Goal: Transaction & Acquisition: Purchase product/service

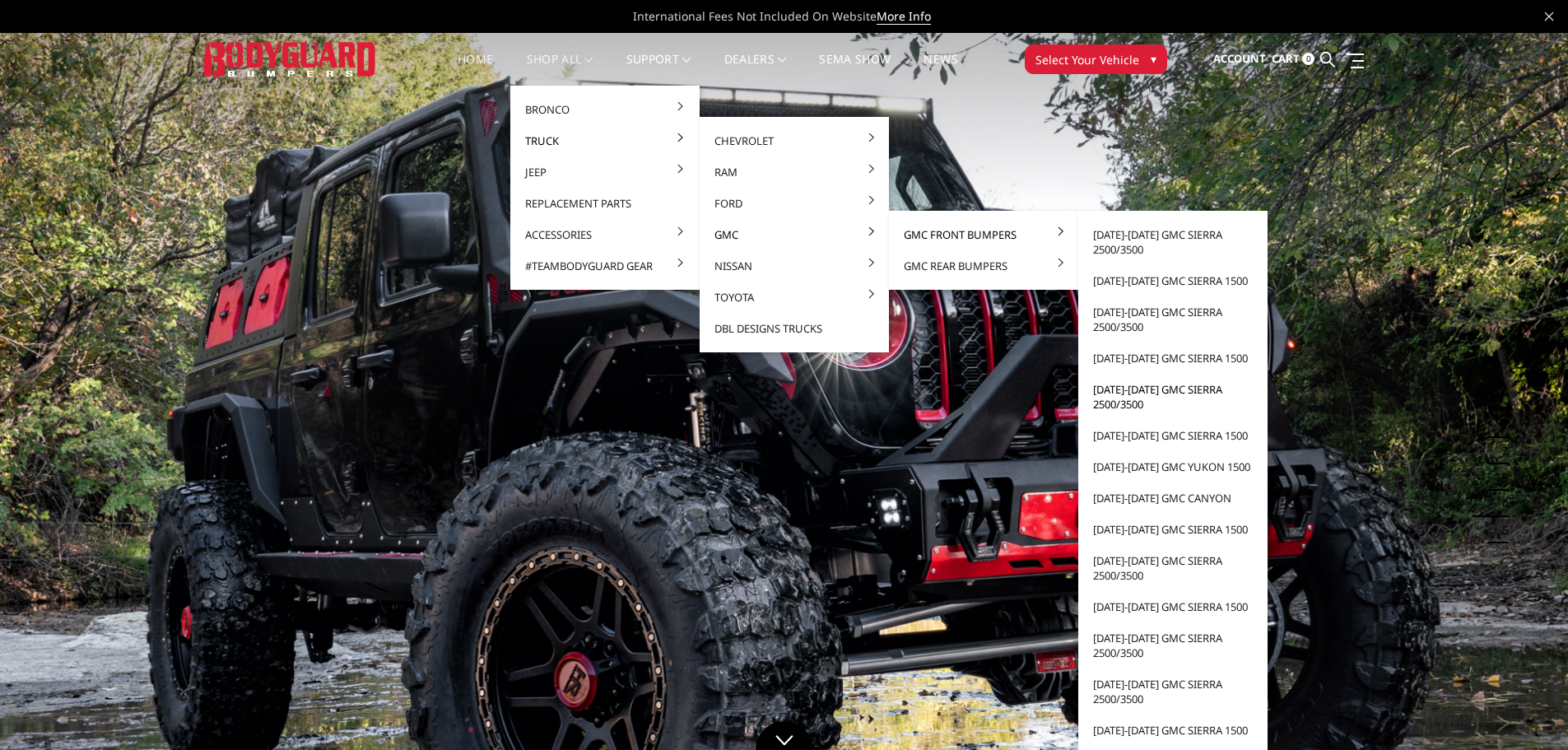
click at [1141, 391] on link "[DATE]-[DATE] GMC Sierra 2500/3500" at bounding box center [1173, 396] width 177 height 46
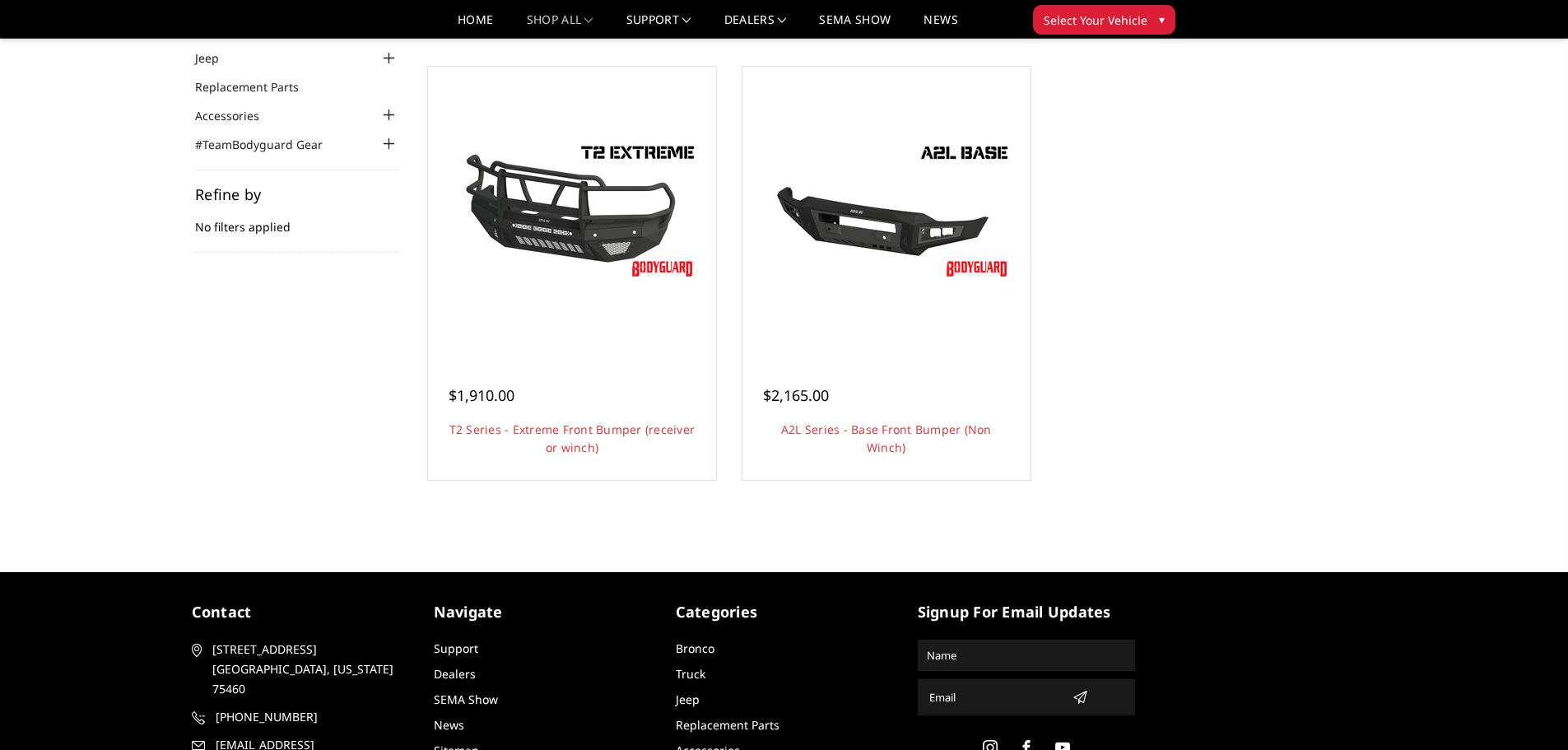
scroll to position [165, 0]
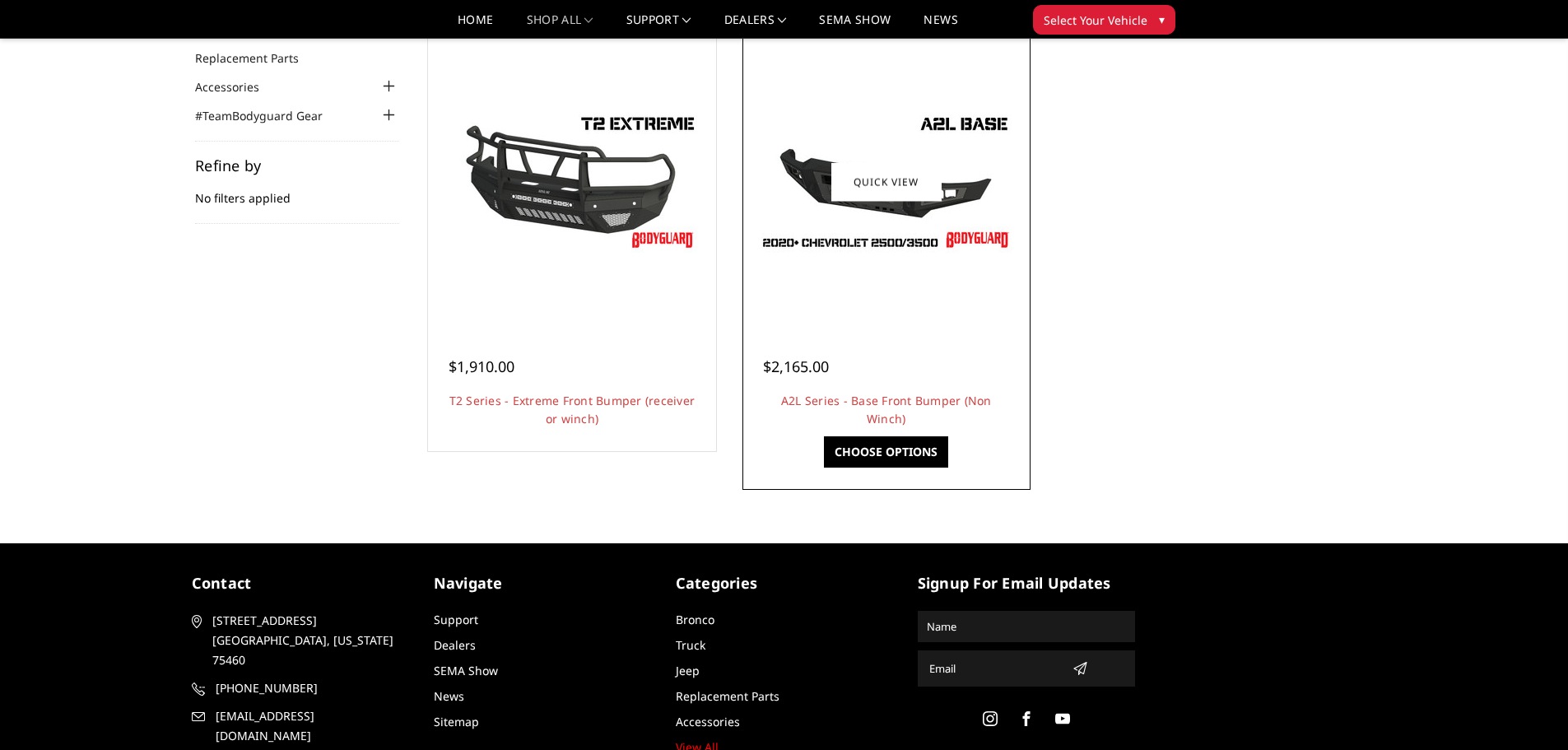
click at [874, 204] on img at bounding box center [886, 181] width 264 height 148
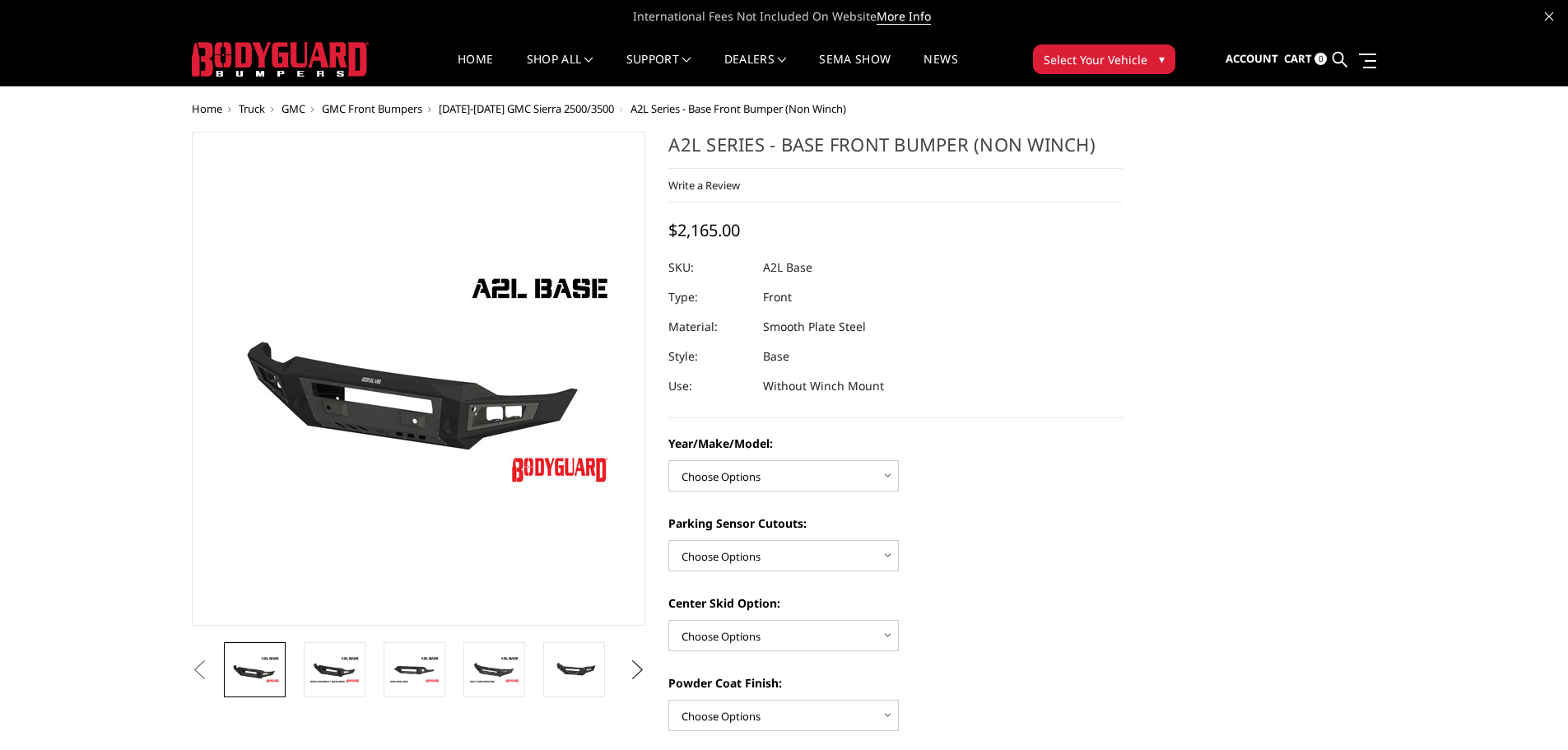
click at [643, 670] on button "Next" at bounding box center [636, 670] width 25 height 25
click at [582, 674] on img at bounding box center [574, 669] width 52 height 34
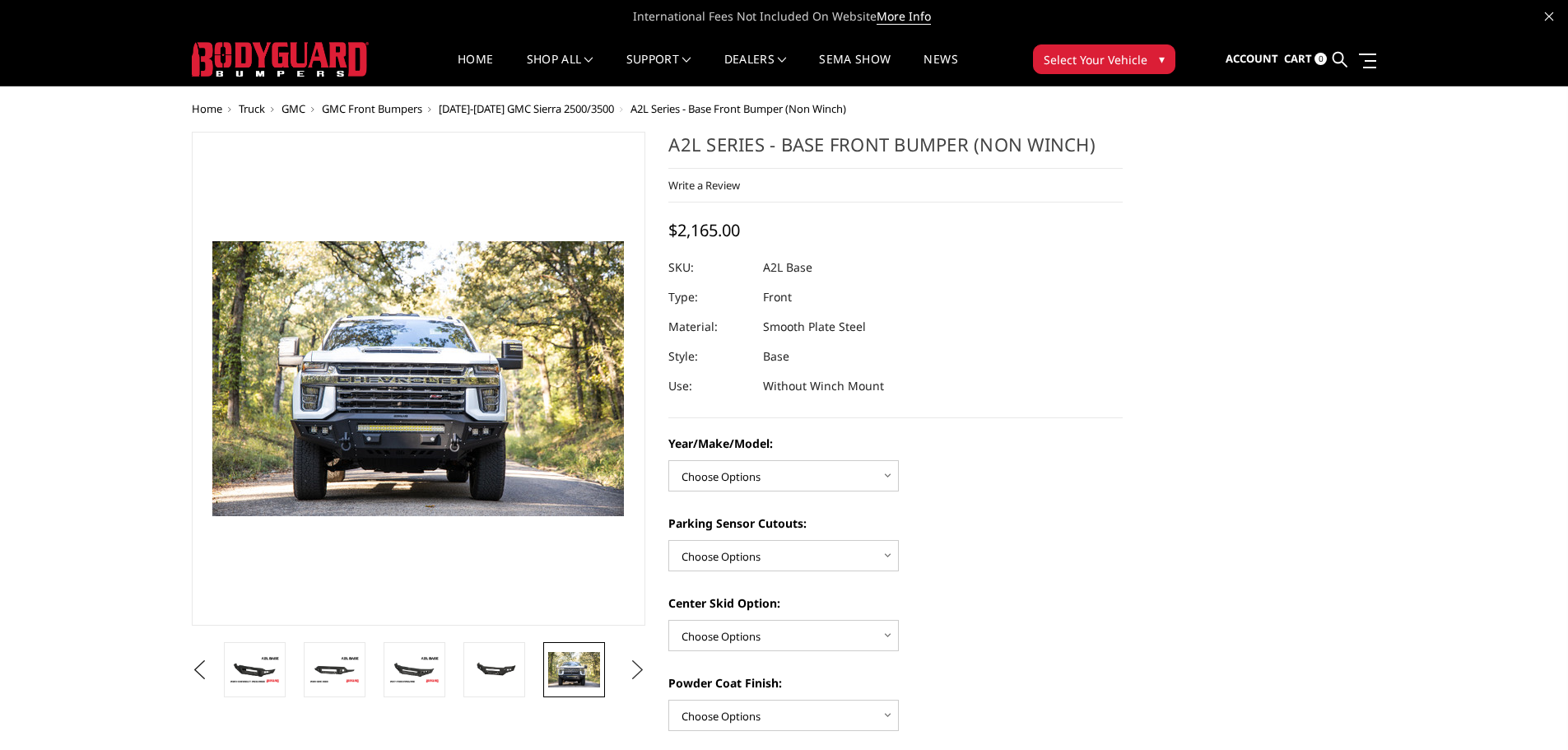
click at [637, 675] on button "Next" at bounding box center [636, 670] width 25 height 25
click at [583, 670] on img at bounding box center [574, 669] width 52 height 34
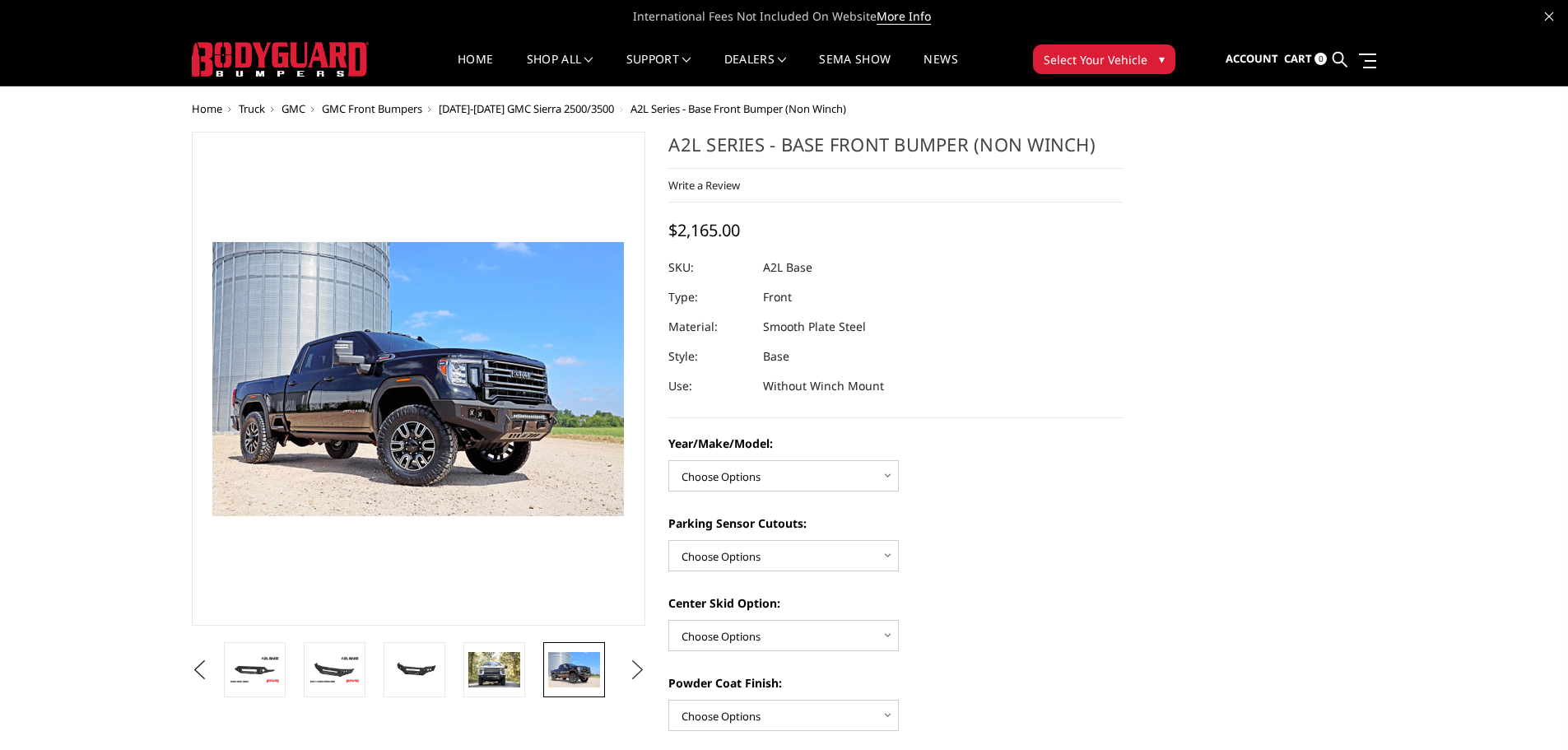
click at [635, 674] on button "Next" at bounding box center [636, 670] width 25 height 25
click at [574, 681] on img at bounding box center [574, 671] width 52 height 33
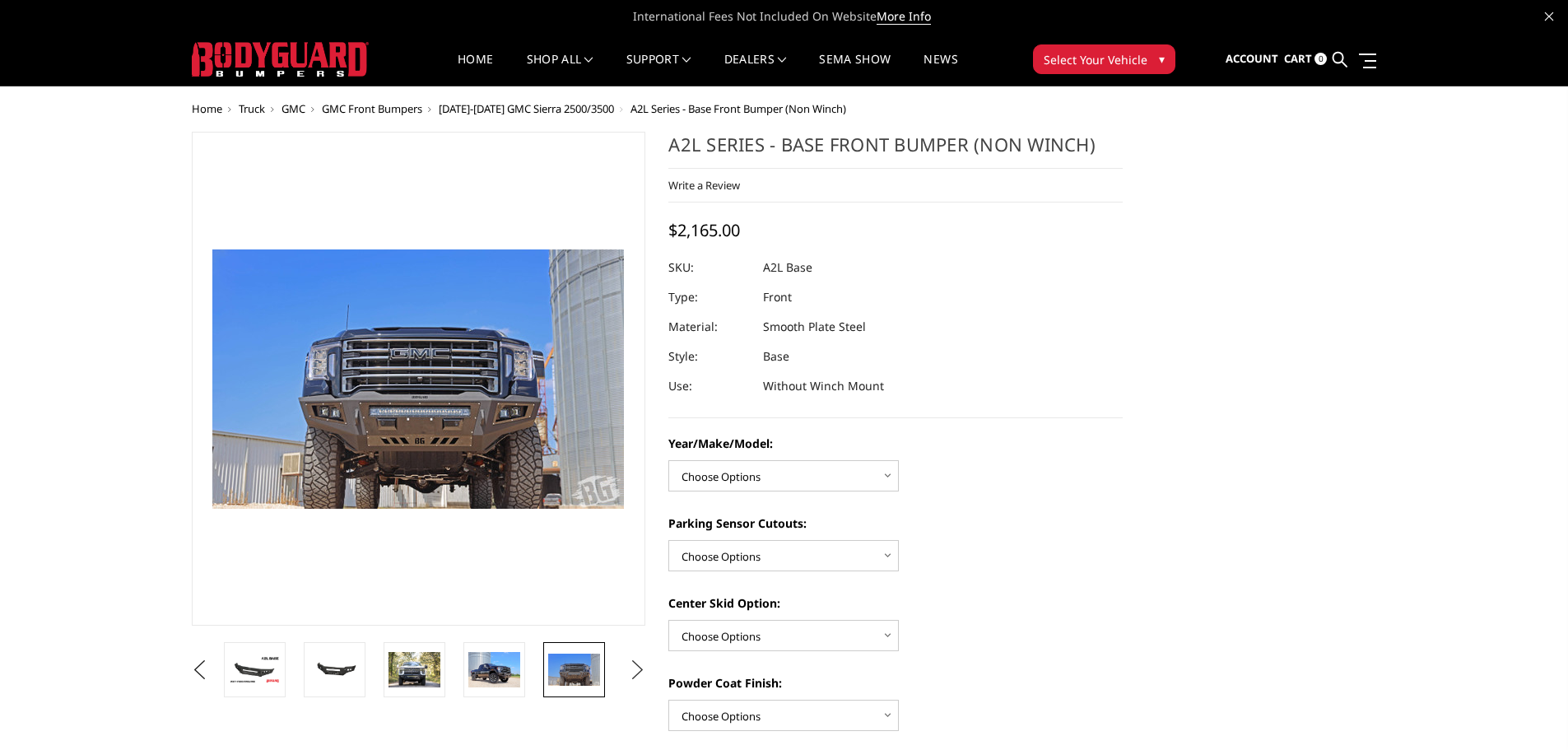
click at [644, 666] on button "Next" at bounding box center [636, 670] width 25 height 25
click at [582, 673] on img at bounding box center [574, 670] width 52 height 35
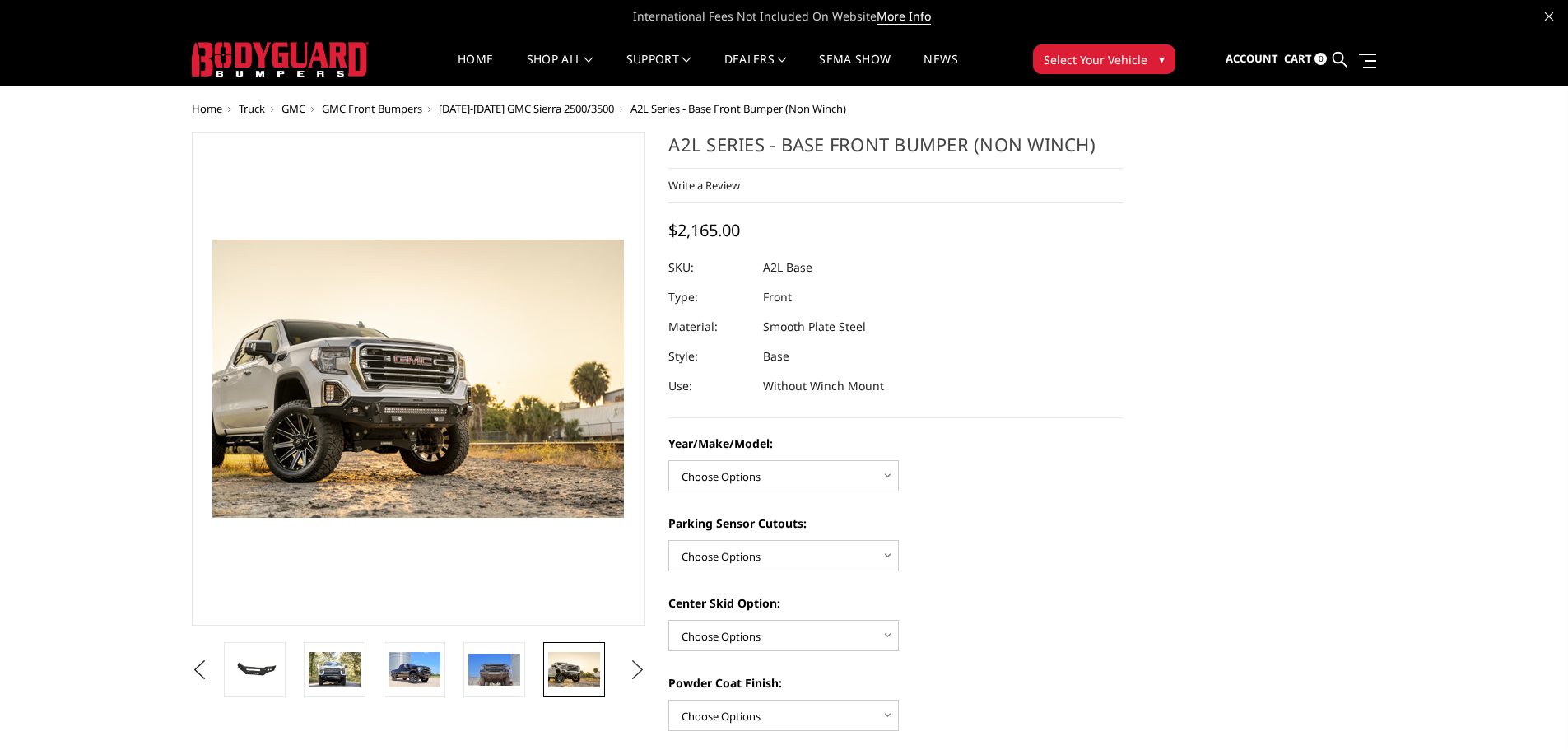
click at [629, 670] on button "Next" at bounding box center [636, 670] width 25 height 25
click at [633, 670] on button "Next" at bounding box center [636, 670] width 25 height 25
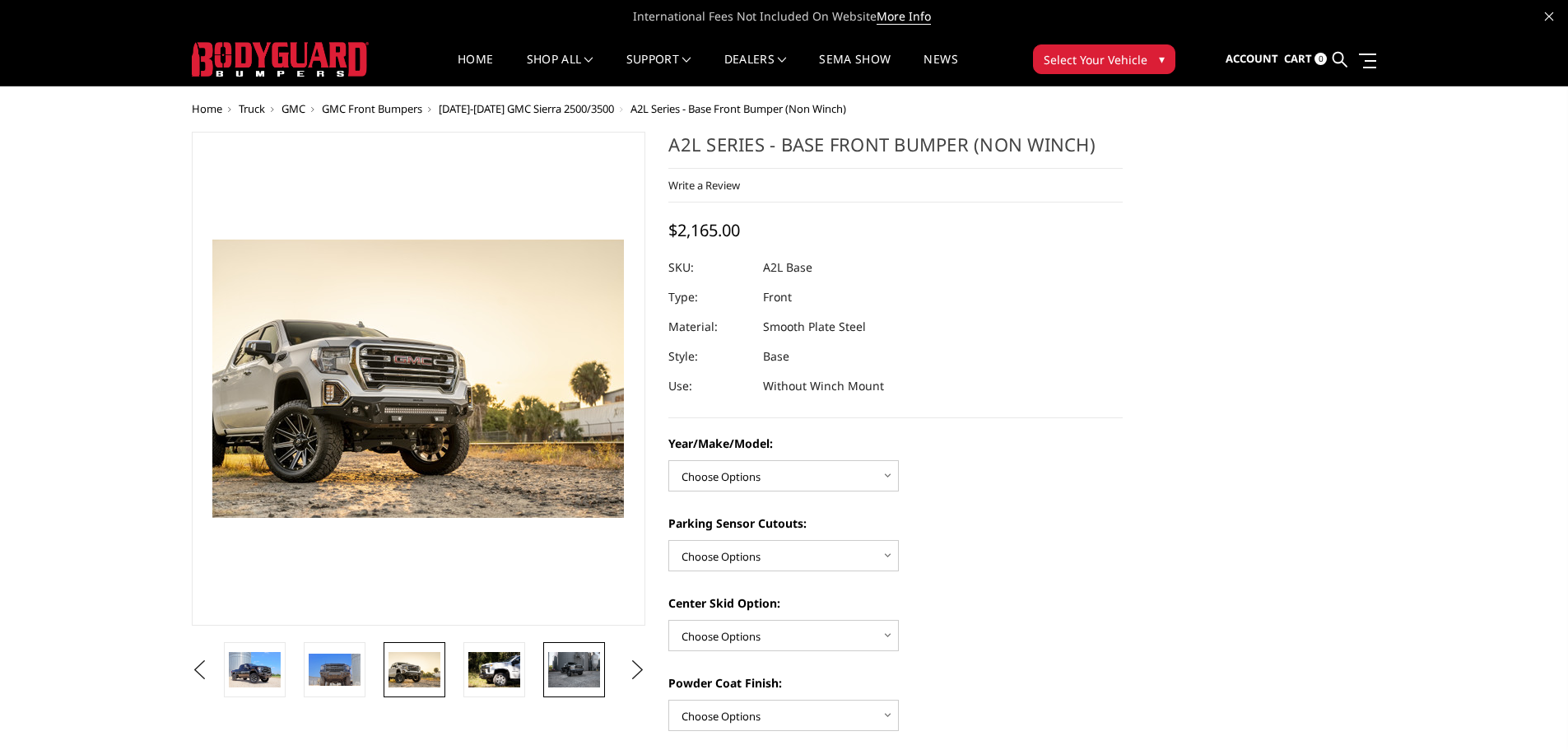
click at [576, 672] on img at bounding box center [574, 669] width 52 height 34
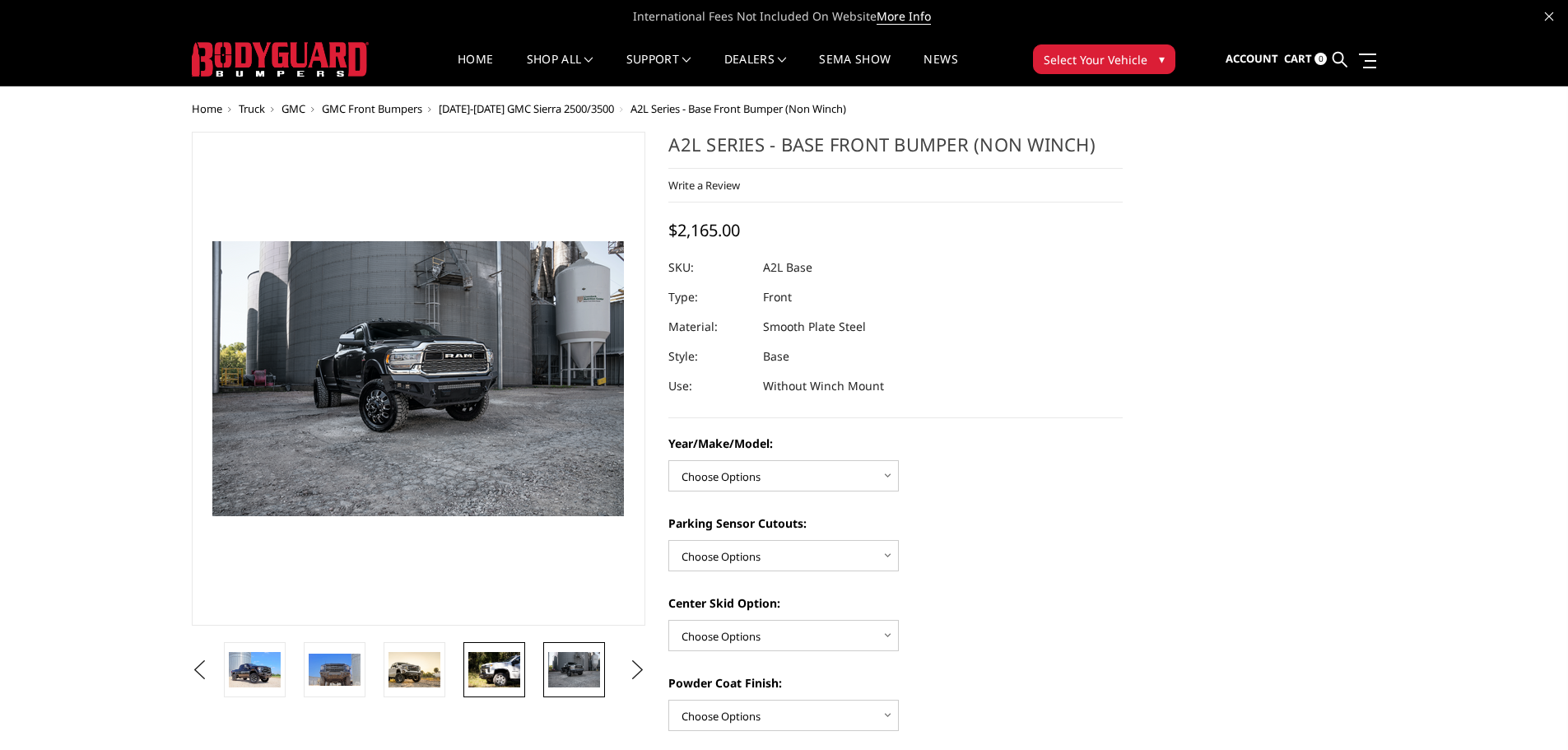
click at [496, 671] on img at bounding box center [494, 669] width 52 height 34
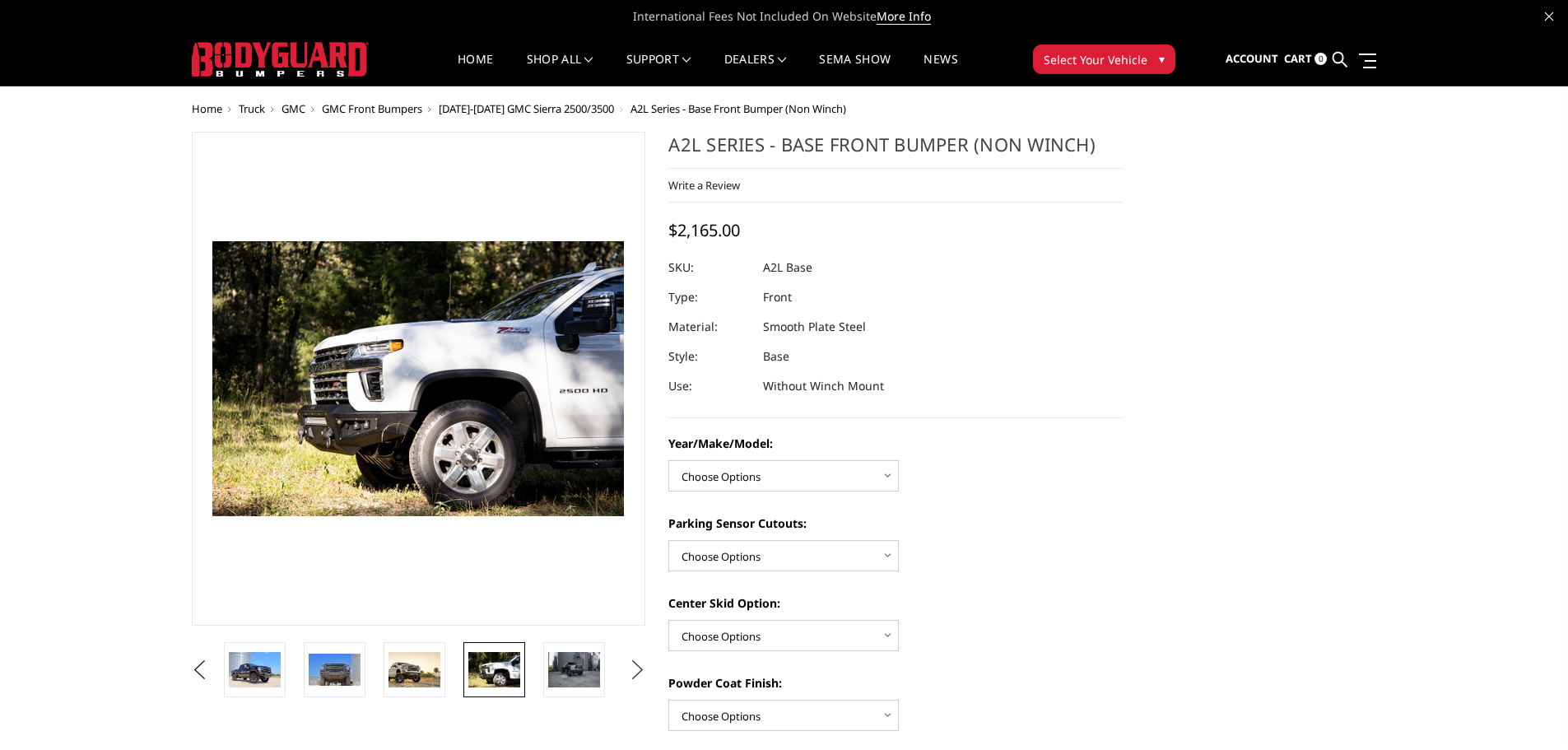
click at [634, 670] on button "Next" at bounding box center [636, 670] width 25 height 25
click at [635, 670] on button "Next" at bounding box center [636, 670] width 25 height 25
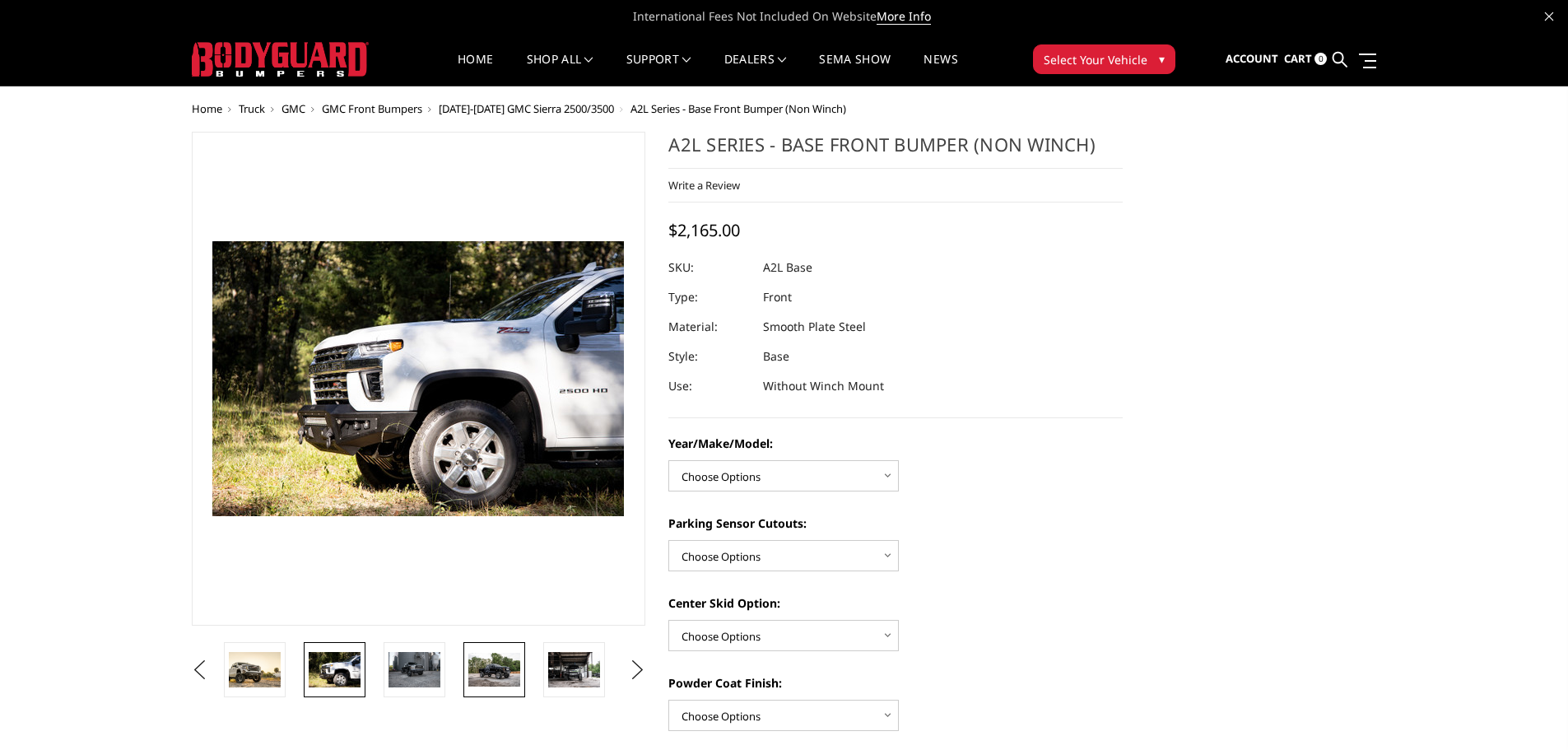
click at [501, 670] on img at bounding box center [494, 670] width 52 height 33
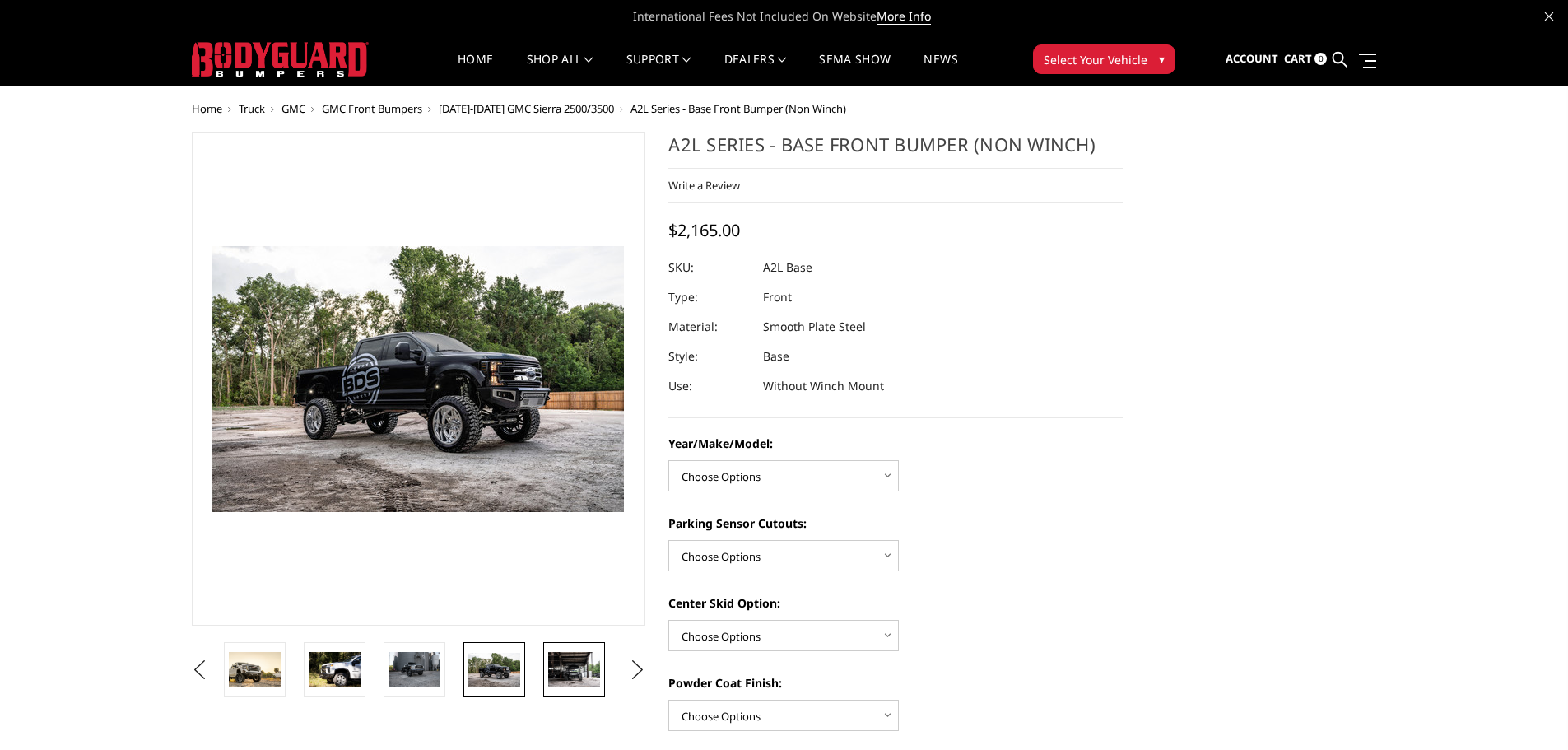
click at [584, 670] on img at bounding box center [574, 669] width 52 height 34
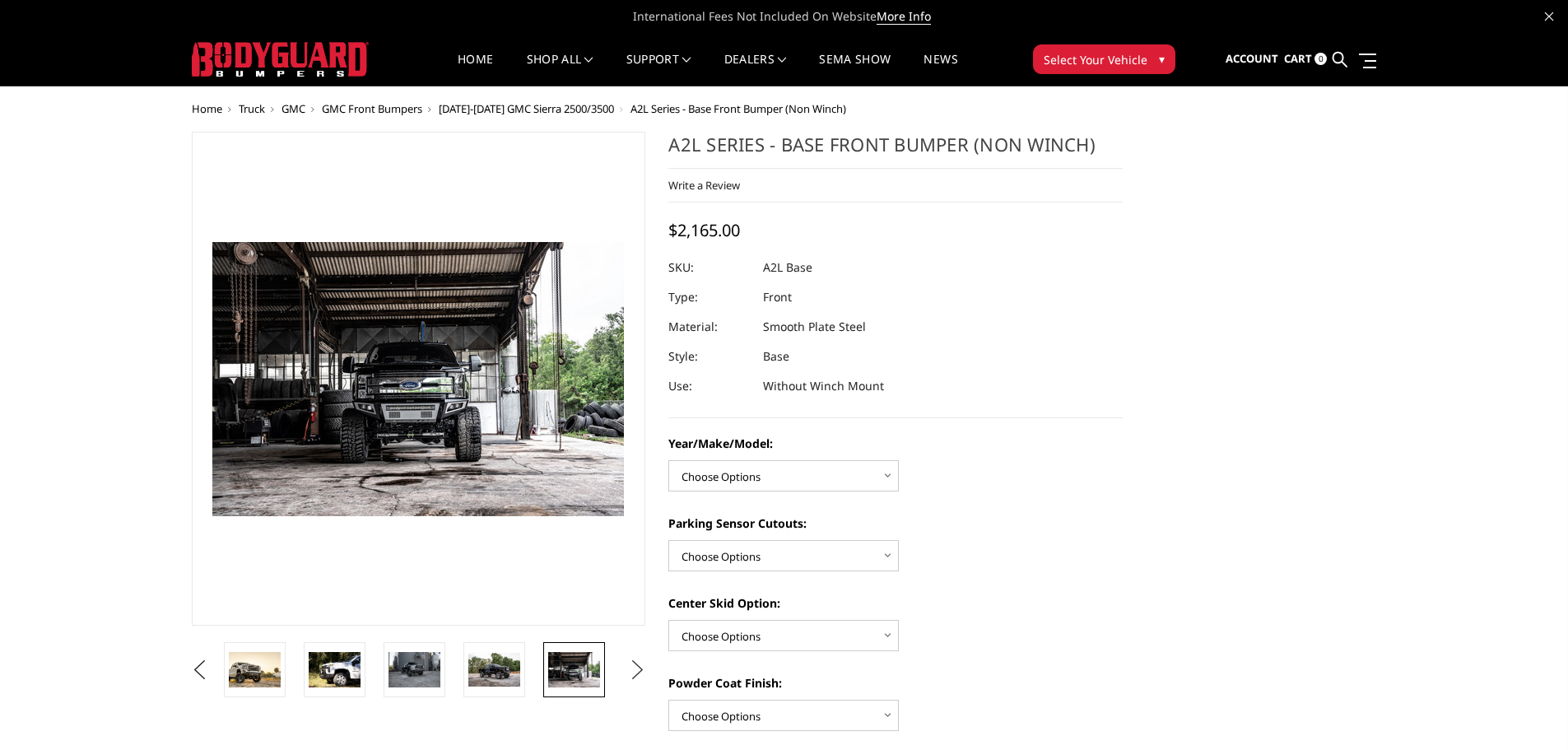
click at [640, 664] on button "Next" at bounding box center [636, 670] width 25 height 25
drag, startPoint x: 508, startPoint y: 664, endPoint x: 531, endPoint y: 659, distance: 23.5
click at [507, 664] on img at bounding box center [494, 669] width 52 height 34
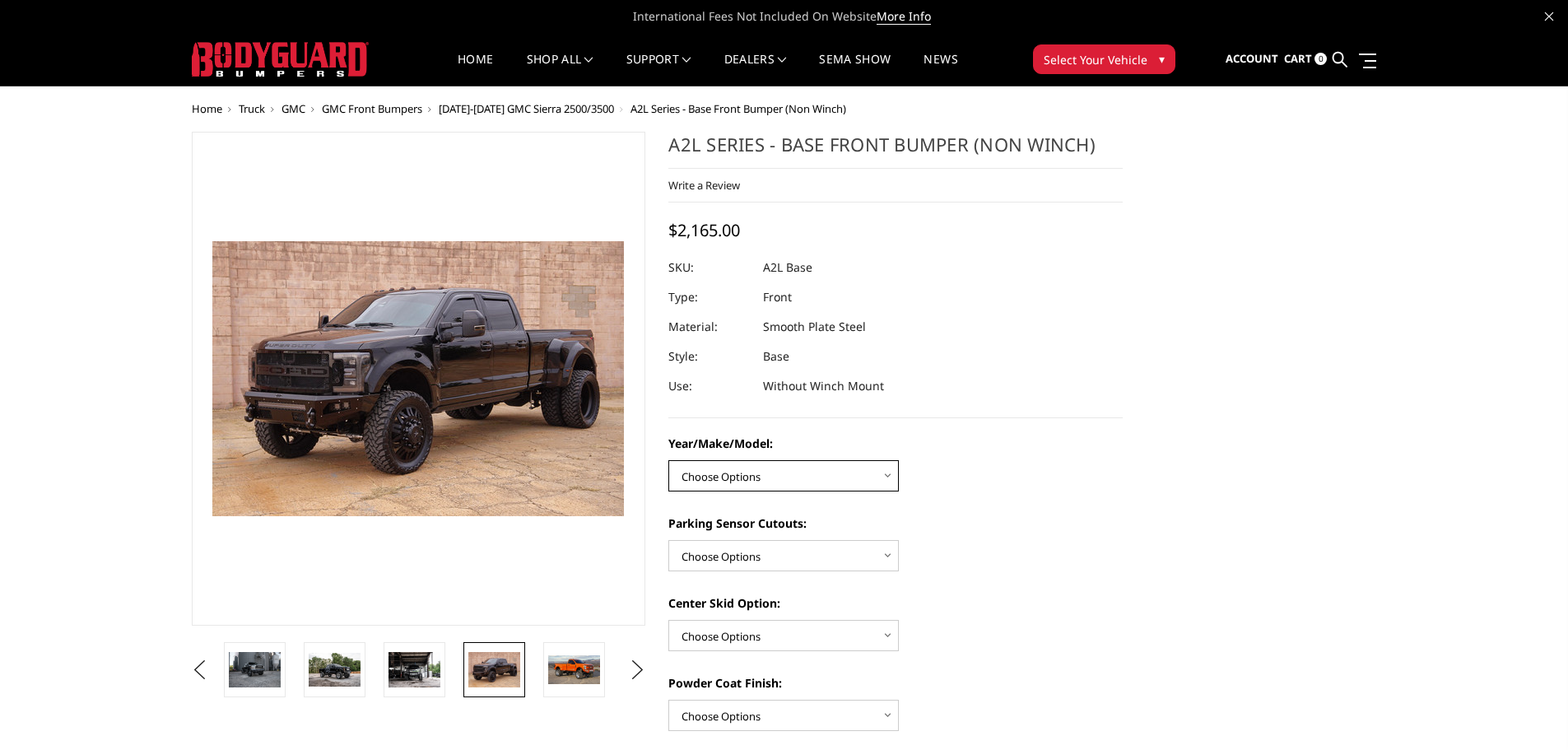
click at [757, 474] on select "Choose Options Chevrolet 15-19 2500/3500 Chevrolet 19-21 1500 Chevrolet 15-20 C…" at bounding box center [784, 475] width 230 height 31
select select "4339"
click at [669, 460] on select "Choose Options Chevrolet 15-19 2500/3500 Chevrolet 19-21 1500 Chevrolet 15-20 C…" at bounding box center [784, 475] width 230 height 31
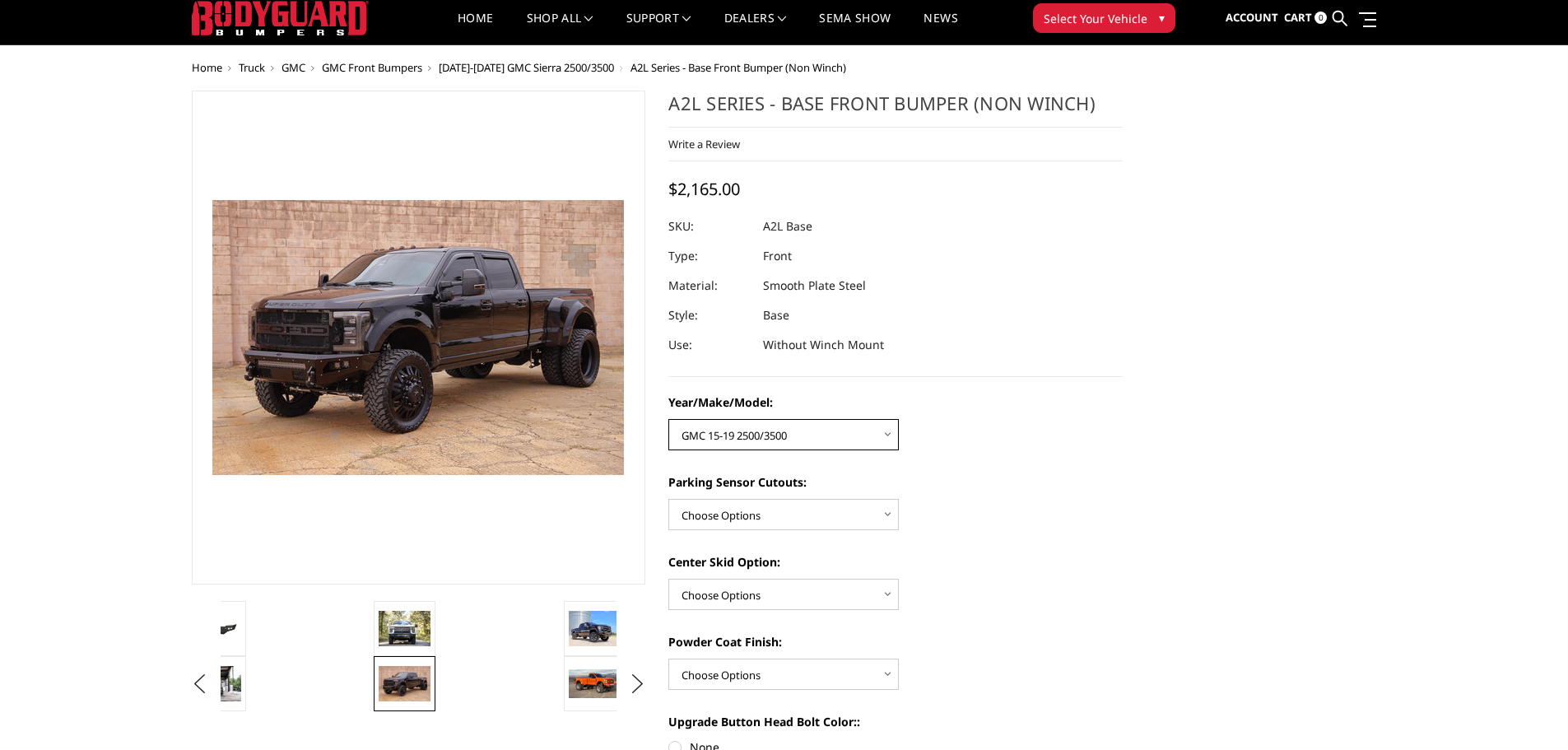
scroll to position [82, 0]
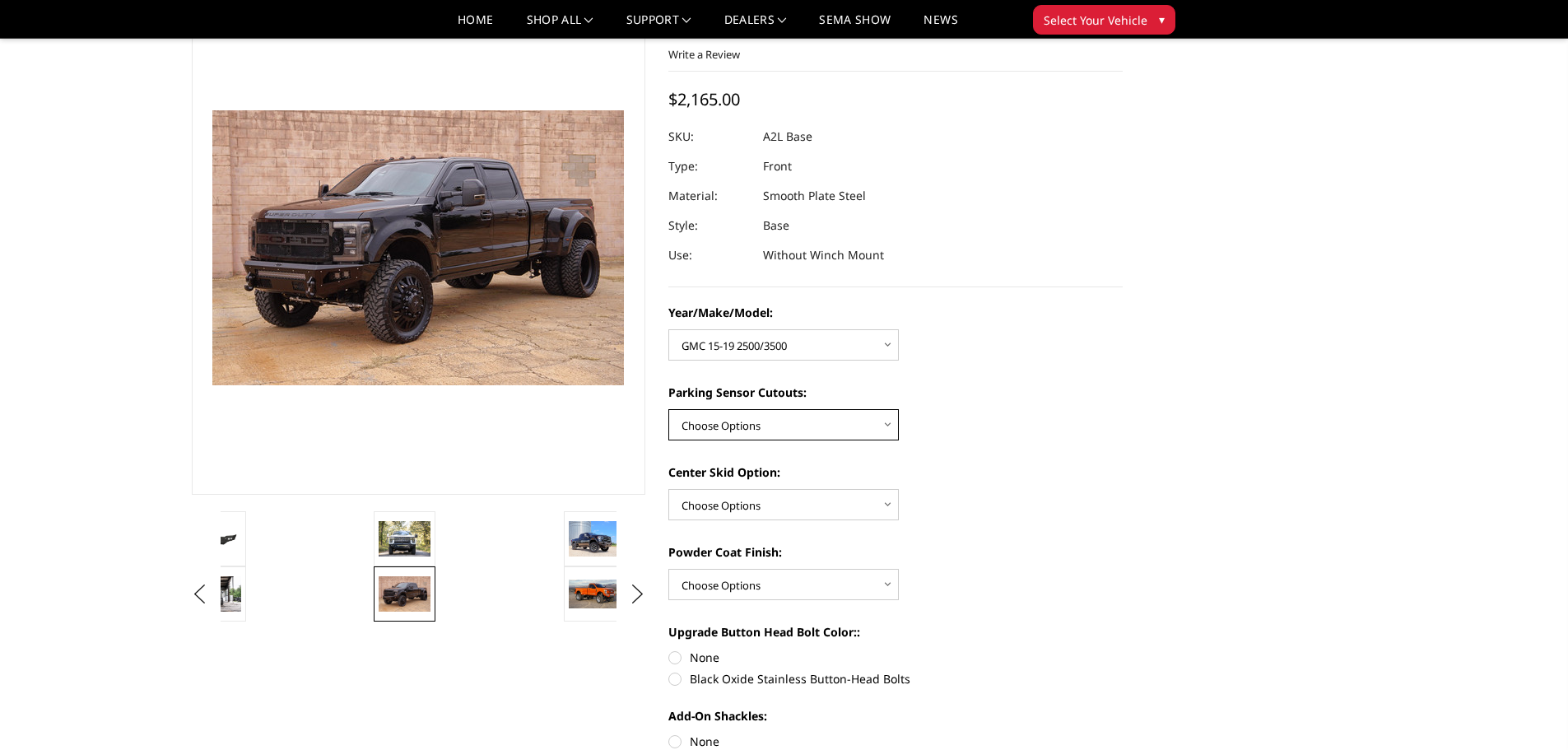
click at [778, 426] on select "Choose Options Yes - With Parking Sensor Cutouts No - Without Parking Sensor Cu…" at bounding box center [784, 425] width 230 height 31
select select "4328"
click at [669, 409] on select "Choose Options Yes - With Parking Sensor Cutouts No - Without Parking Sensor Cu…" at bounding box center [784, 425] width 230 height 31
click at [741, 505] on select "Choose Options Single Light Bar Cutout" at bounding box center [784, 505] width 230 height 31
select select "4304"
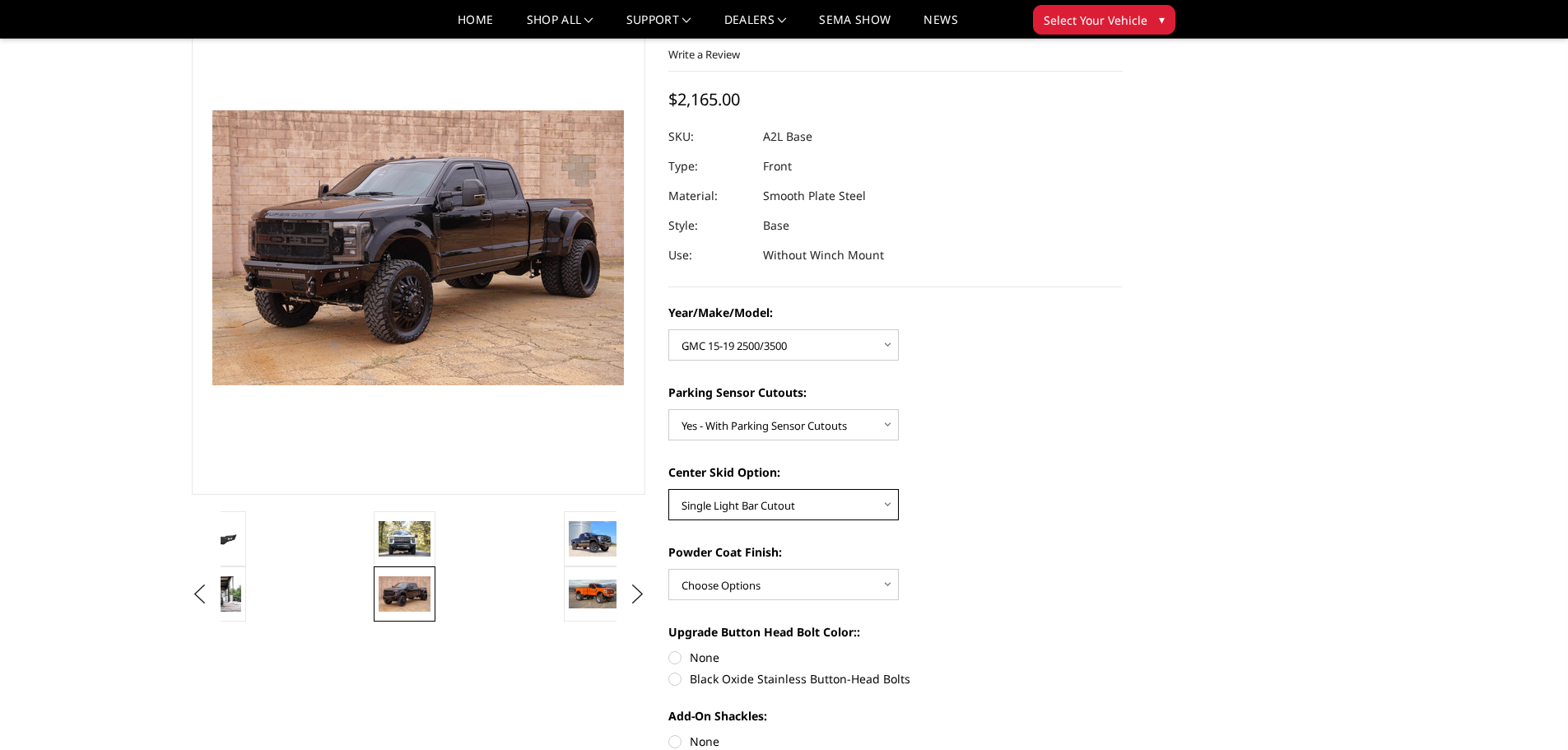
click at [669, 489] on select "Choose Options Single Light Bar Cutout" at bounding box center [784, 505] width 230 height 31
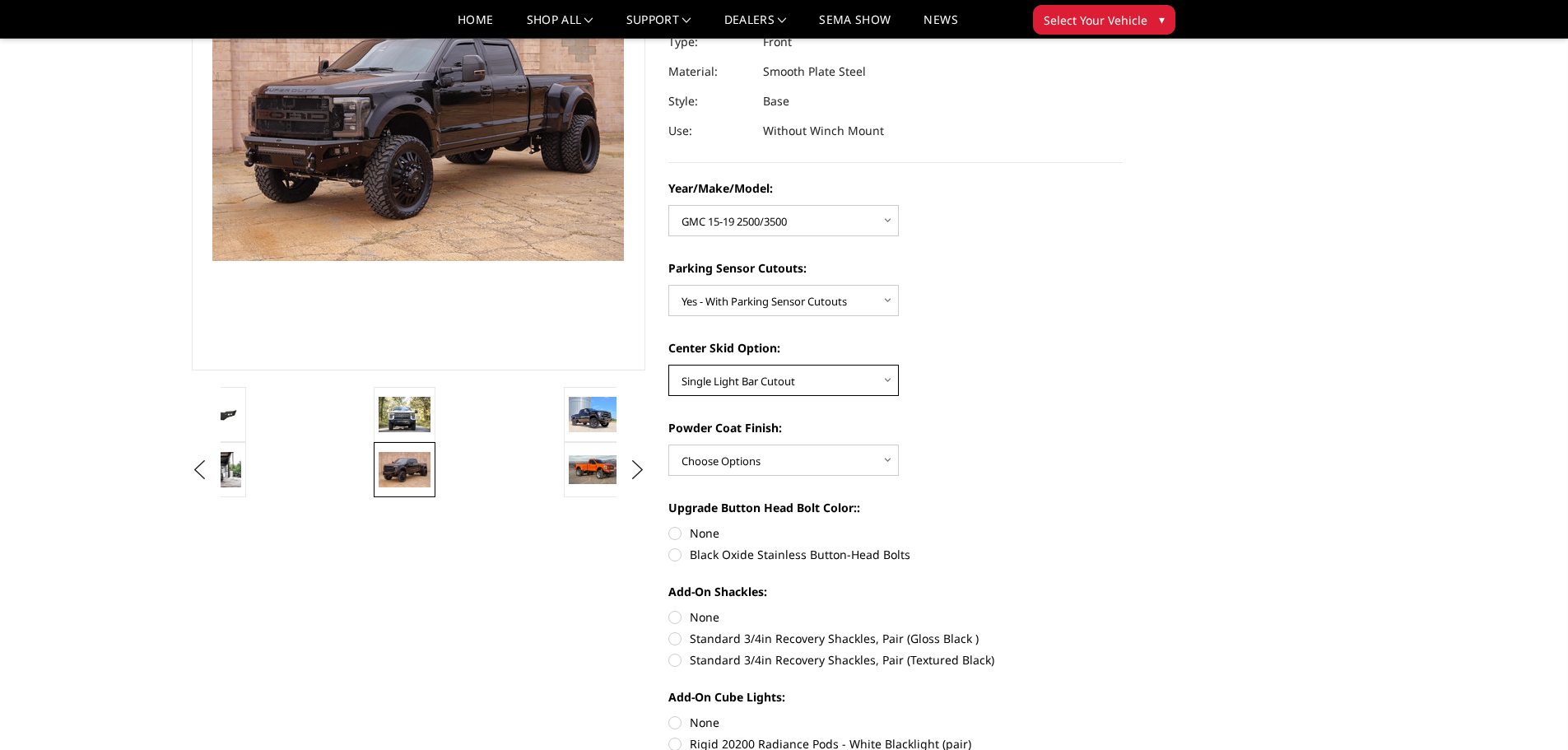
scroll to position [247, 0]
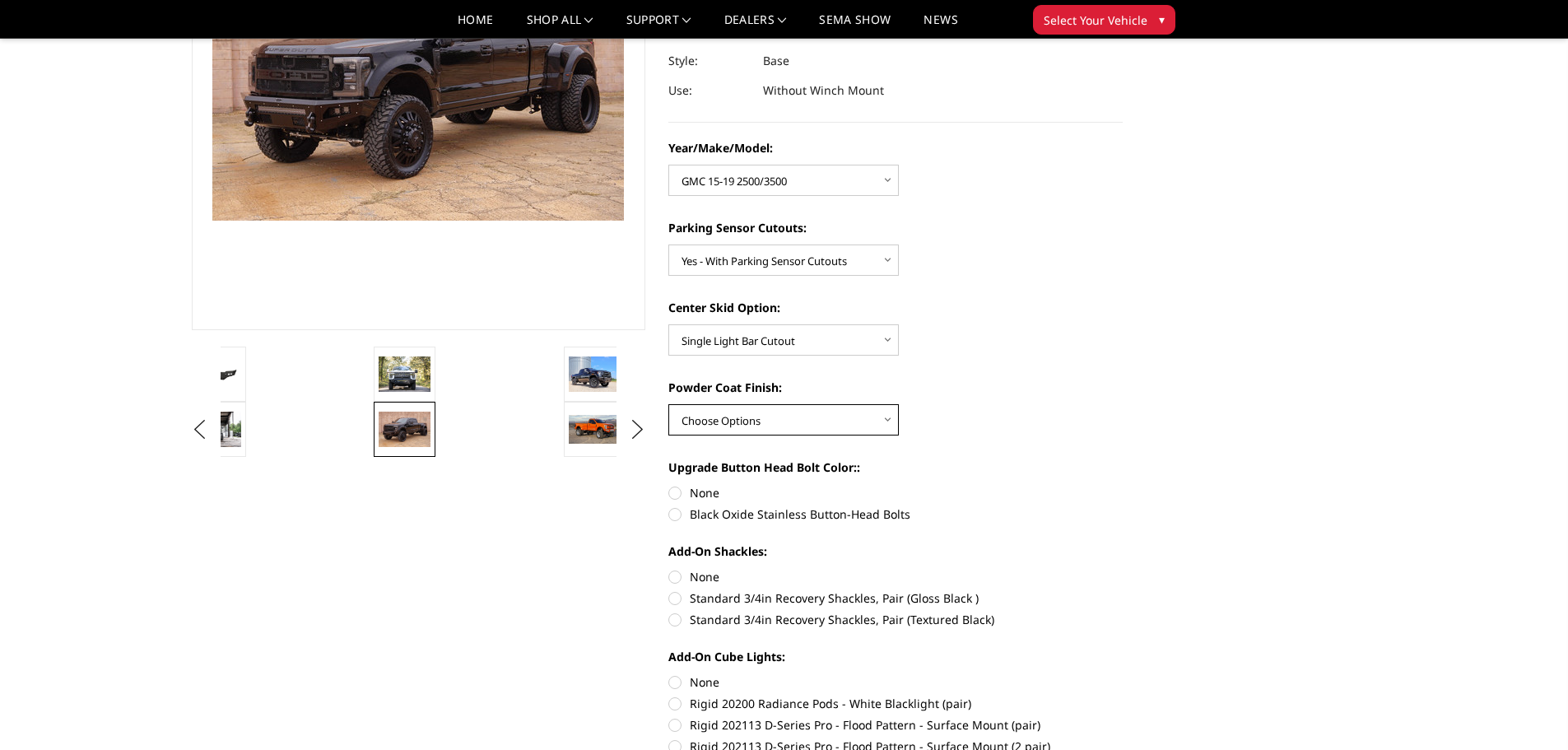
click at [733, 420] on select "Choose Options Bare metal (included) Texture Black Powder Coat" at bounding box center [784, 420] width 230 height 31
click at [777, 410] on select "Choose Options Bare metal (included) Texture Black Powder Coat" at bounding box center [784, 420] width 230 height 31
click at [748, 421] on select "Choose Options Bare metal (included) Texture Black Powder Coat" at bounding box center [784, 420] width 230 height 31
select select "4285"
click at [669, 404] on select "Choose Options Bare metal (included) Texture Black Powder Coat" at bounding box center [784, 420] width 230 height 31
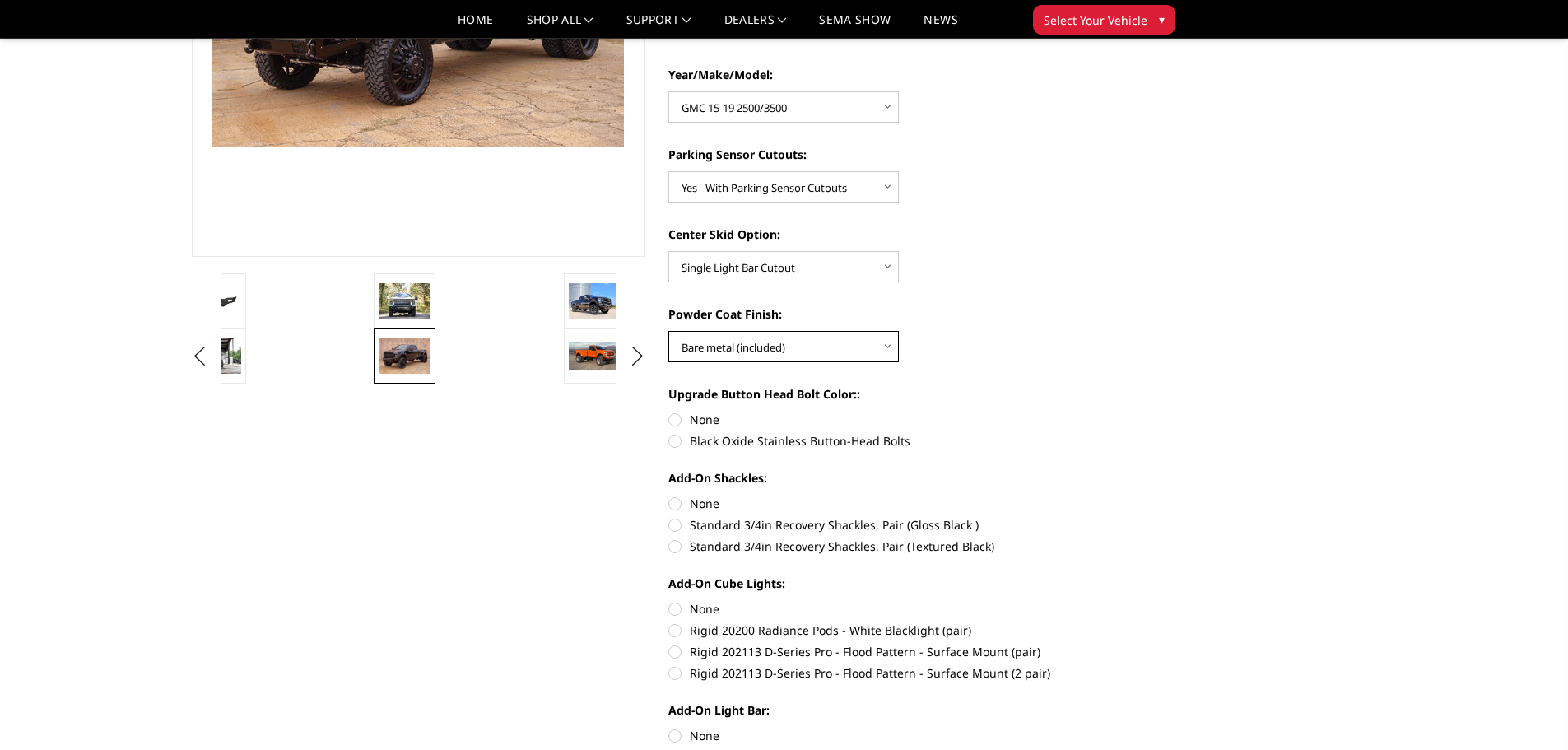
scroll to position [329, 0]
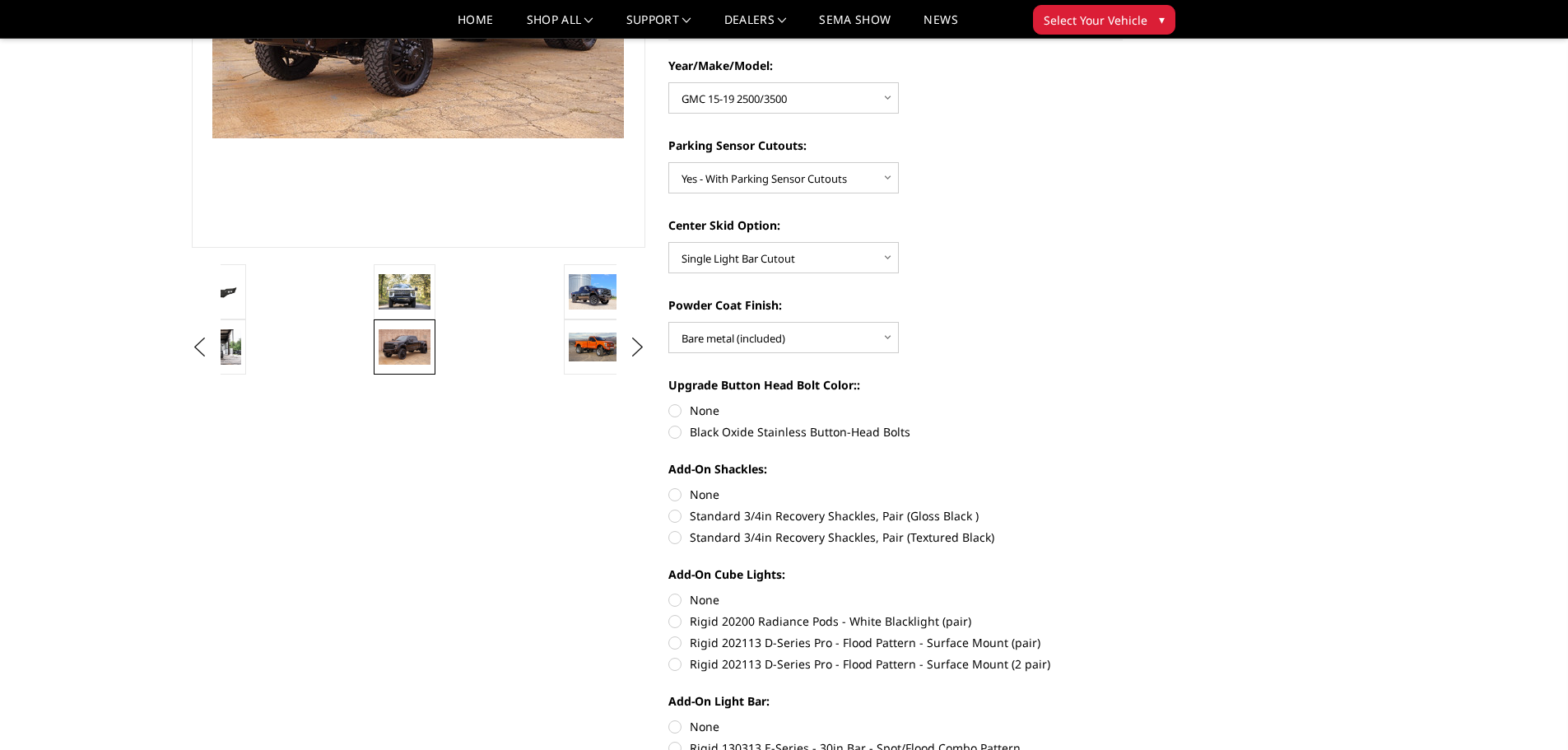
click at [762, 428] on label "Black Oxide Stainless Button-Head Bolts" at bounding box center [895, 432] width 454 height 18
click at [1123, 403] on input "Black Oxide Stainless Button-Head Bolts" at bounding box center [1123, 402] width 1 height 1
radio input "true"
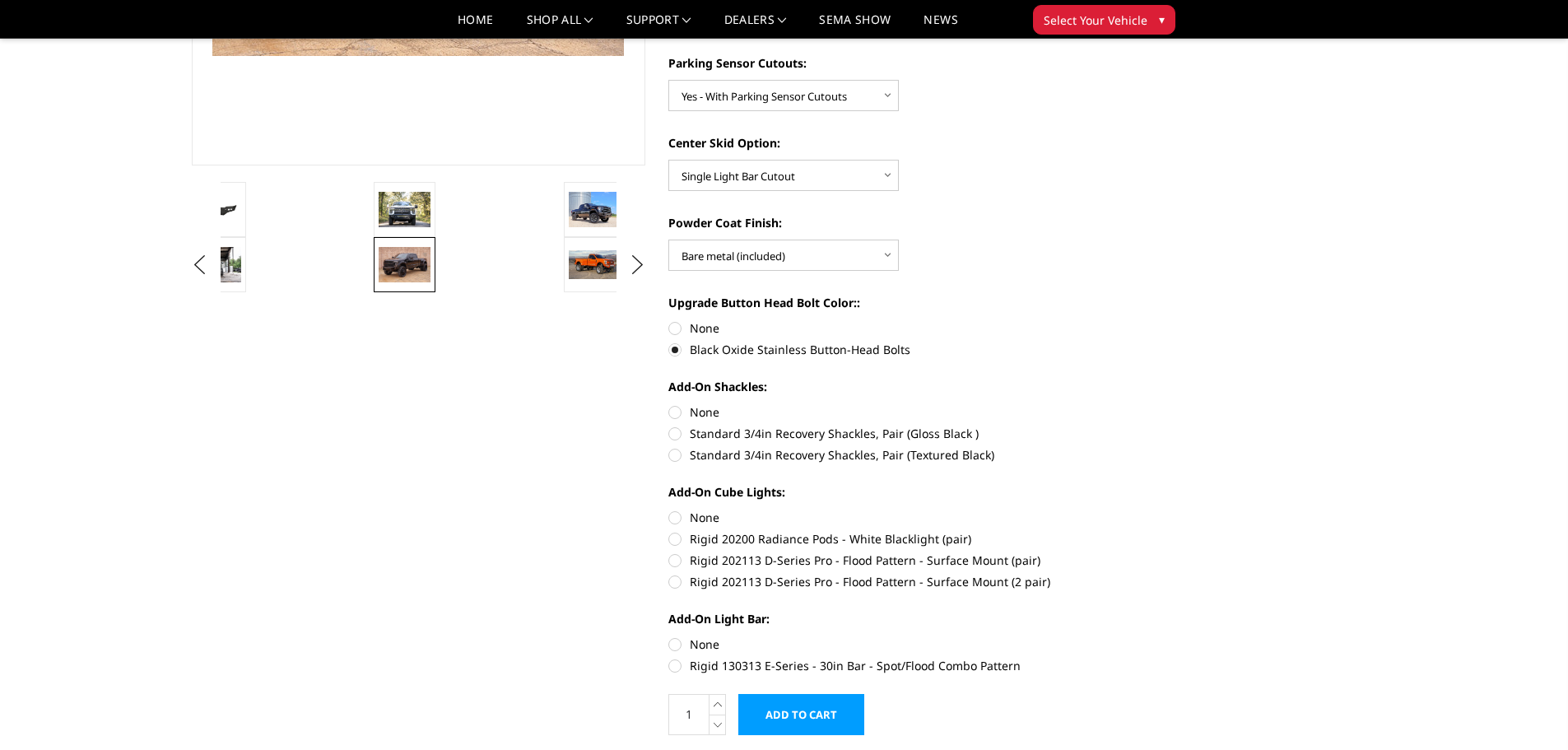
click at [886, 429] on label "Standard 3/4in Recovery Shackles, Pair (Gloss Black )" at bounding box center [895, 433] width 454 height 18
click at [1123, 404] on input "Standard 3/4in Recovery Shackles, Pair (Gloss Black )" at bounding box center [1123, 403] width 1 height 1
radio input "true"
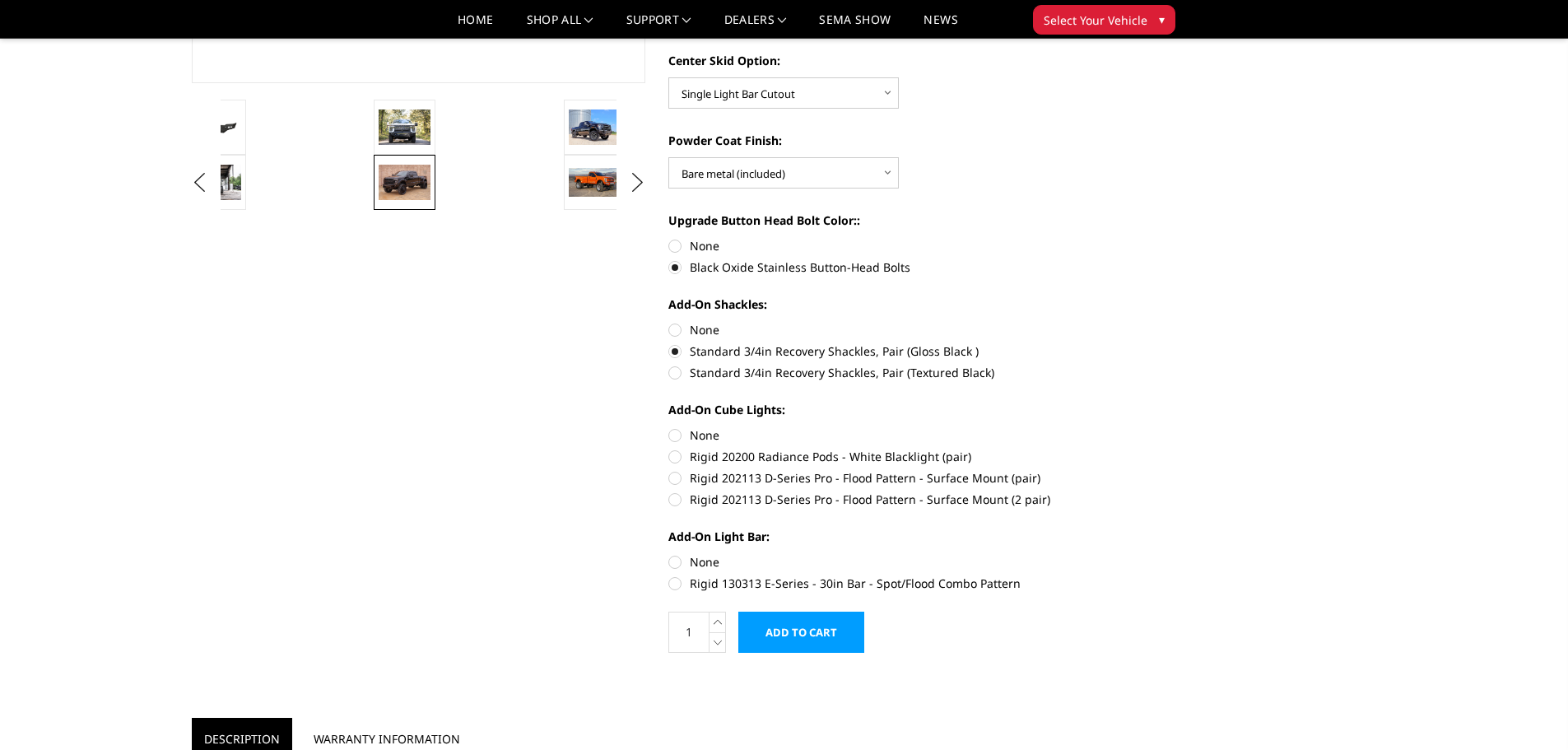
click at [757, 458] on label "Rigid 20200 Radiance Pods - White Blacklight (pair)" at bounding box center [895, 457] width 454 height 18
click at [1123, 427] on input "Rigid 20200 Radiance Pods - White Blacklight (pair)" at bounding box center [1123, 426] width 1 height 1
radio input "true"
click at [801, 470] on label "Rigid 202113 D-Series Pro - Flood Pattern - Surface Mount (pair)" at bounding box center [895, 478] width 454 height 18
click at [1123, 449] on input "Rigid 202113 D-Series Pro - Flood Pattern - Surface Mount (pair)" at bounding box center [1123, 448] width 1 height 1
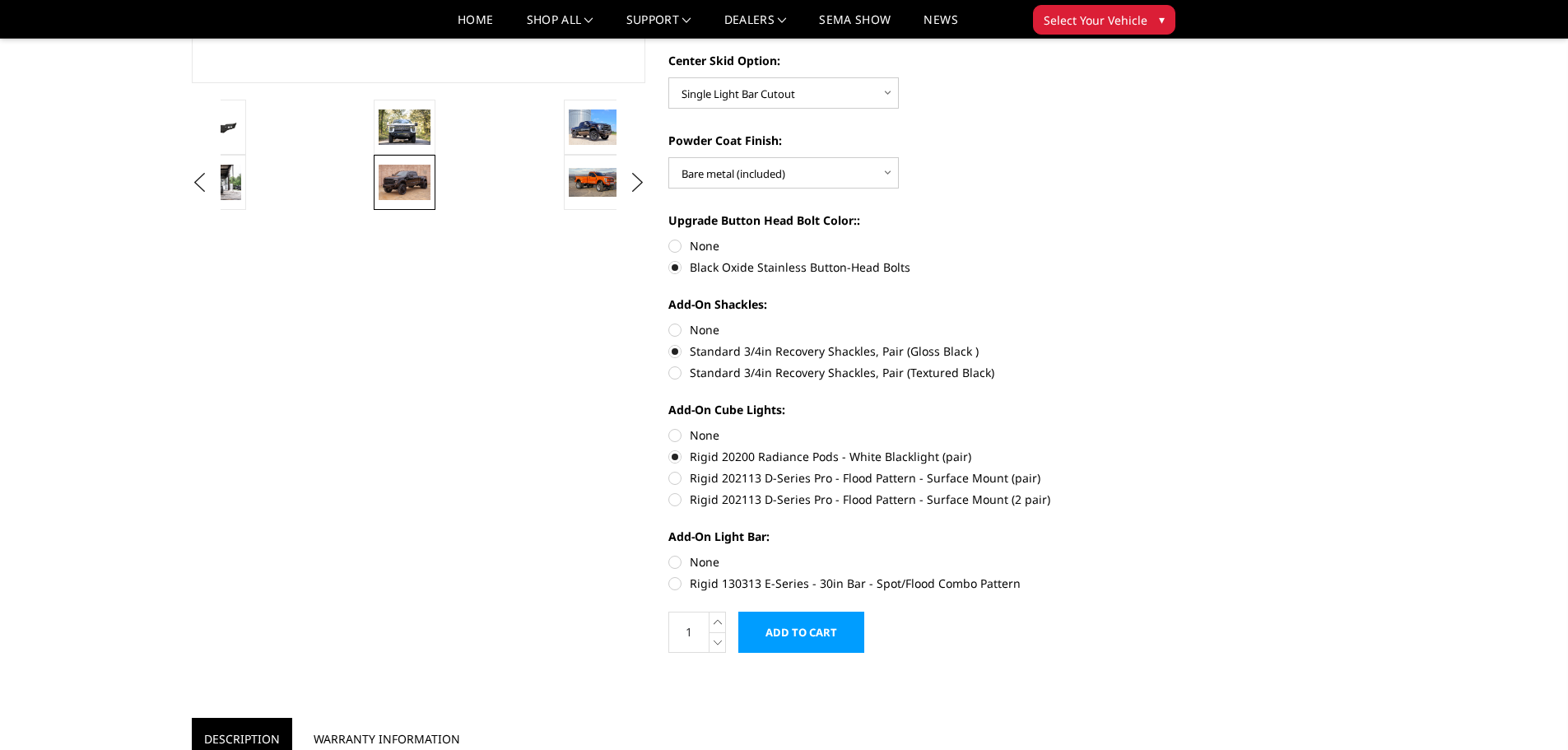
radio input "true"
click at [955, 497] on label "Rigid 202113 D-Series Pro - Flood Pattern - Surface Mount (2 pair)" at bounding box center [895, 499] width 454 height 18
click at [1123, 470] on input "Rigid 202113 D-Series Pro - Flood Pattern - Surface Mount (2 pair)" at bounding box center [1123, 470] width 1 height 1
radio input "true"
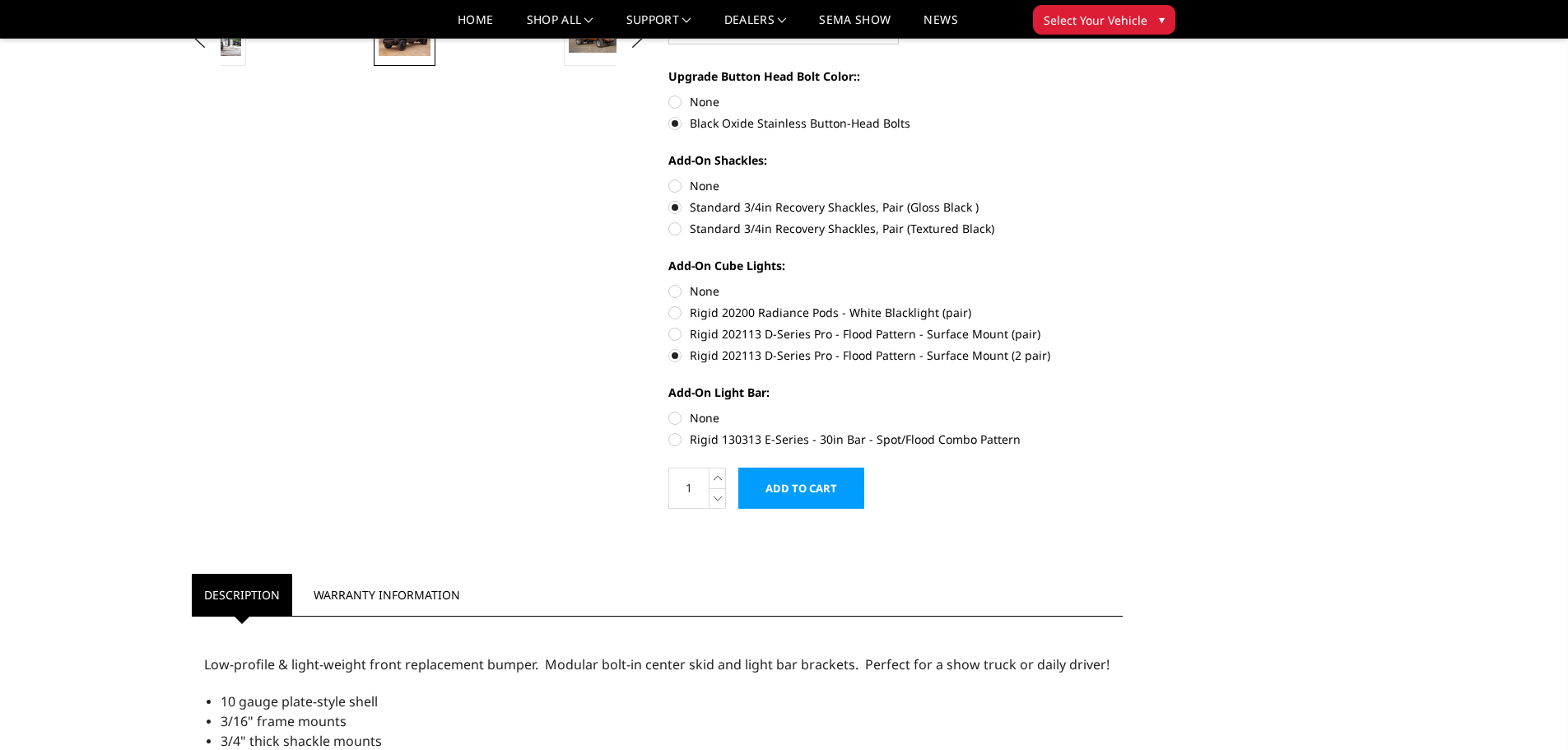
scroll to position [659, 0]
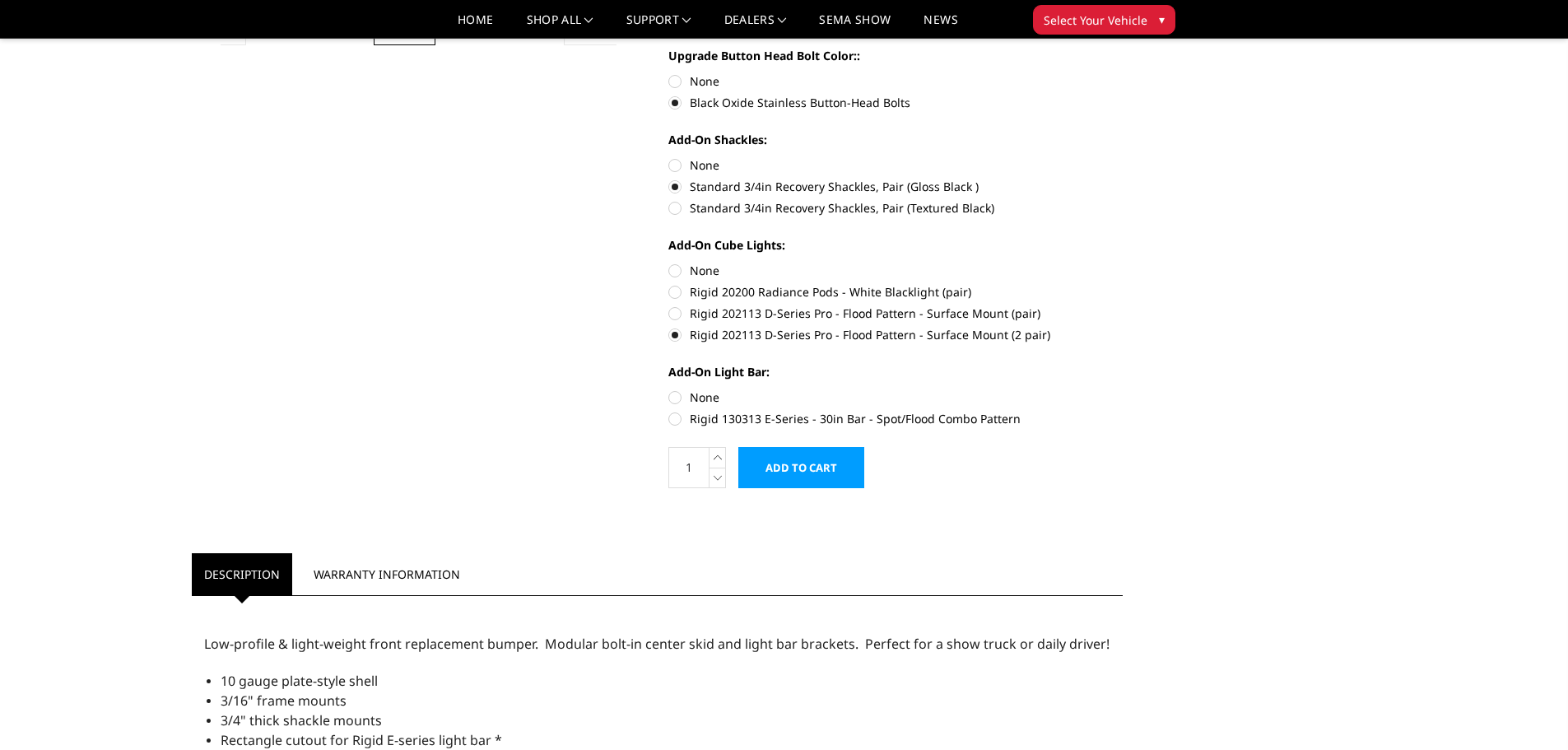
click at [760, 424] on label "Rigid 130313 E-Series - 30in Bar - Spot/Flood Combo Pattern" at bounding box center [895, 419] width 454 height 18
click at [1123, 389] on input "Rigid 130313 E-Series - 30in Bar - Spot/Flood Combo Pattern" at bounding box center [1123, 388] width 1 height 1
radio input "true"
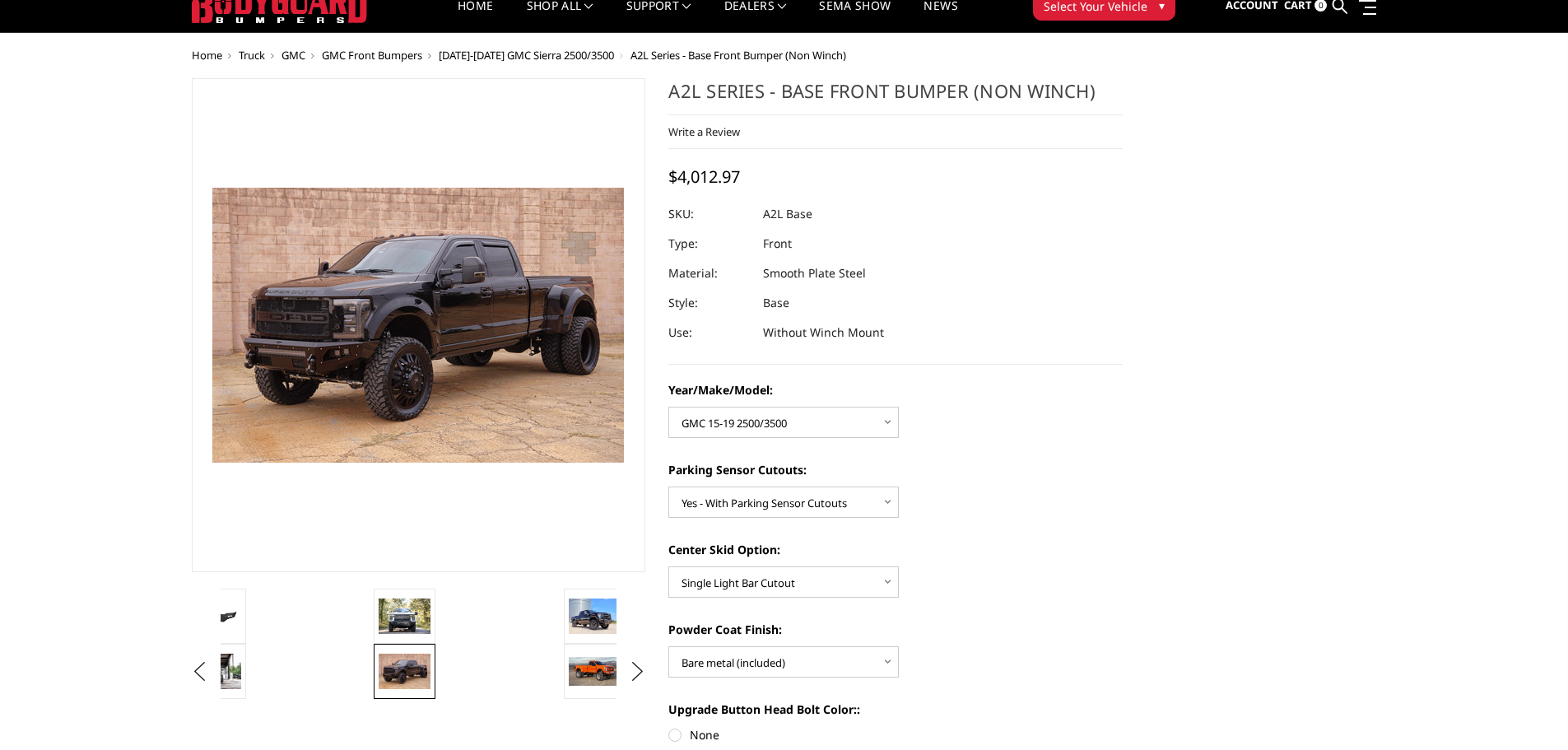
scroll to position [82, 0]
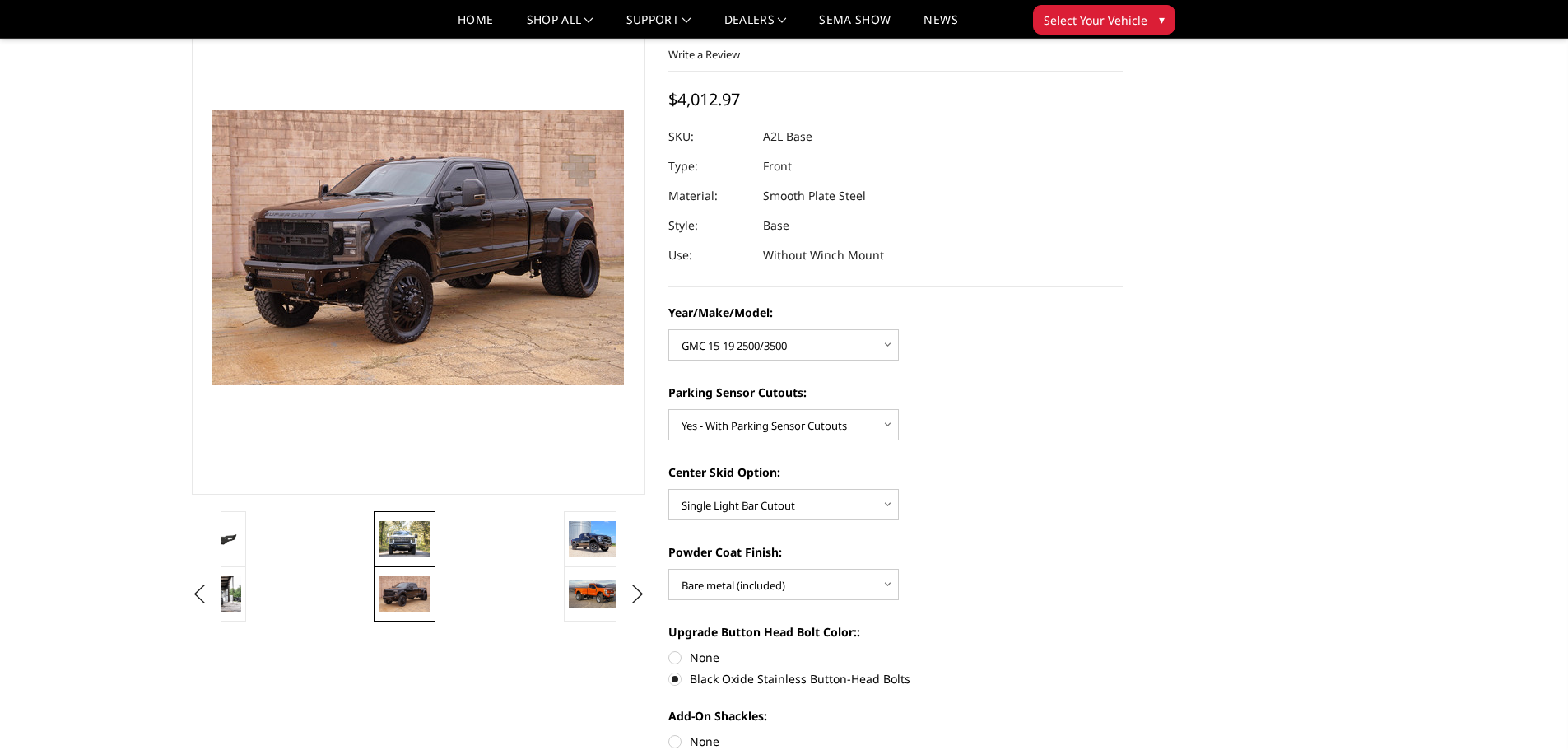
click at [413, 546] on img at bounding box center [404, 537] width 52 height 34
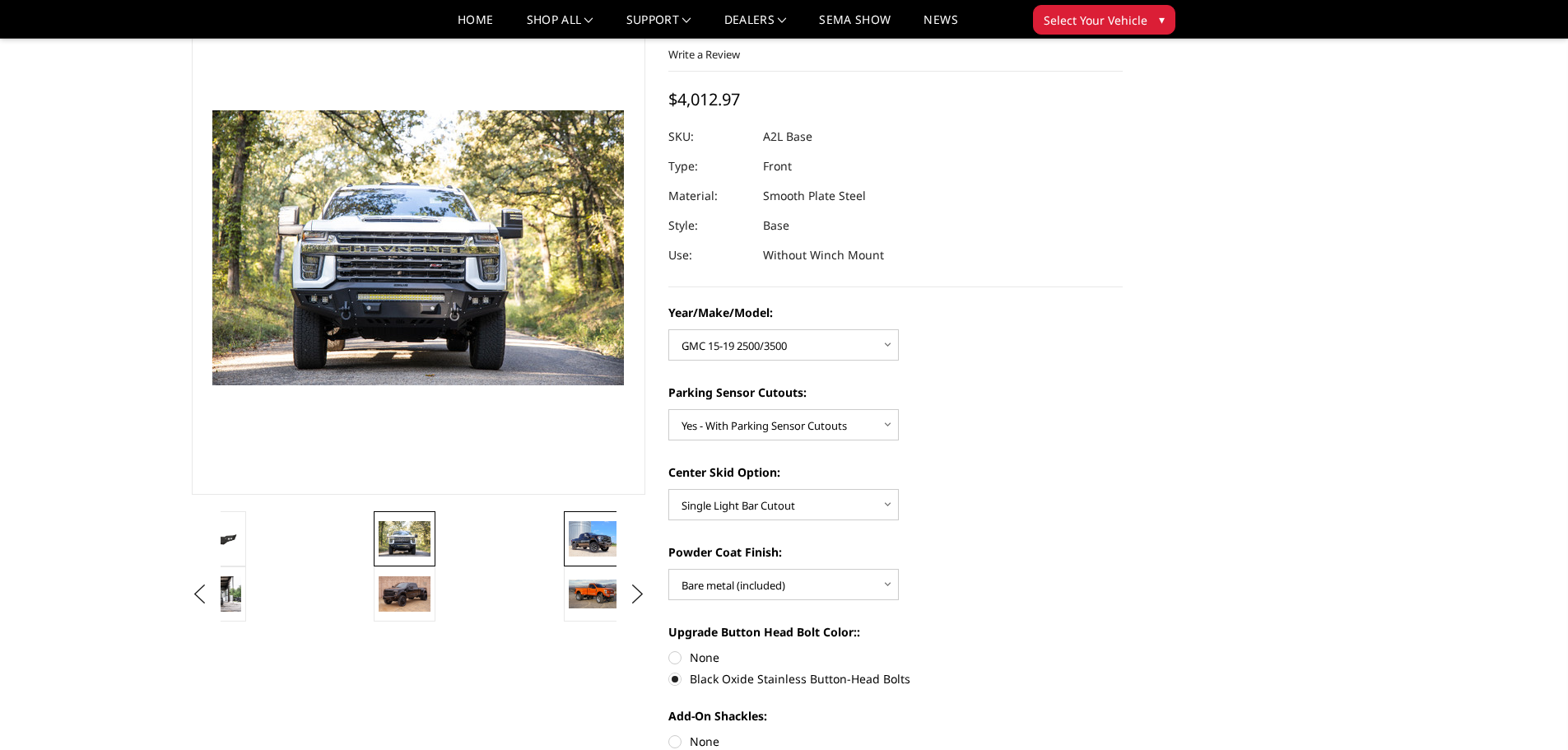
click at [588, 538] on img at bounding box center [594, 537] width 52 height 34
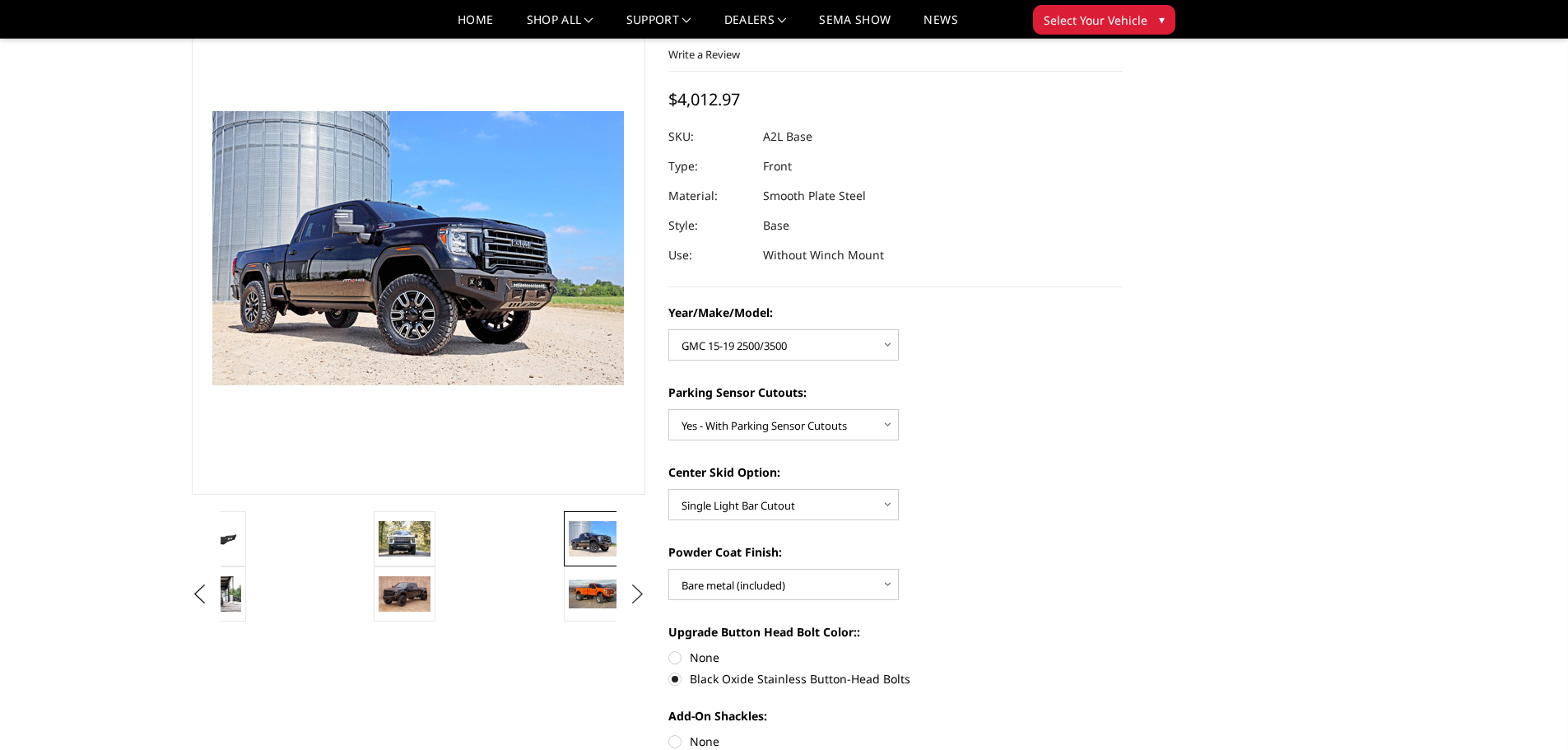
click at [625, 605] on button "Next" at bounding box center [636, 594] width 25 height 25
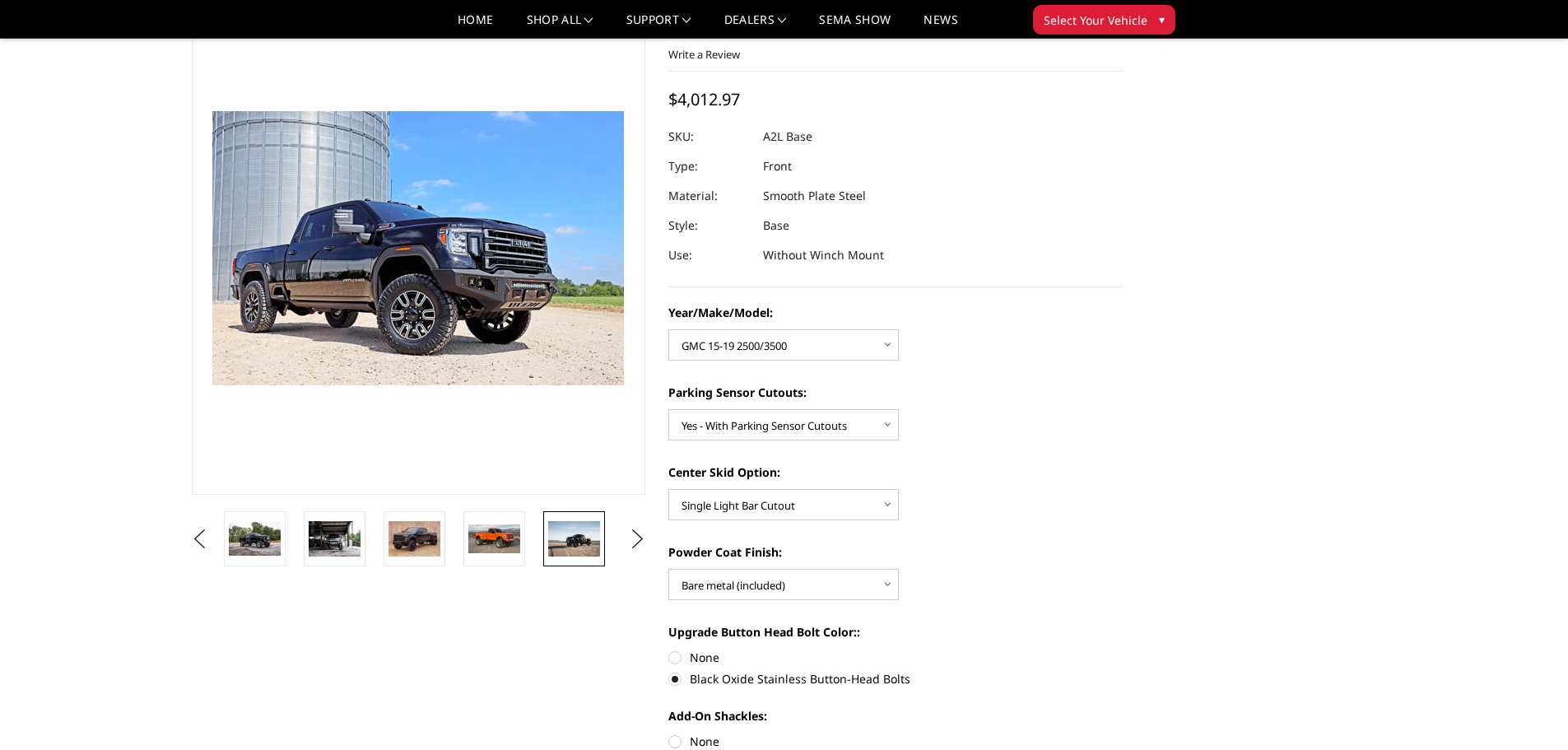
click at [584, 543] on img at bounding box center [574, 537] width 52 height 34
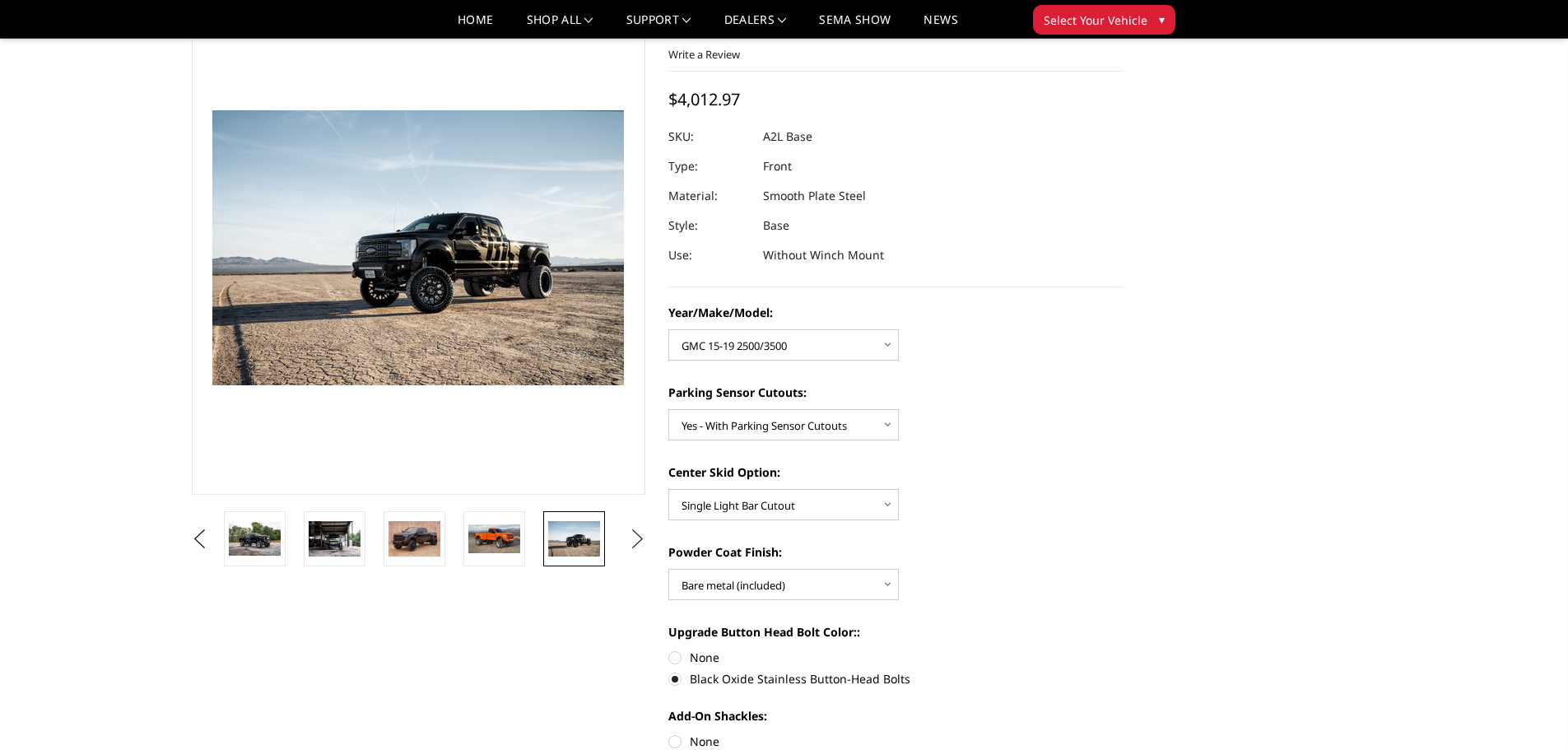
click at [633, 540] on button "Next" at bounding box center [636, 538] width 25 height 25
click at [588, 540] on img at bounding box center [574, 537] width 52 height 34
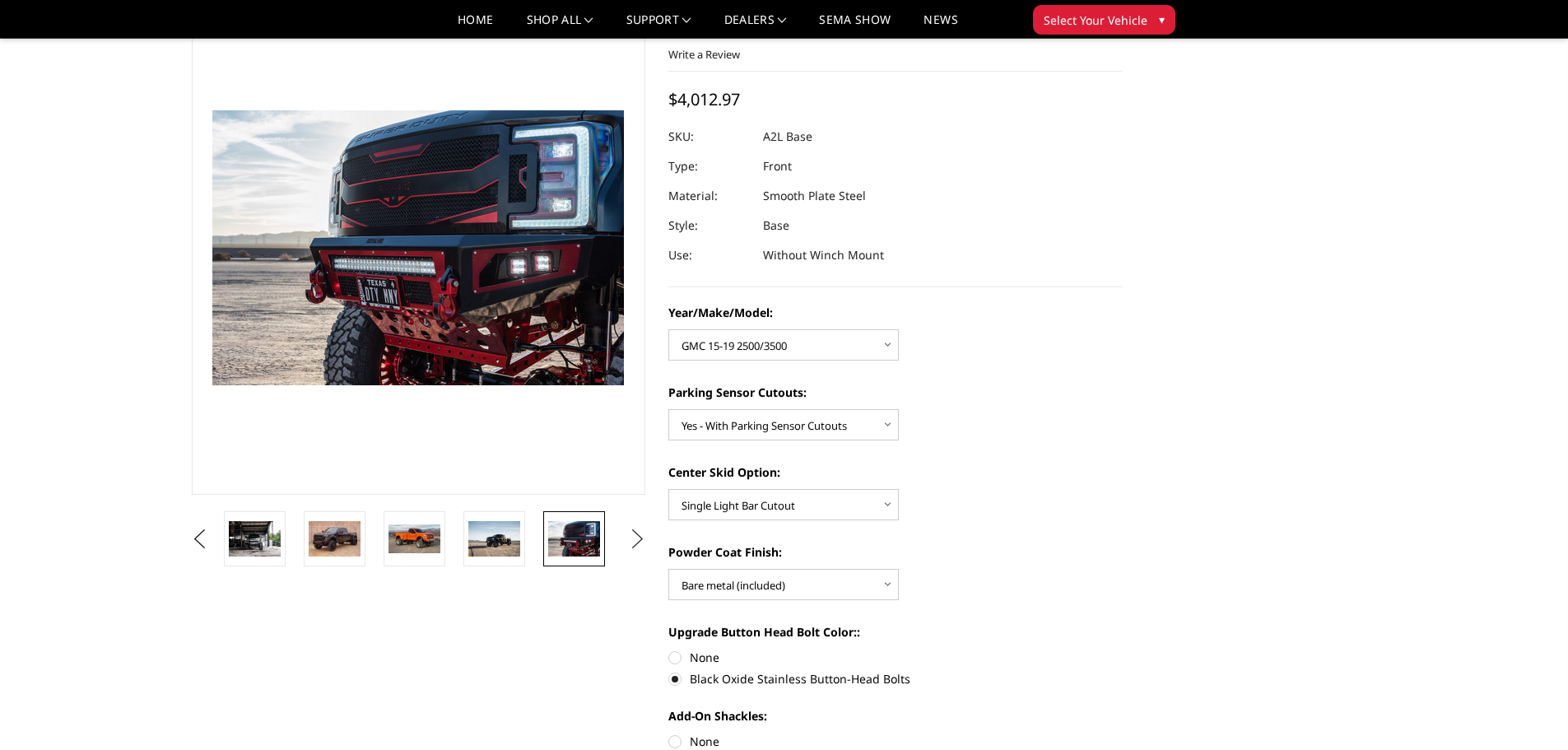
click at [633, 537] on button "Next" at bounding box center [636, 538] width 25 height 25
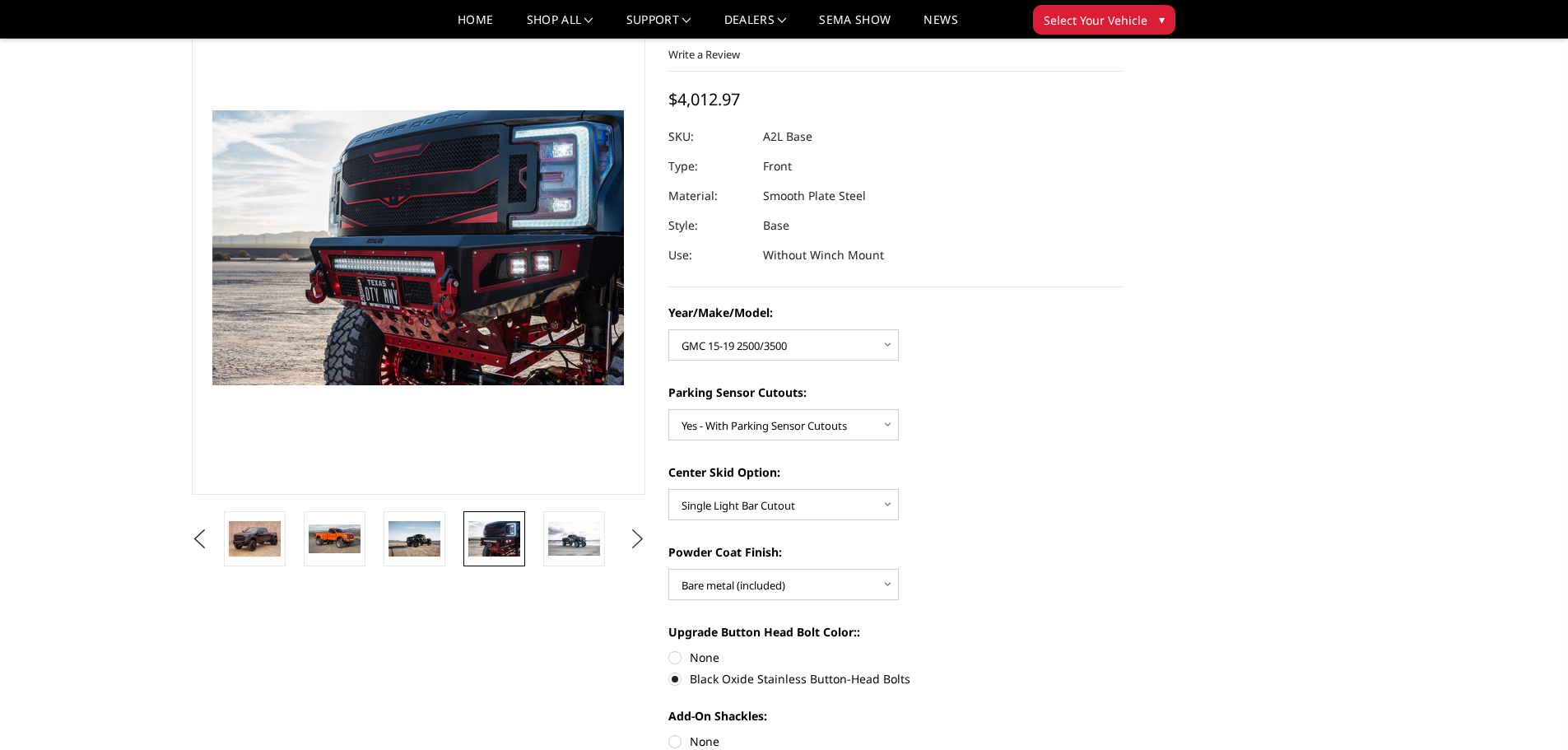
click at [633, 537] on button "Next" at bounding box center [636, 538] width 25 height 25
click at [505, 547] on img at bounding box center [494, 538] width 52 height 33
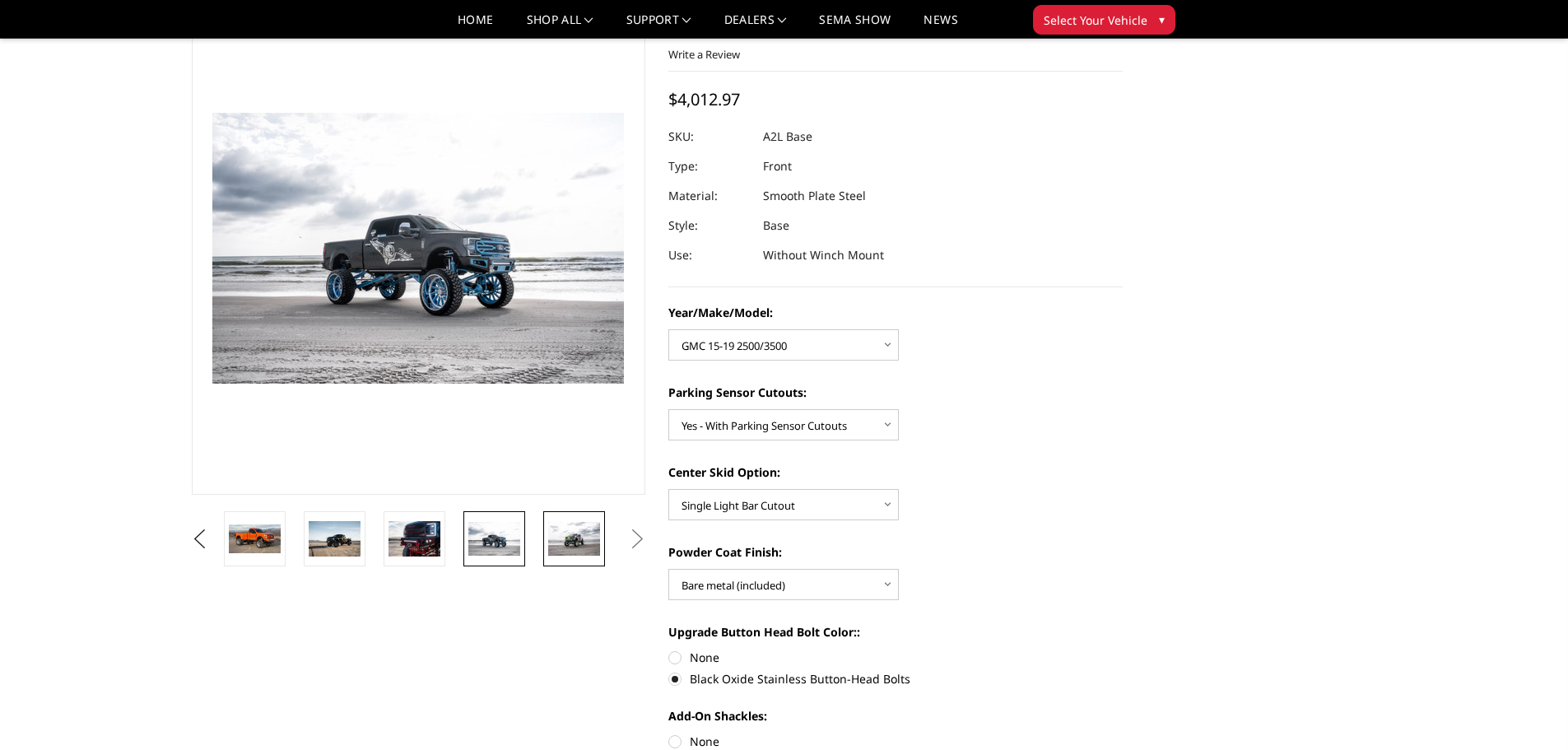
click at [577, 541] on img at bounding box center [574, 538] width 52 height 34
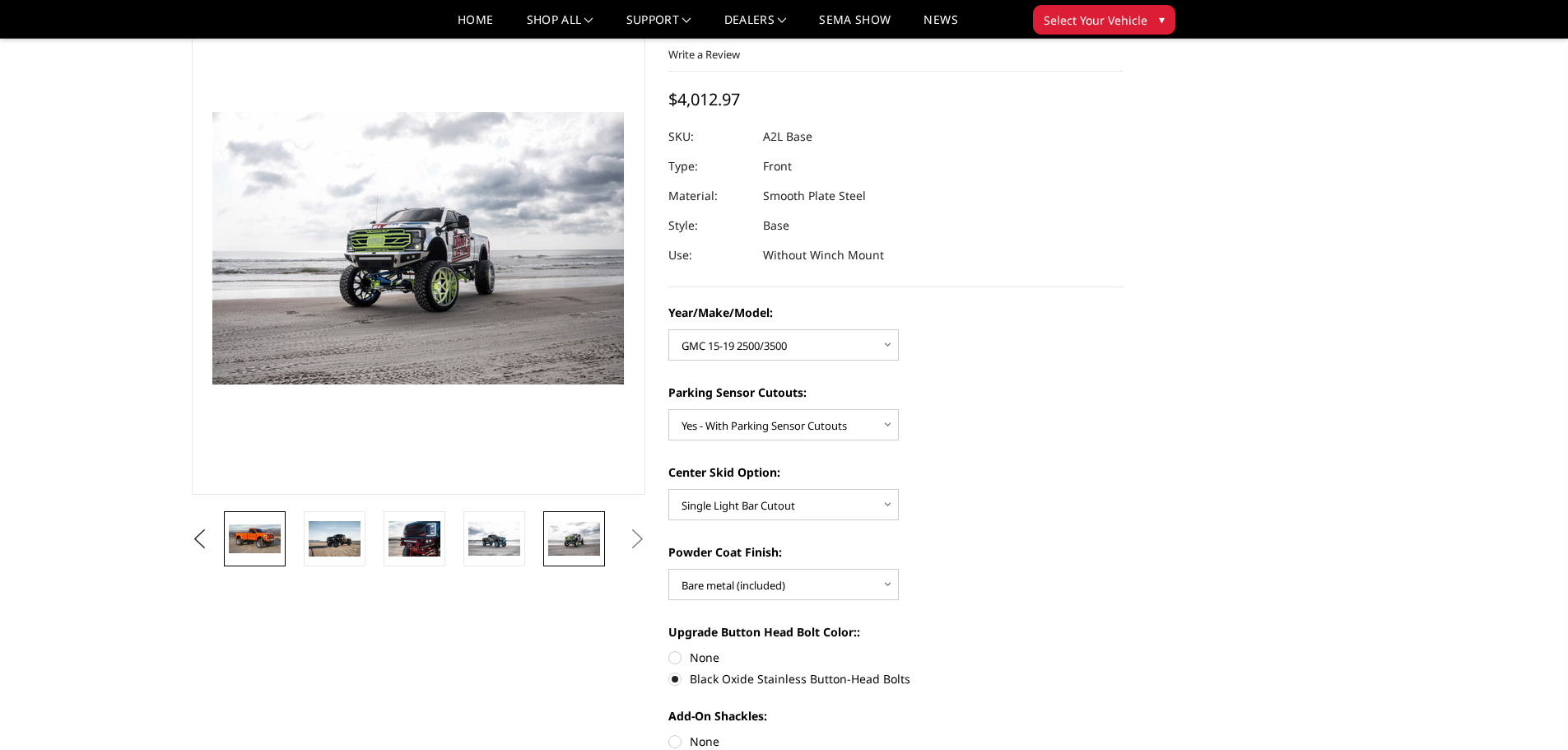
click at [263, 534] on img at bounding box center [254, 538] width 52 height 28
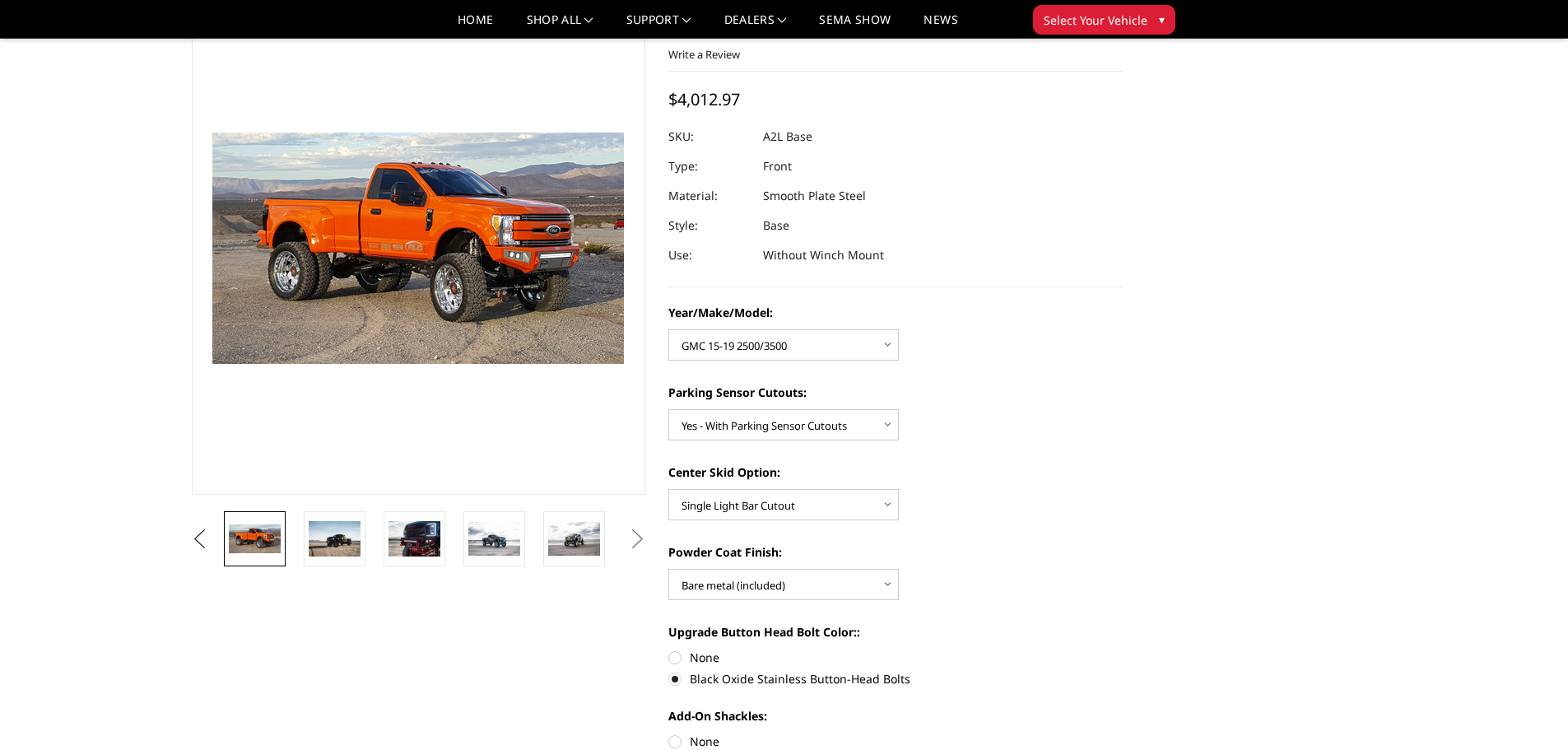
click at [195, 539] on button "Previous" at bounding box center [199, 538] width 25 height 25
click at [213, 542] on button "Previous" at bounding box center [199, 538] width 25 height 25
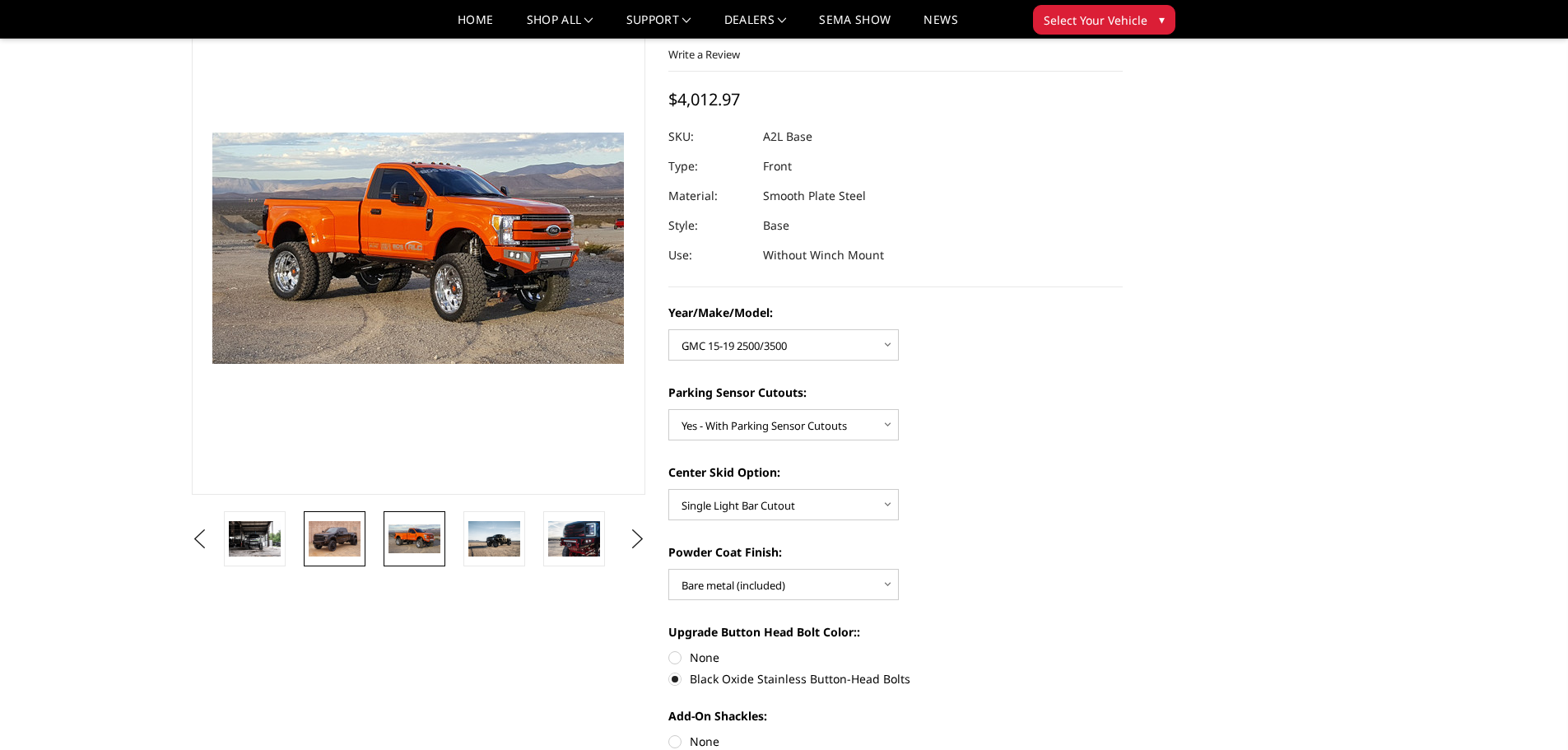
click at [348, 534] on img at bounding box center [334, 537] width 52 height 34
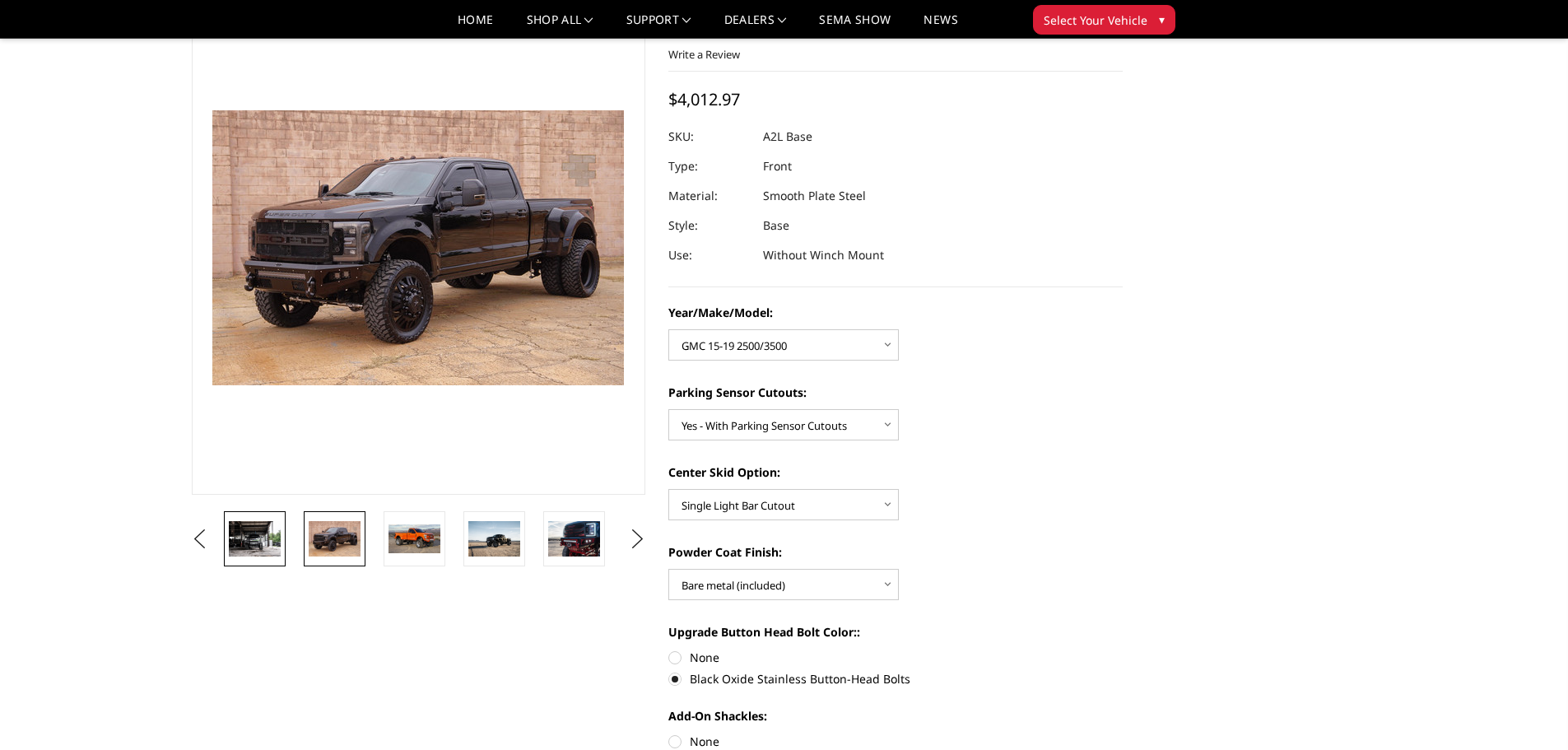
click at [266, 538] on img at bounding box center [254, 537] width 52 height 34
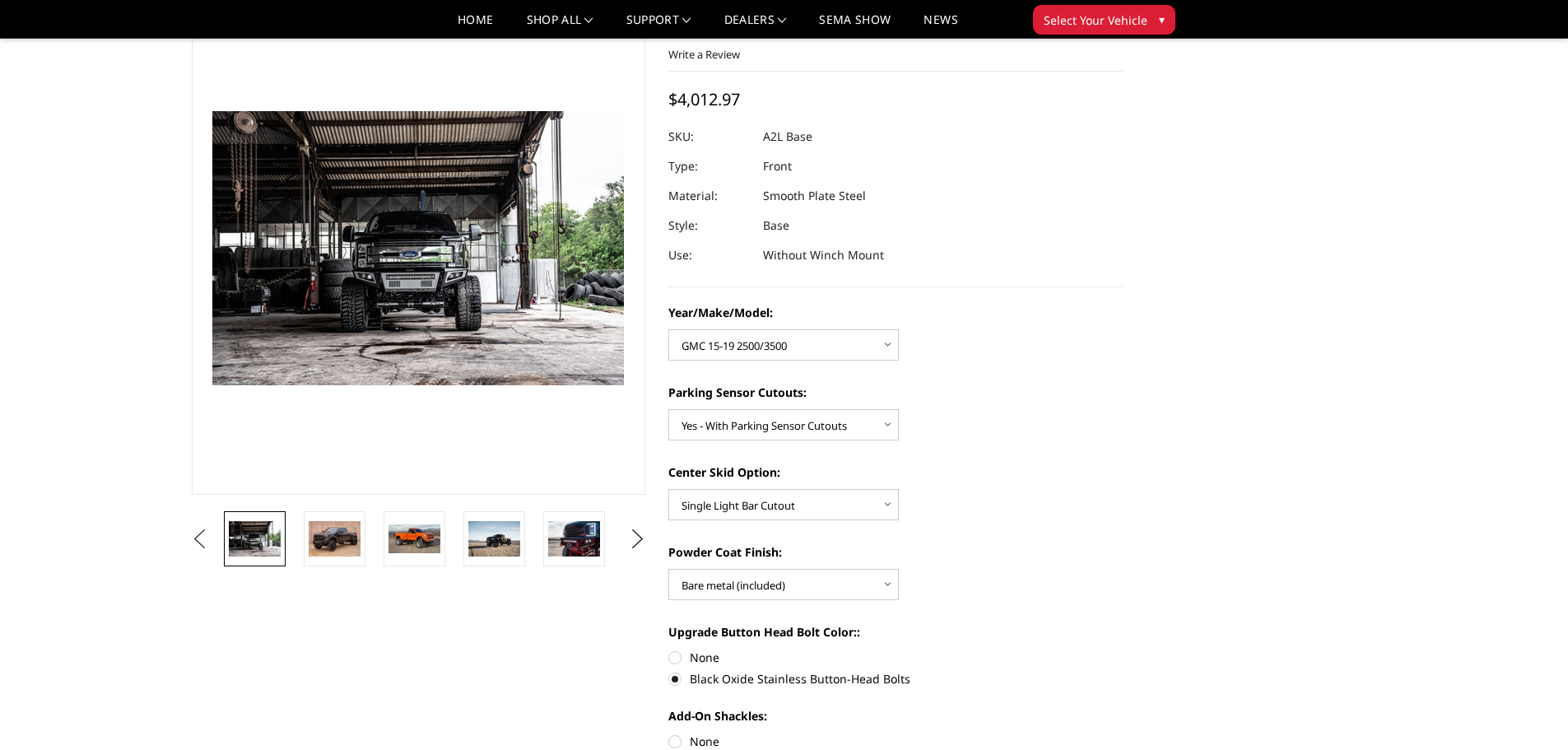
click at [195, 539] on button "Previous" at bounding box center [199, 538] width 25 height 25
click at [264, 543] on img at bounding box center [254, 538] width 52 height 33
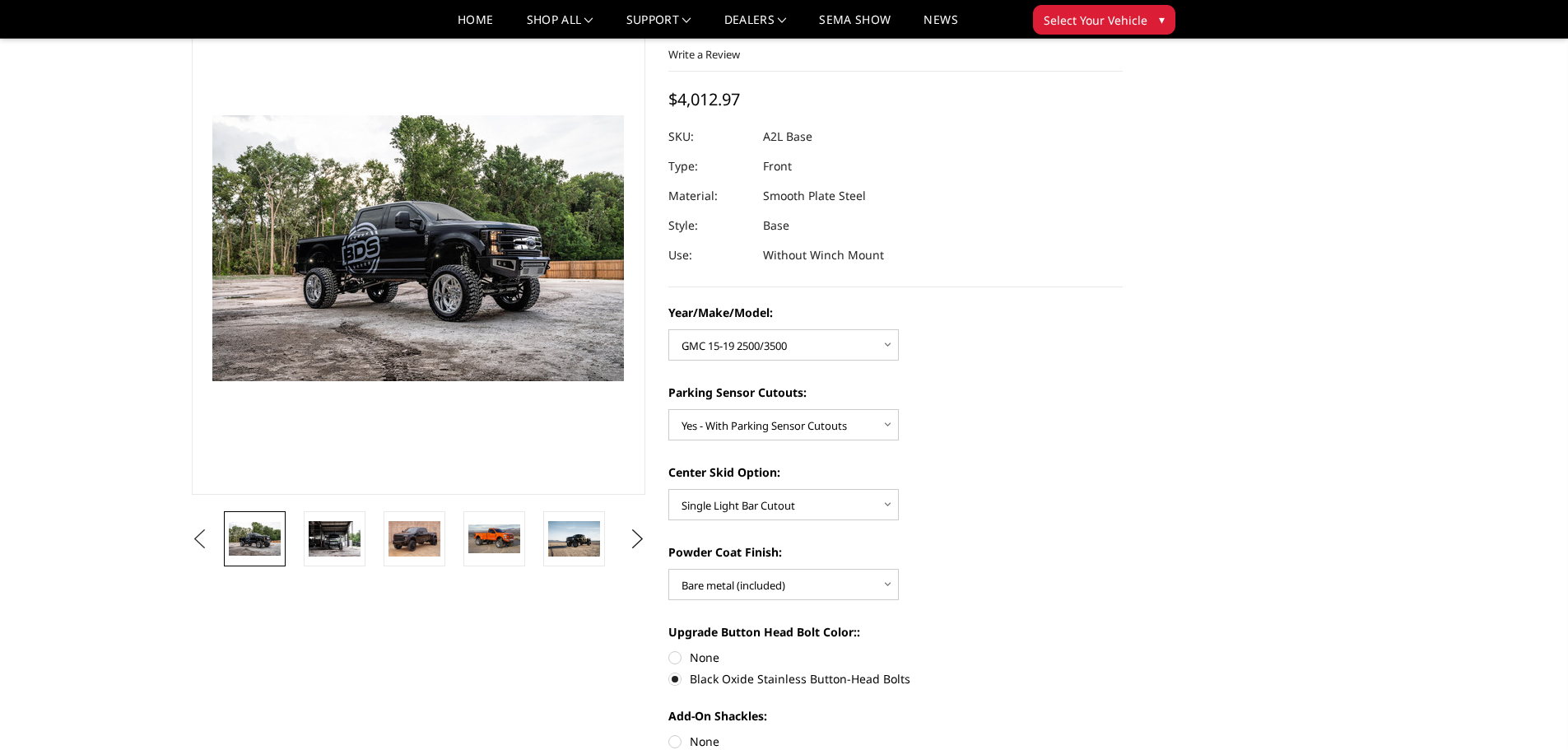
click at [203, 544] on button "Previous" at bounding box center [199, 538] width 25 height 25
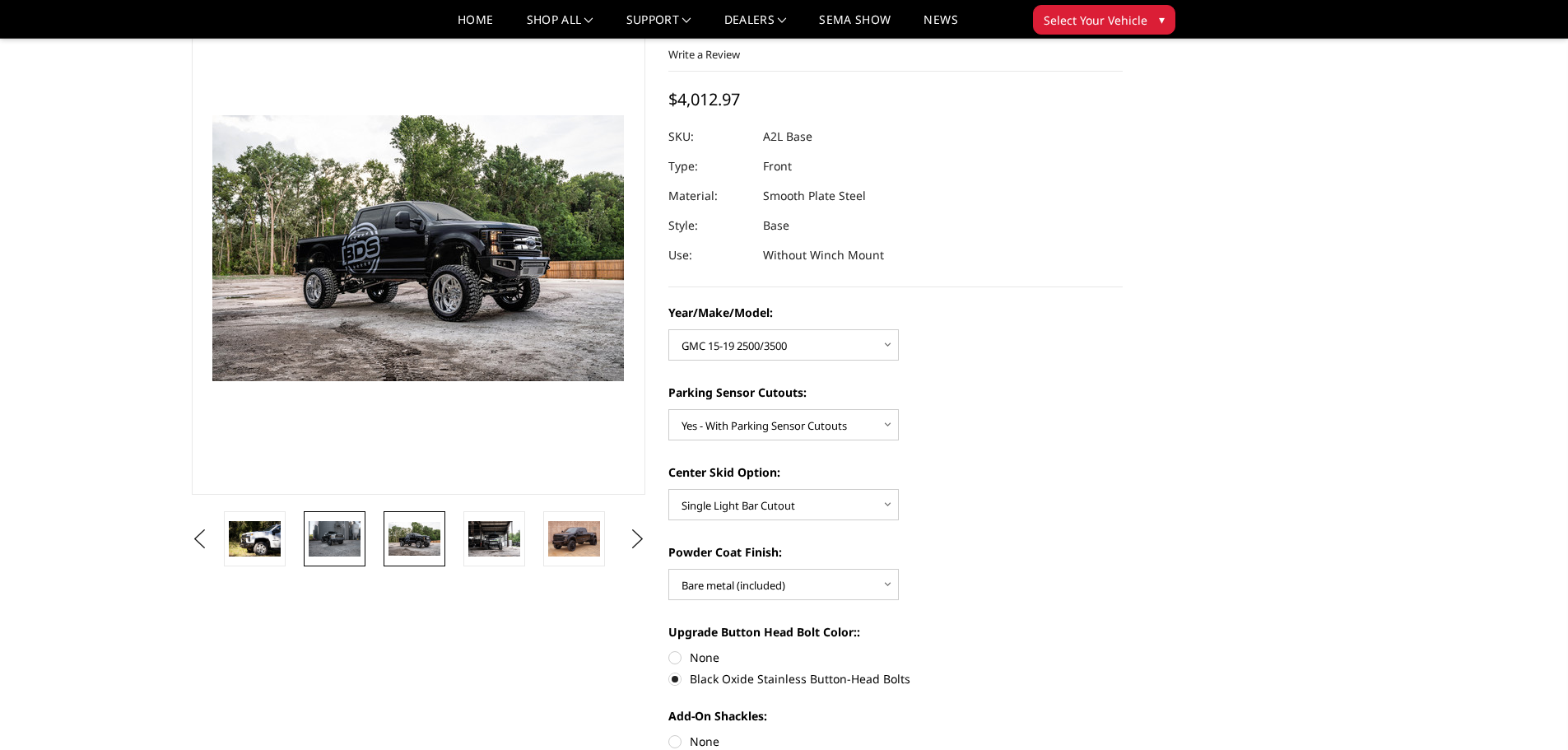
click at [331, 535] on img at bounding box center [334, 537] width 52 height 34
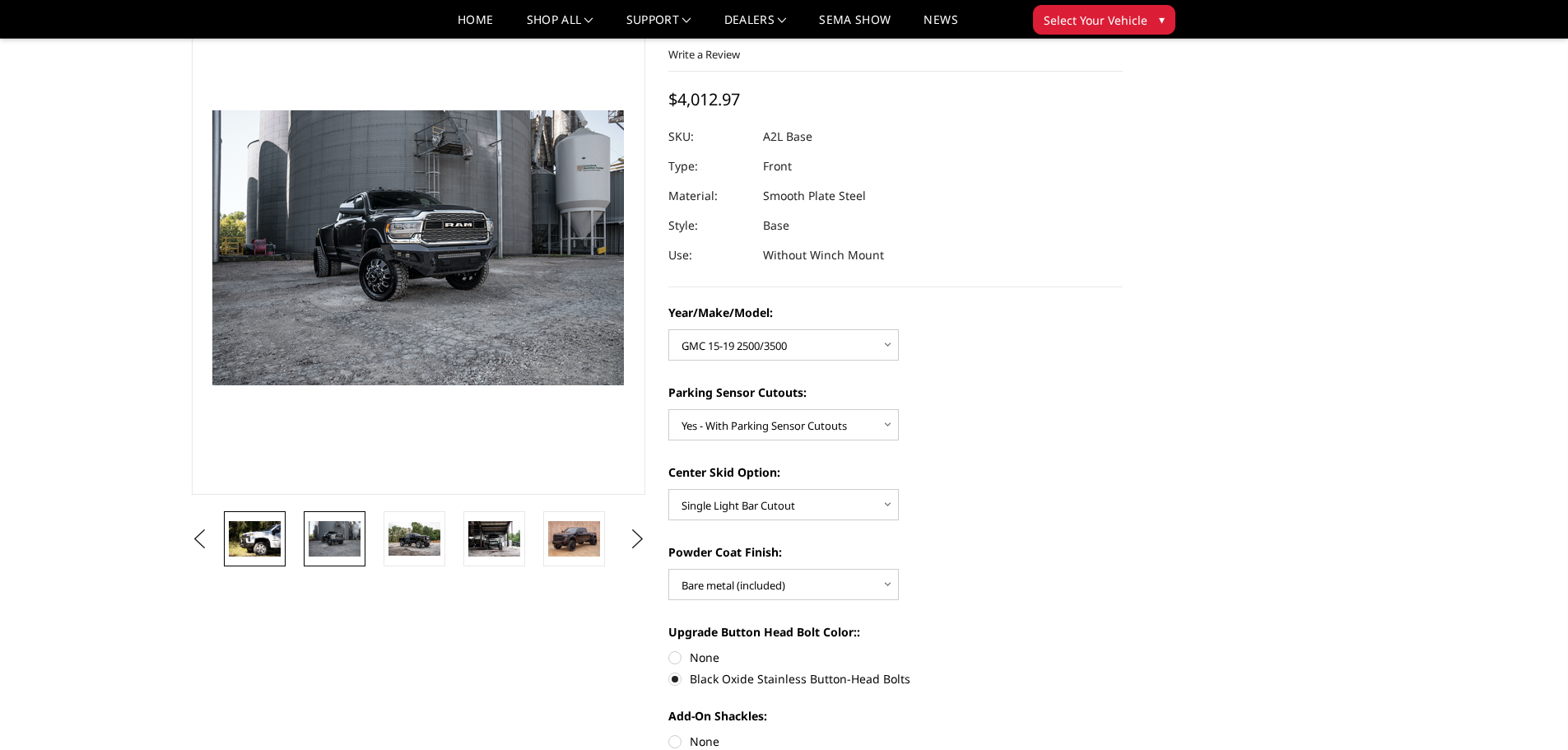
click at [270, 535] on img at bounding box center [254, 537] width 52 height 34
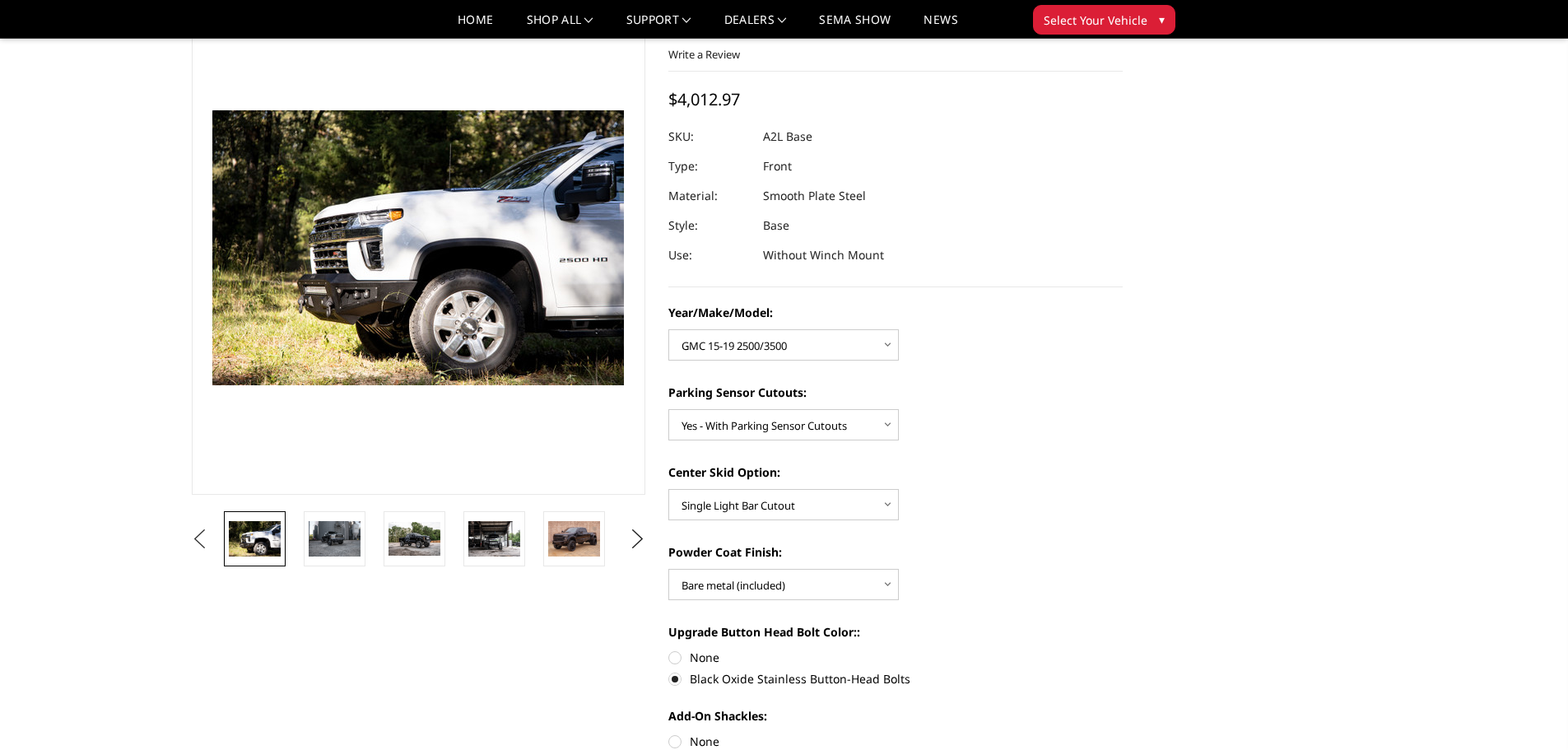
click at [197, 539] on button "Previous" at bounding box center [199, 538] width 25 height 25
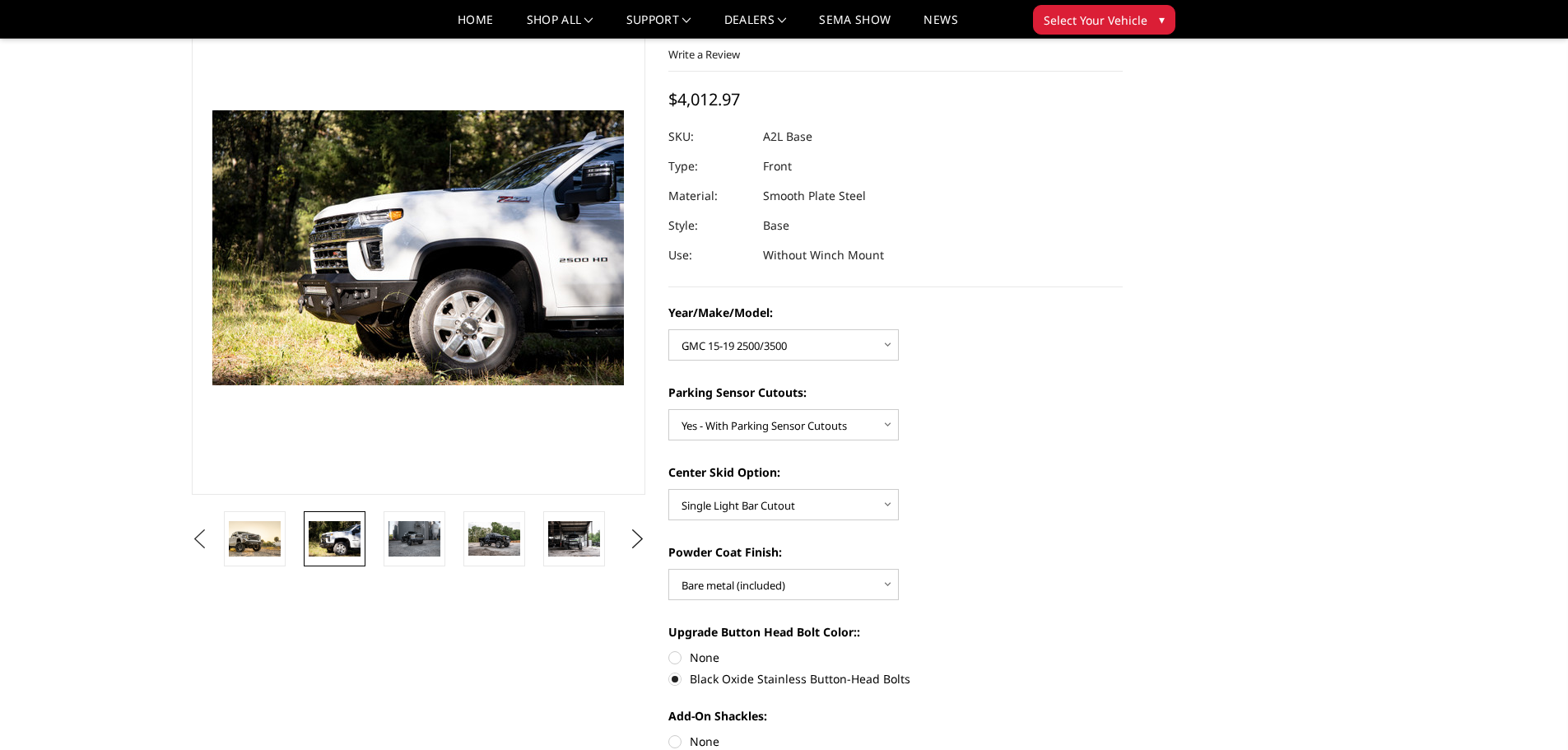
click at [197, 539] on button "Previous" at bounding box center [199, 538] width 25 height 25
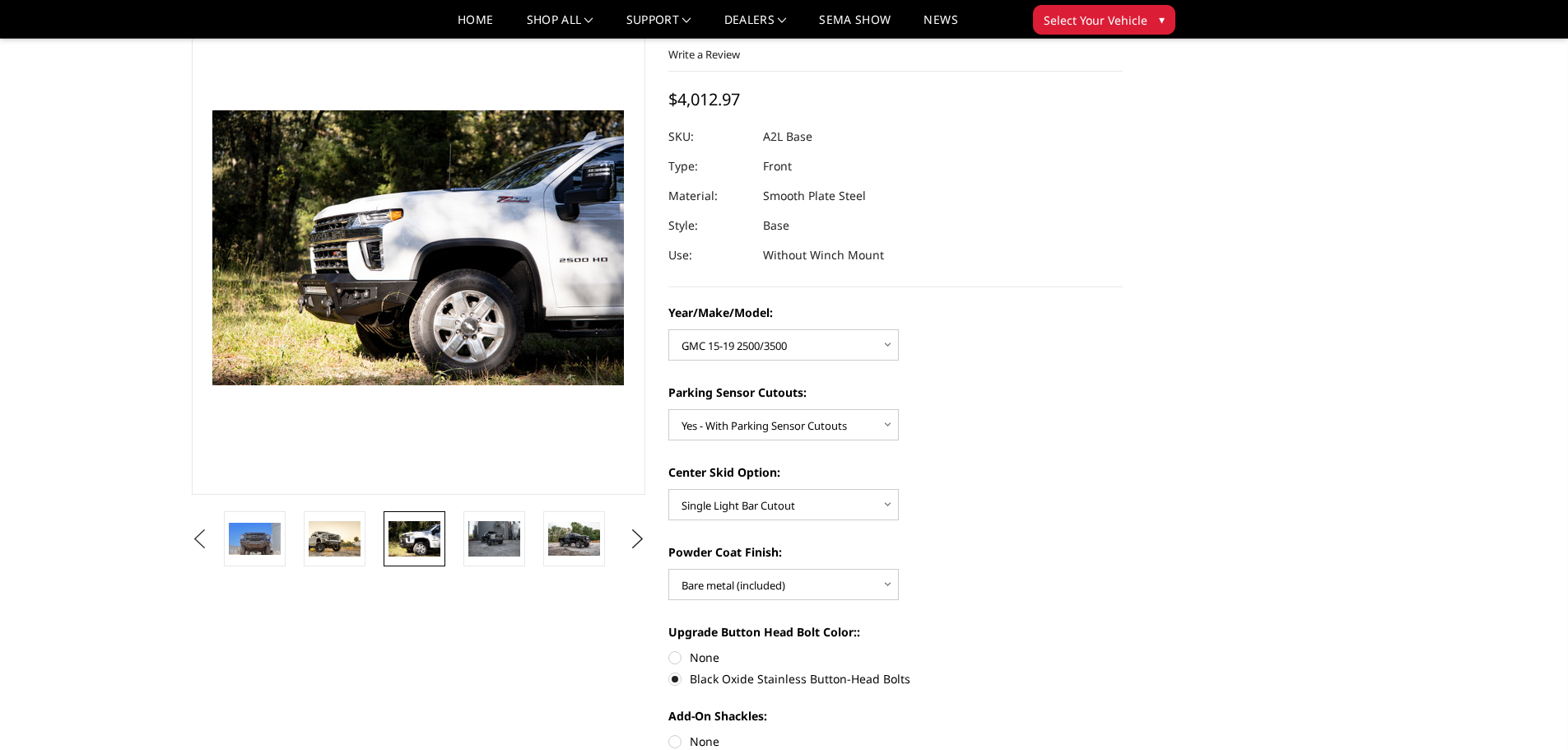
click at [197, 539] on button "Previous" at bounding box center [199, 538] width 25 height 25
click at [270, 539] on img at bounding box center [254, 539] width 52 height 33
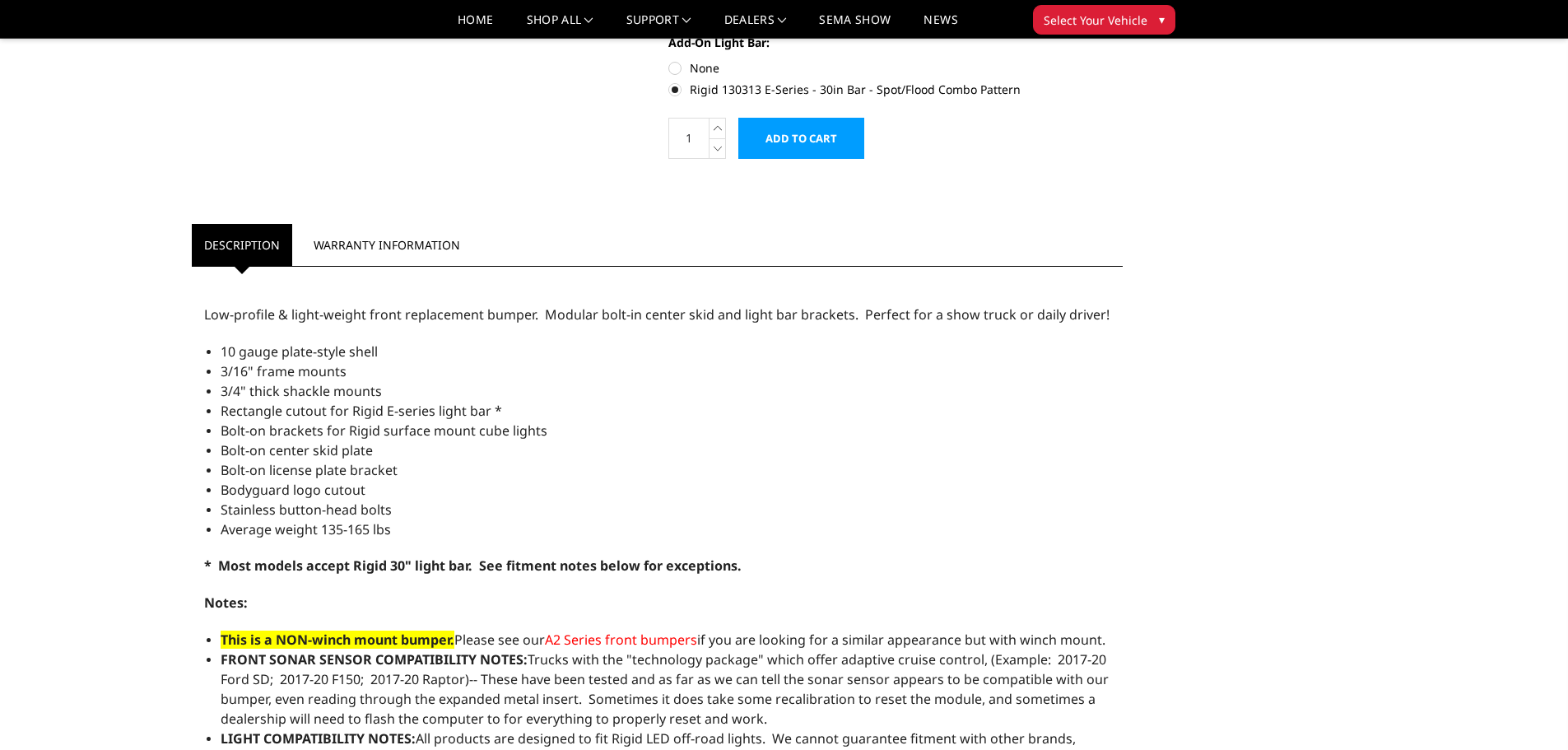
scroll to position [1070, 0]
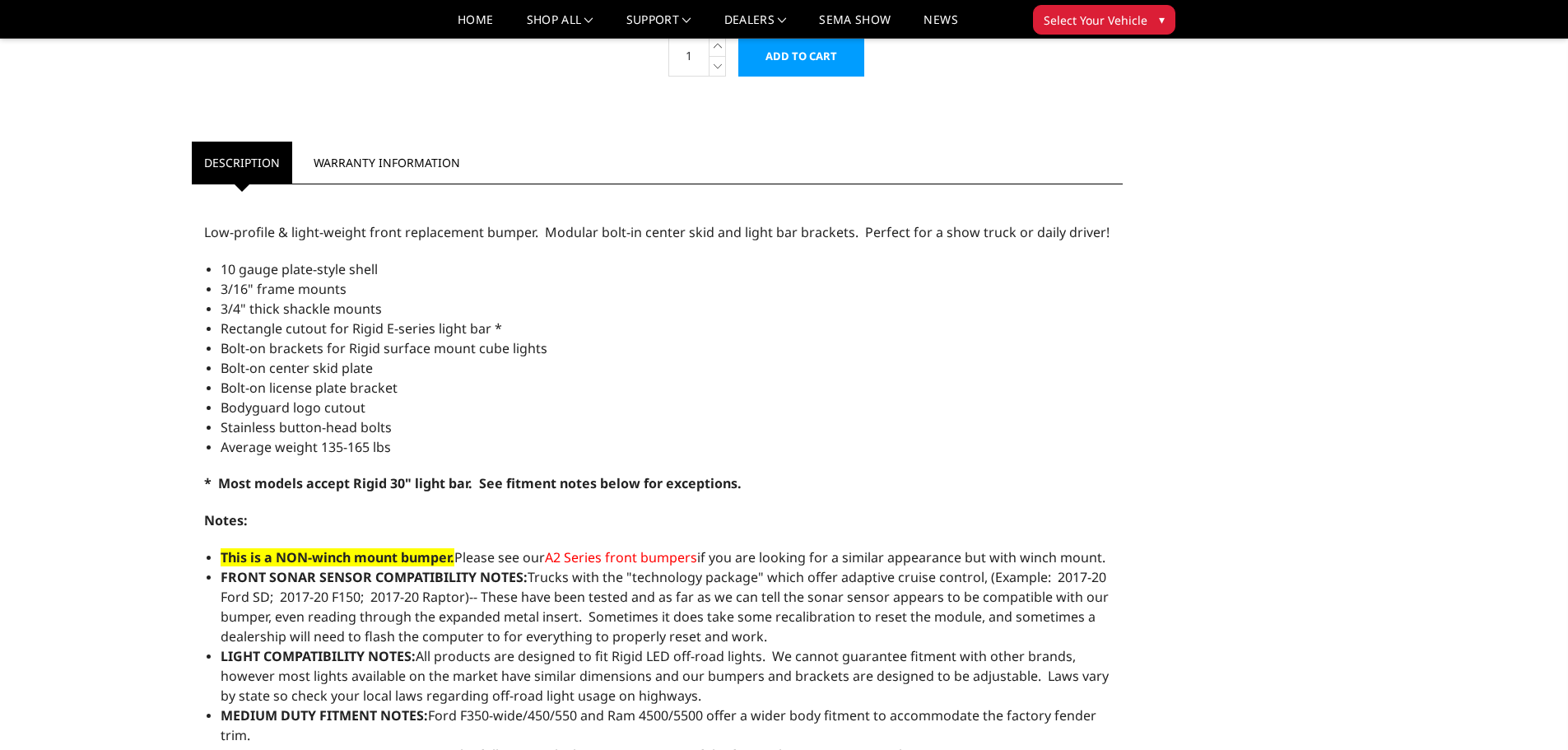
click at [639, 558] on span "A2 Series front bumpers" at bounding box center [621, 557] width 152 height 18
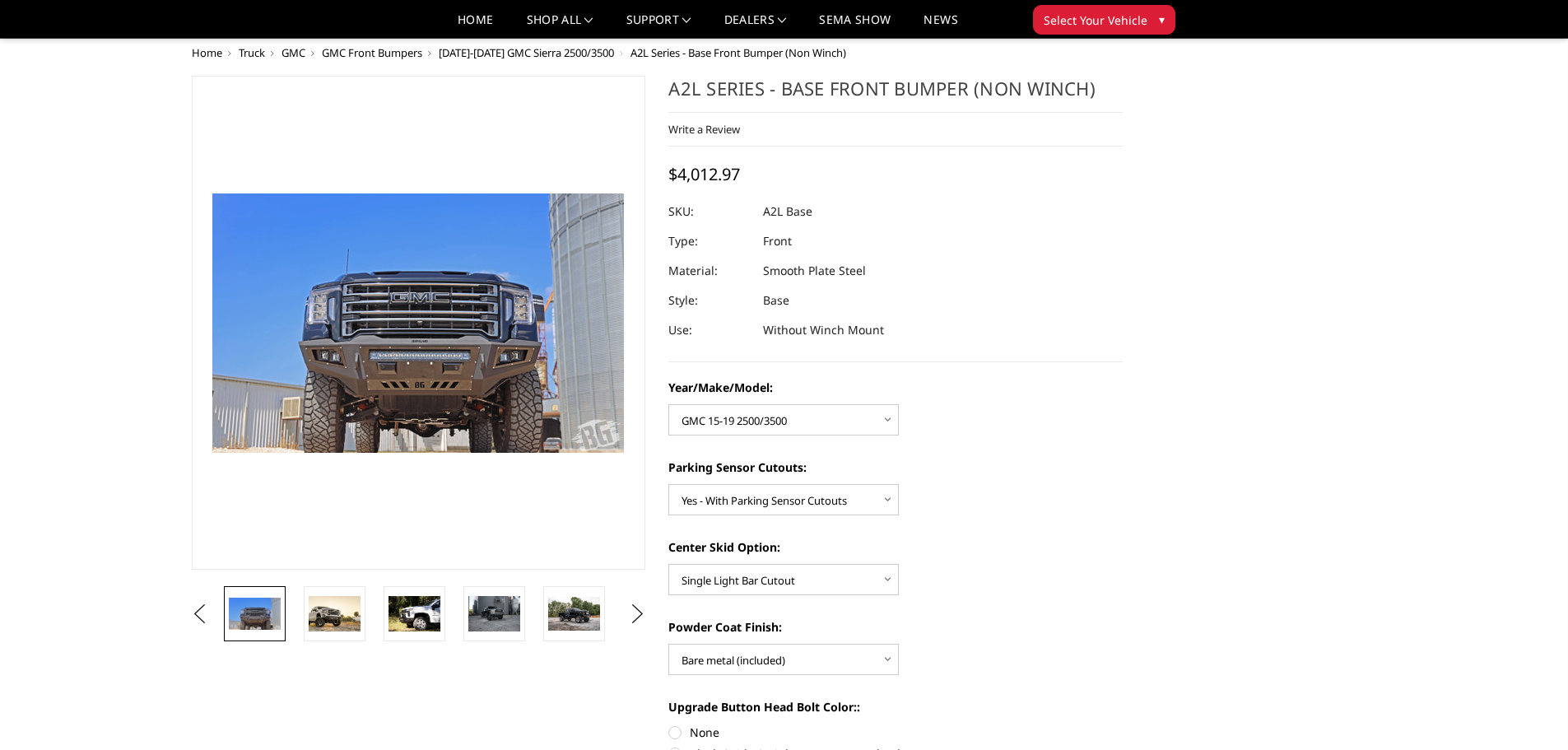
scroll to position [0, 0]
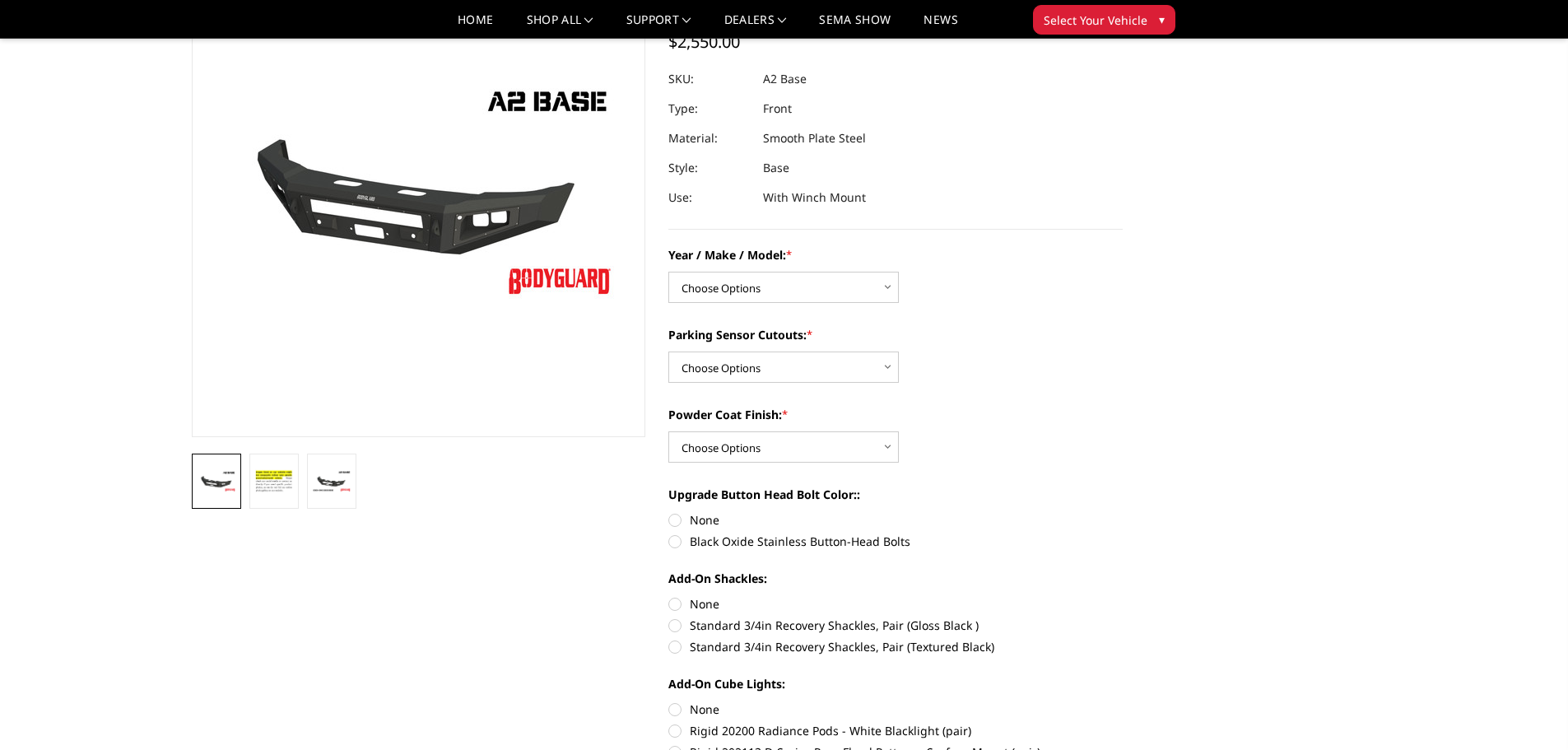
scroll to position [165, 0]
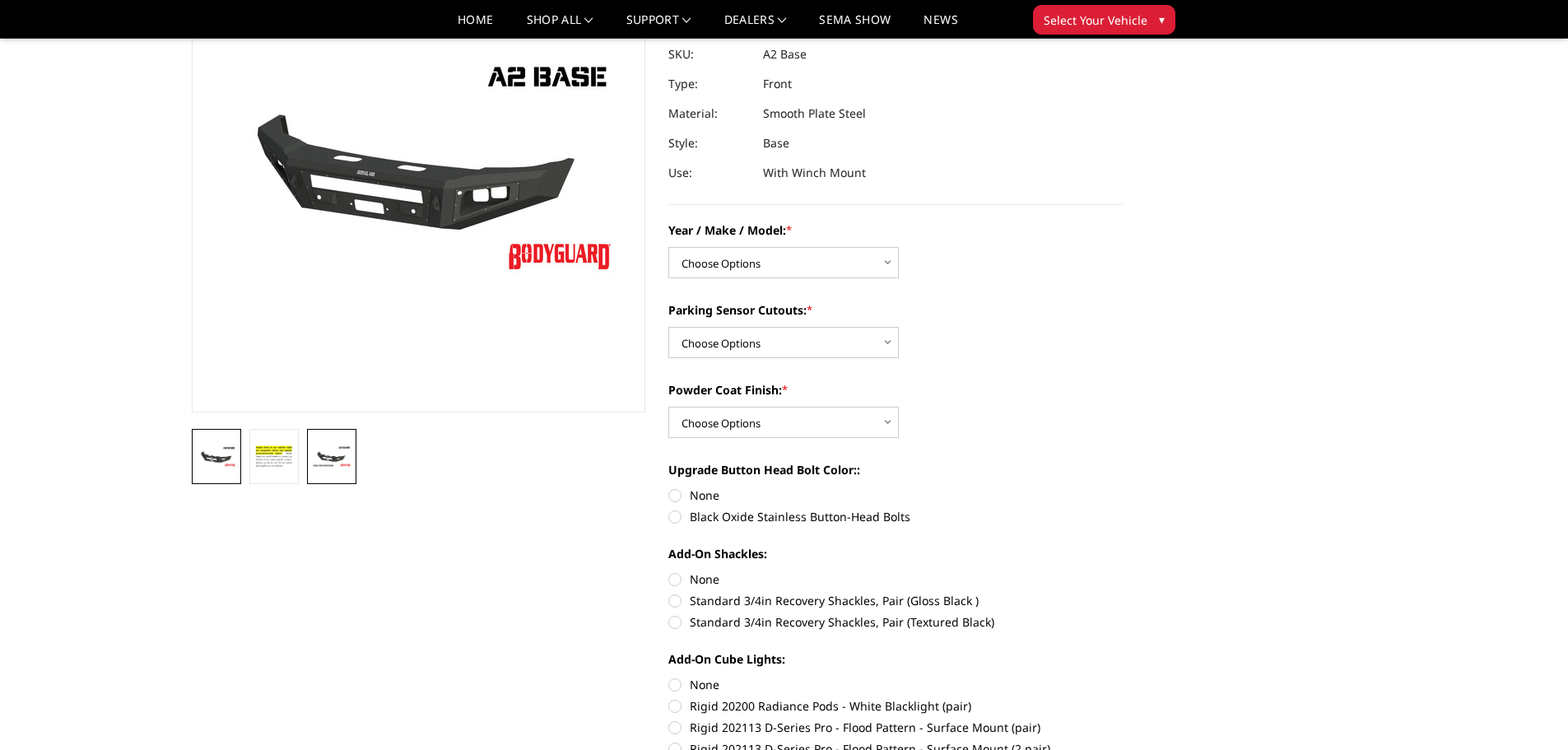
click at [341, 451] on img at bounding box center [331, 456] width 39 height 23
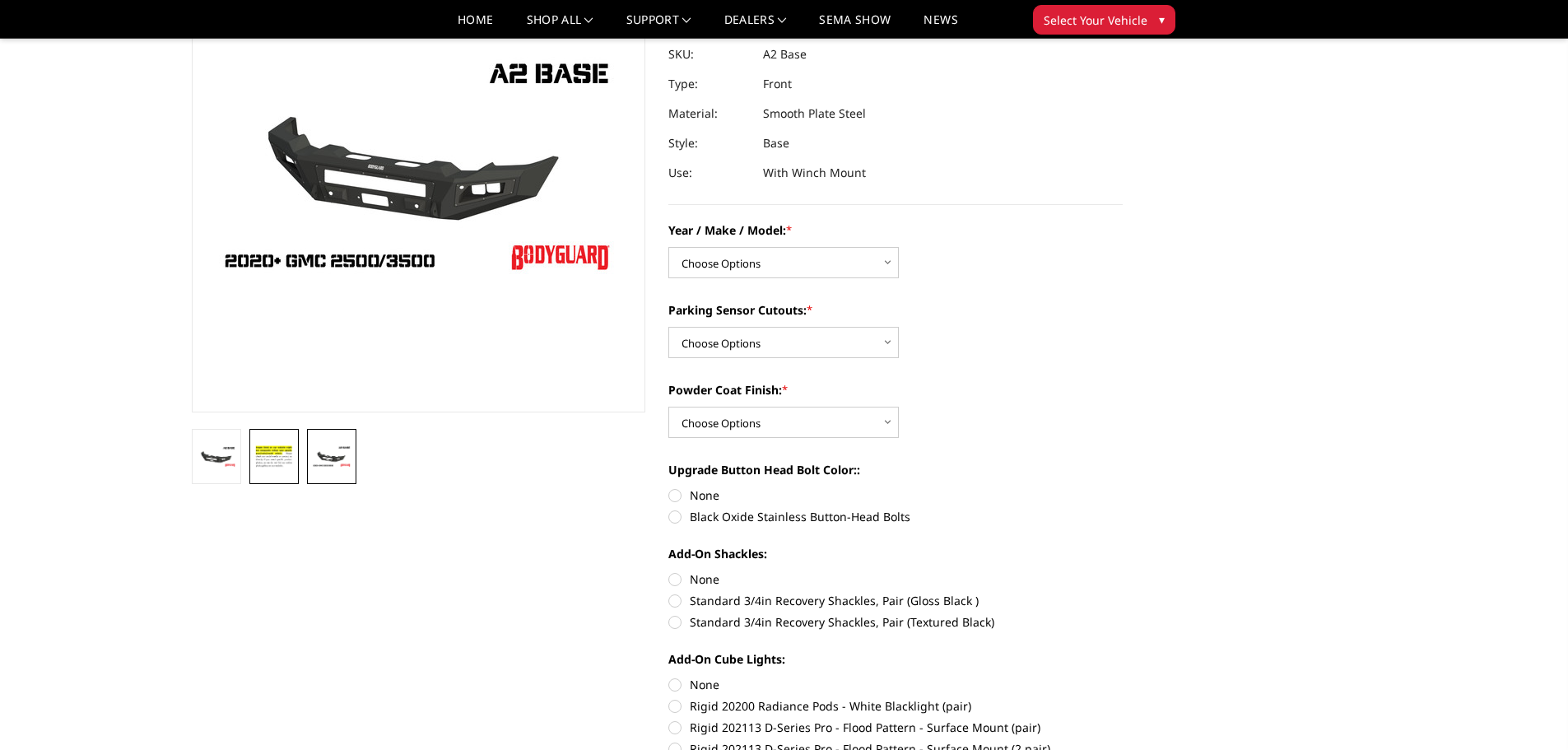
click at [280, 468] on img at bounding box center [274, 457] width 39 height 27
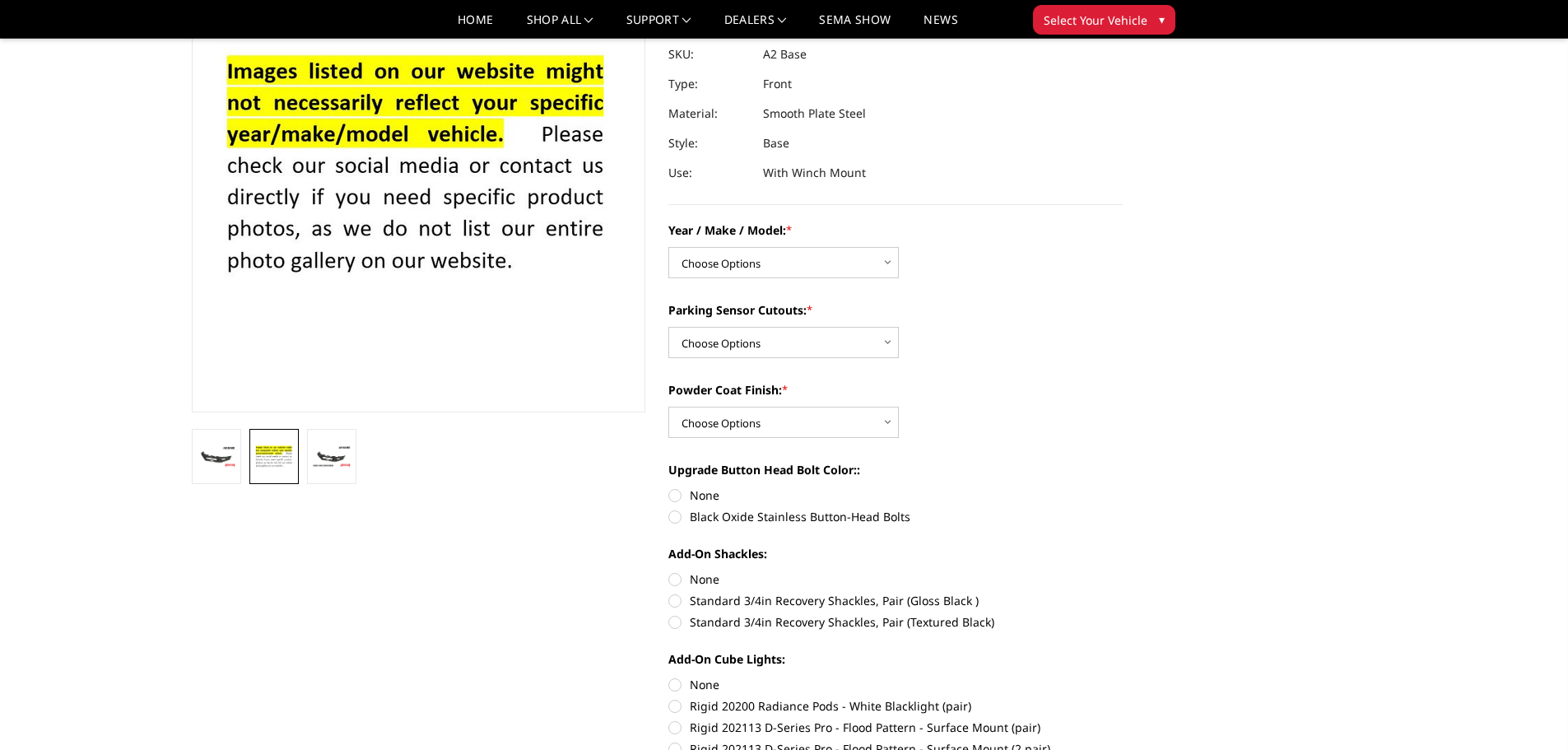
scroll to position [140, 0]
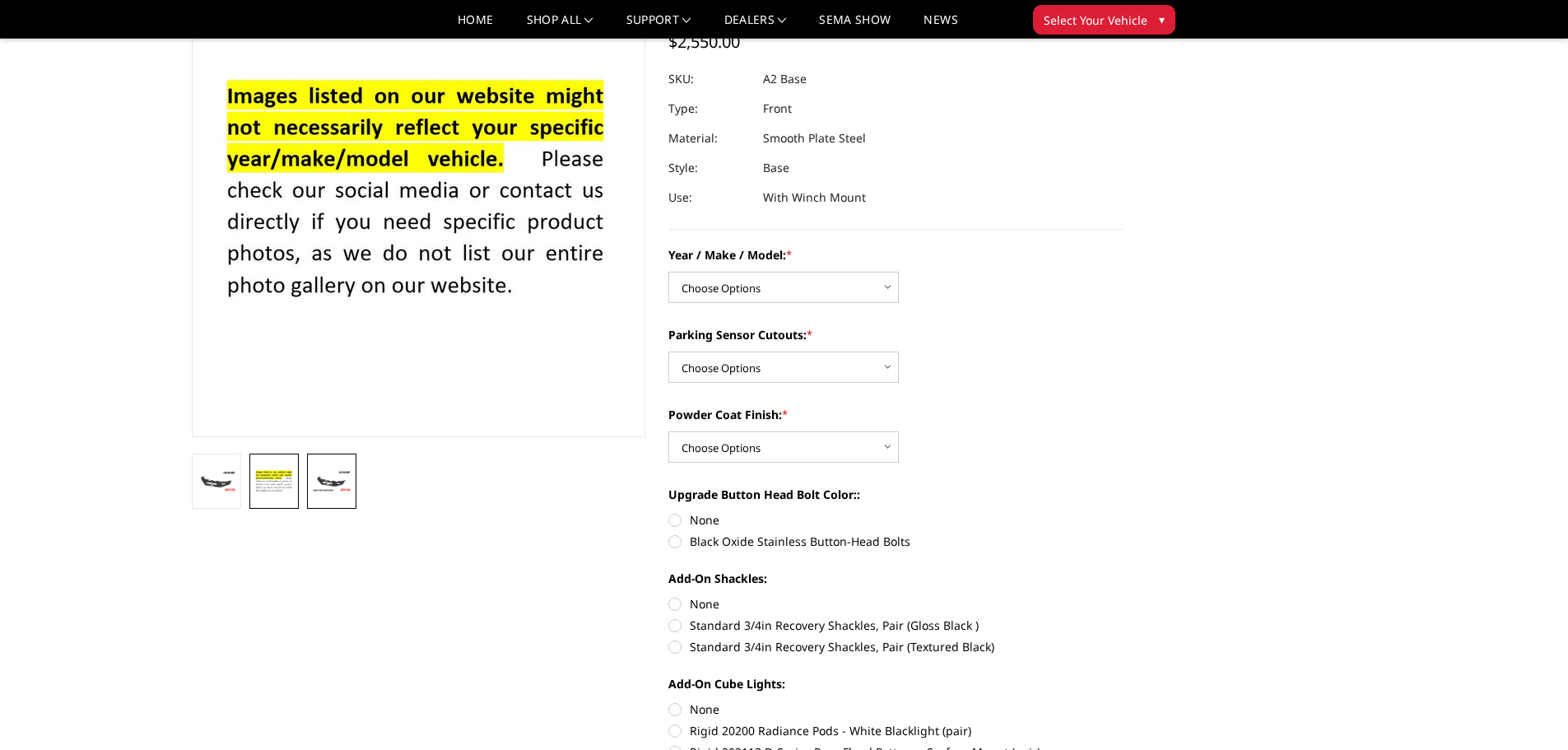
click at [330, 459] on link at bounding box center [331, 481] width 49 height 55
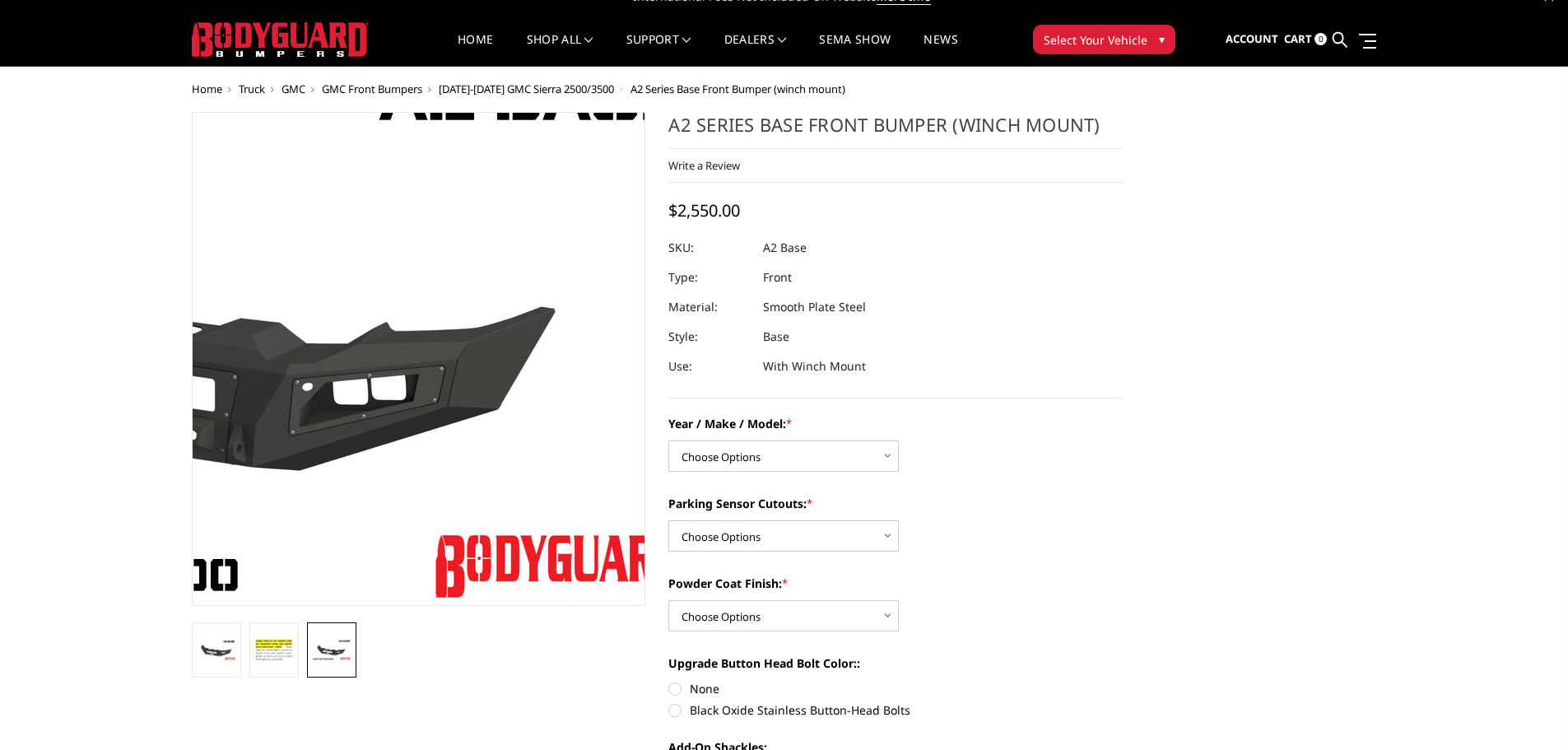
scroll to position [0, 0]
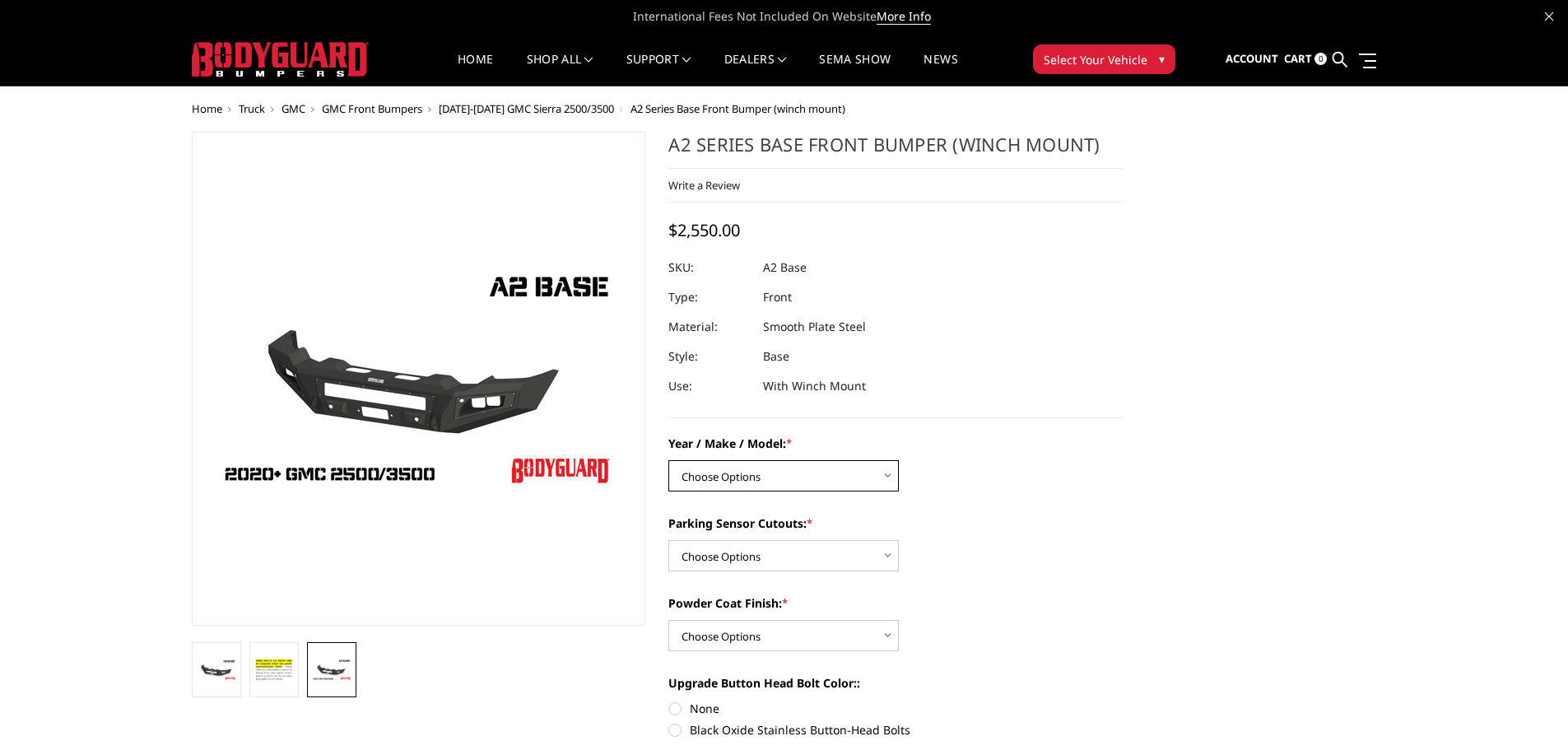
click at [767, 470] on select "Choose Options Chevrolet 20-23 2500 / 3500 Ford 17-22 F250 / F350 Ford 17-22 F4…" at bounding box center [784, 475] width 230 height 31
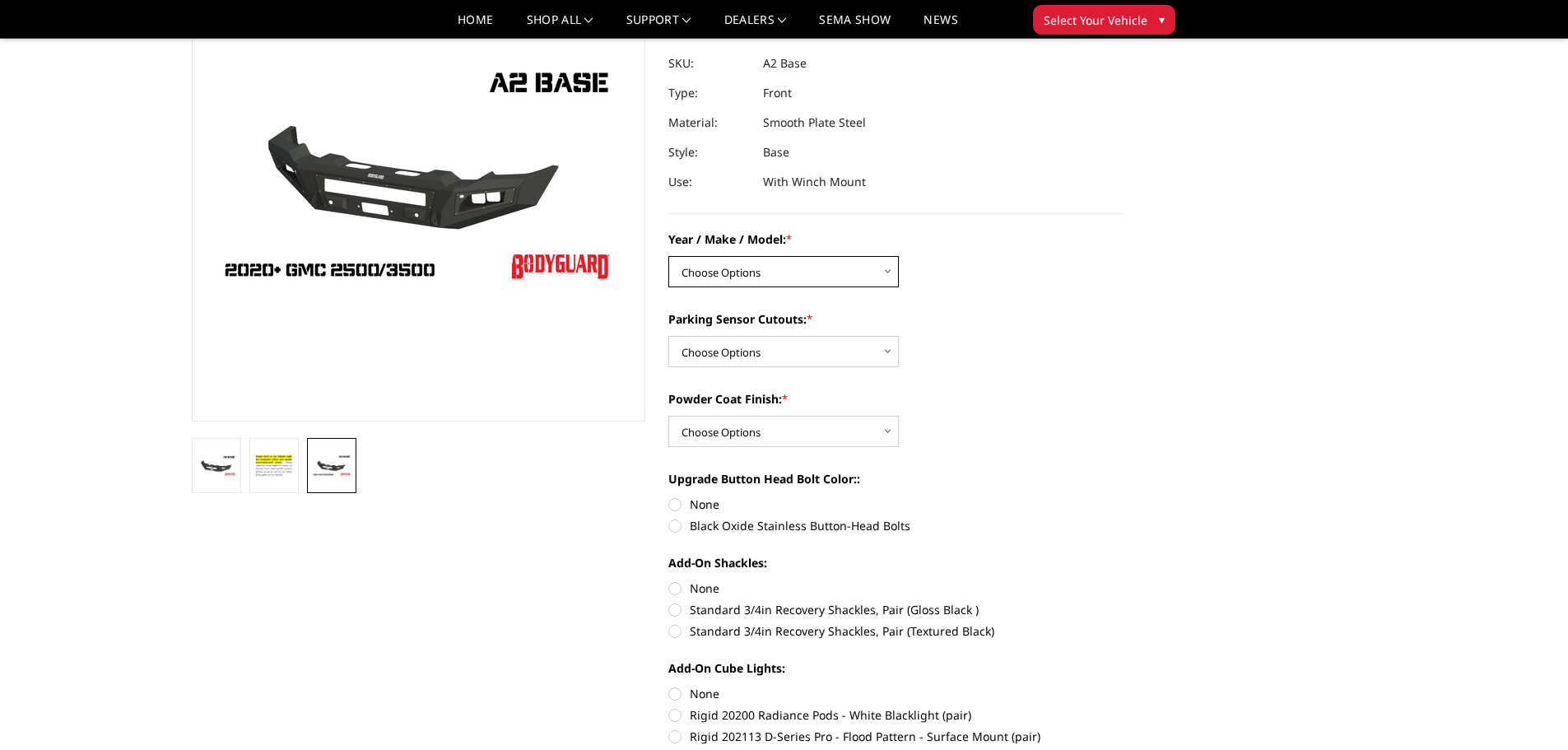
scroll to position [165, 0]
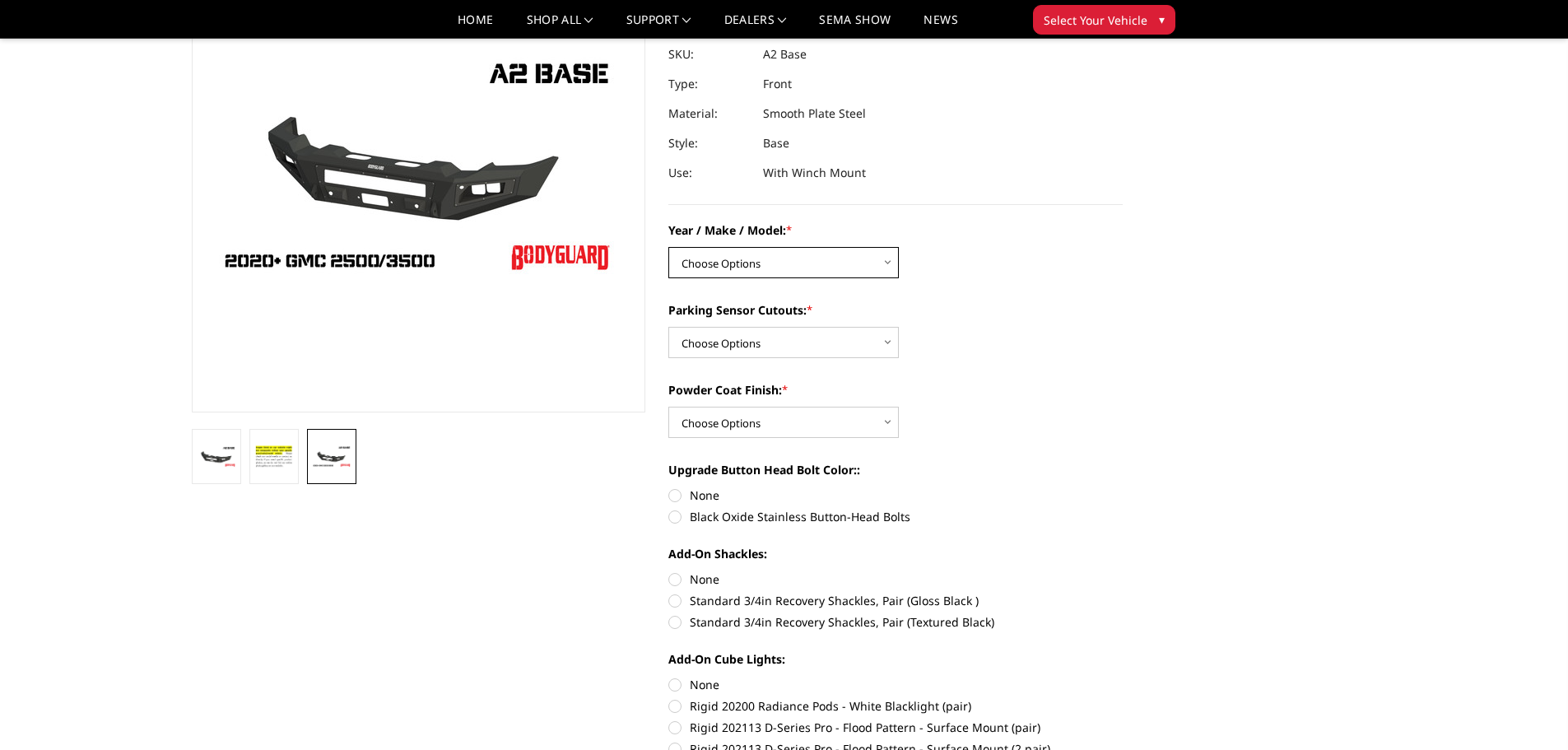
click at [848, 266] on select "Choose Options Chevrolet 20-23 2500 / 3500 Ford 17-22 F250 / F350 Ford 17-22 F4…" at bounding box center [784, 263] width 230 height 31
click at [996, 403] on div "Powder Coat Finish: * Choose Options Bare metal (included) Texture Black Powder…" at bounding box center [895, 410] width 454 height 57
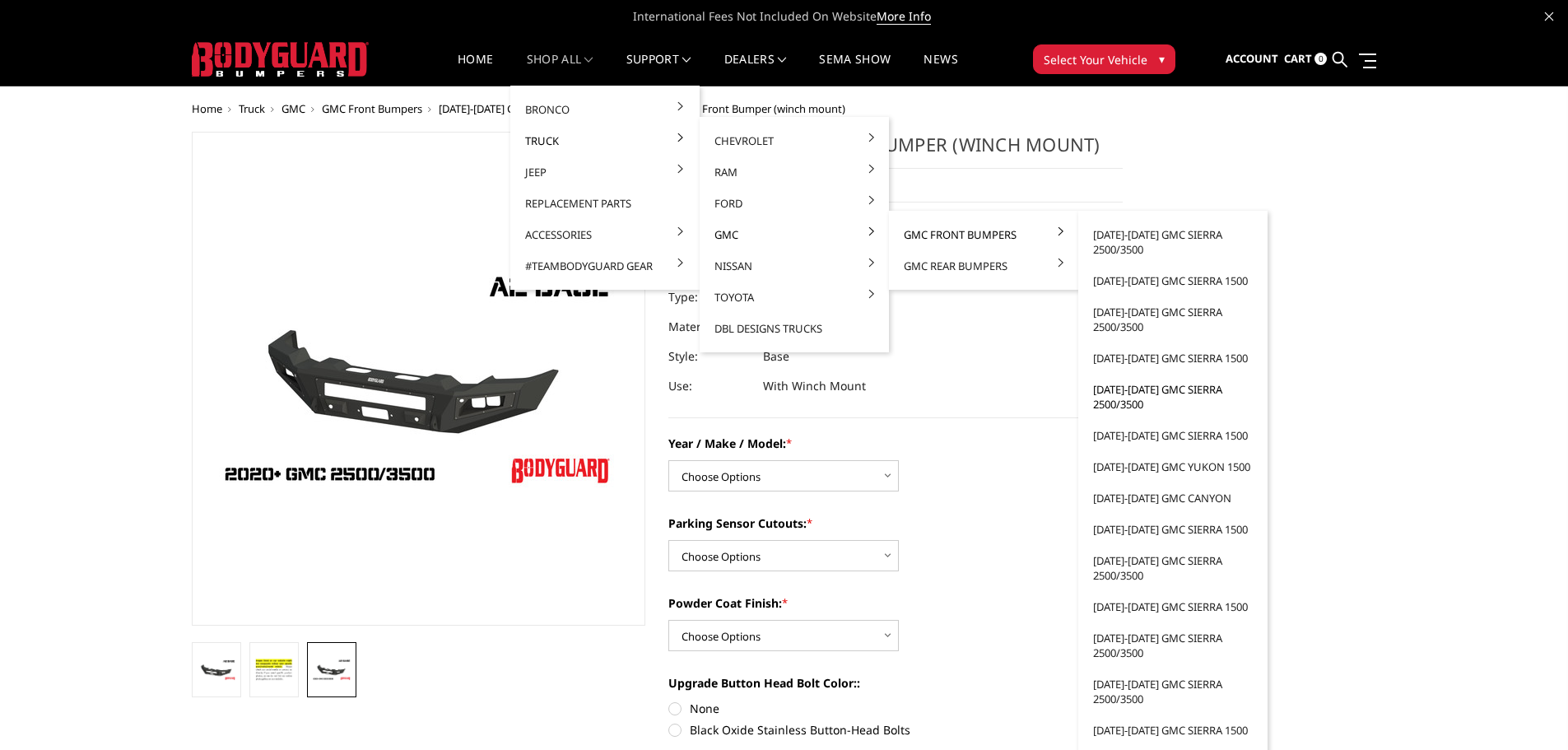
click at [1118, 396] on link "[DATE]-[DATE] GMC Sierra 2500/3500" at bounding box center [1173, 396] width 177 height 46
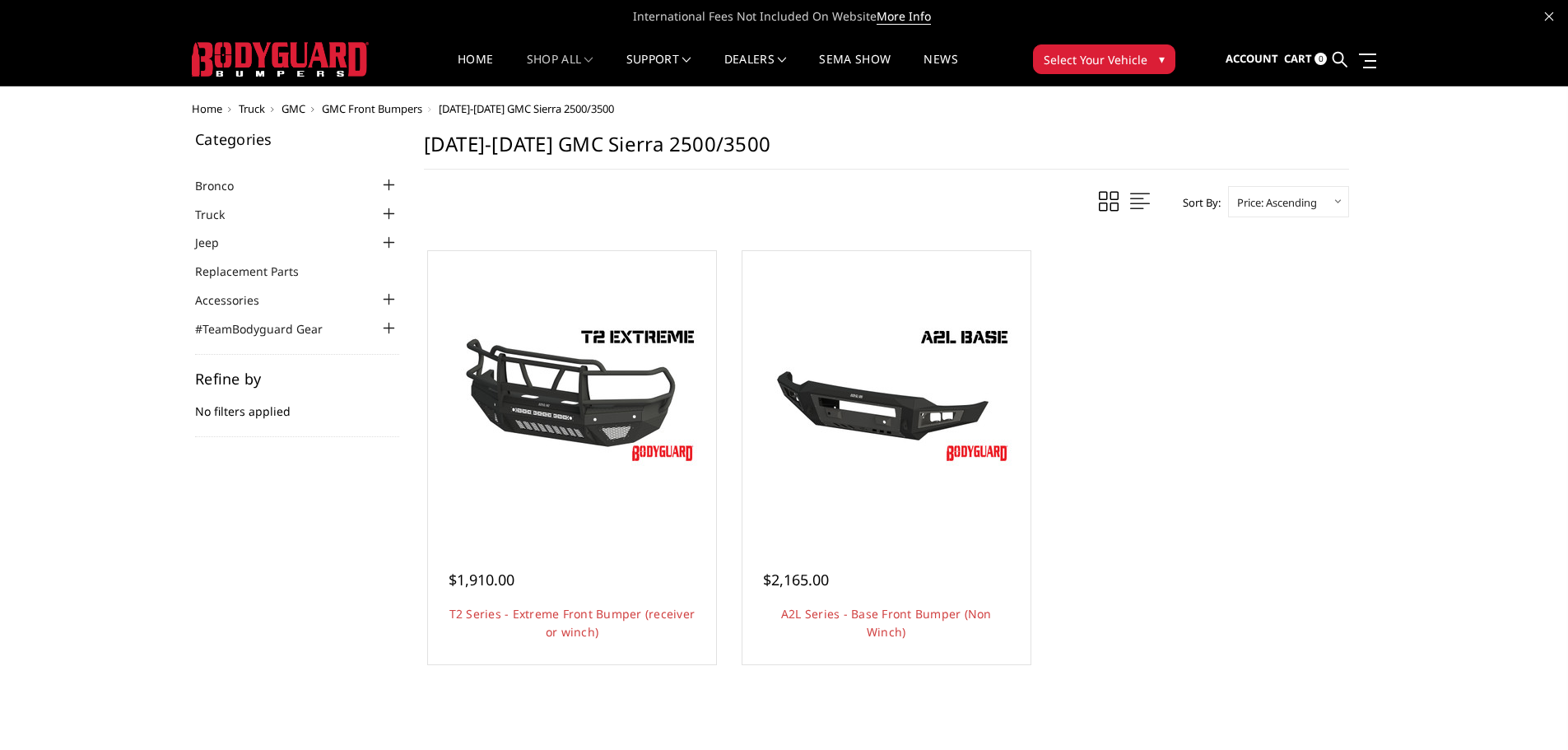
scroll to position [82, 0]
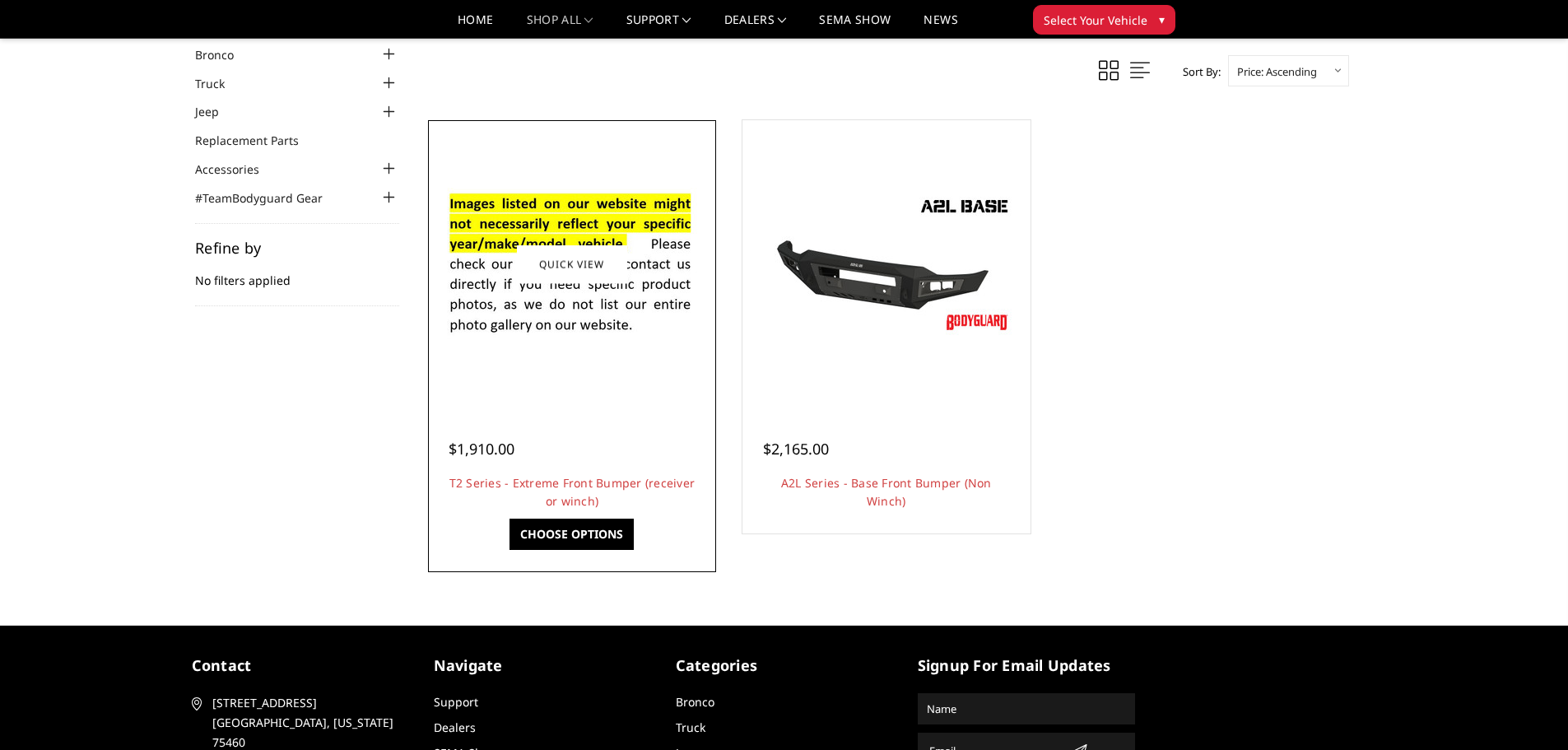
click at [569, 361] on div at bounding box center [572, 264] width 279 height 279
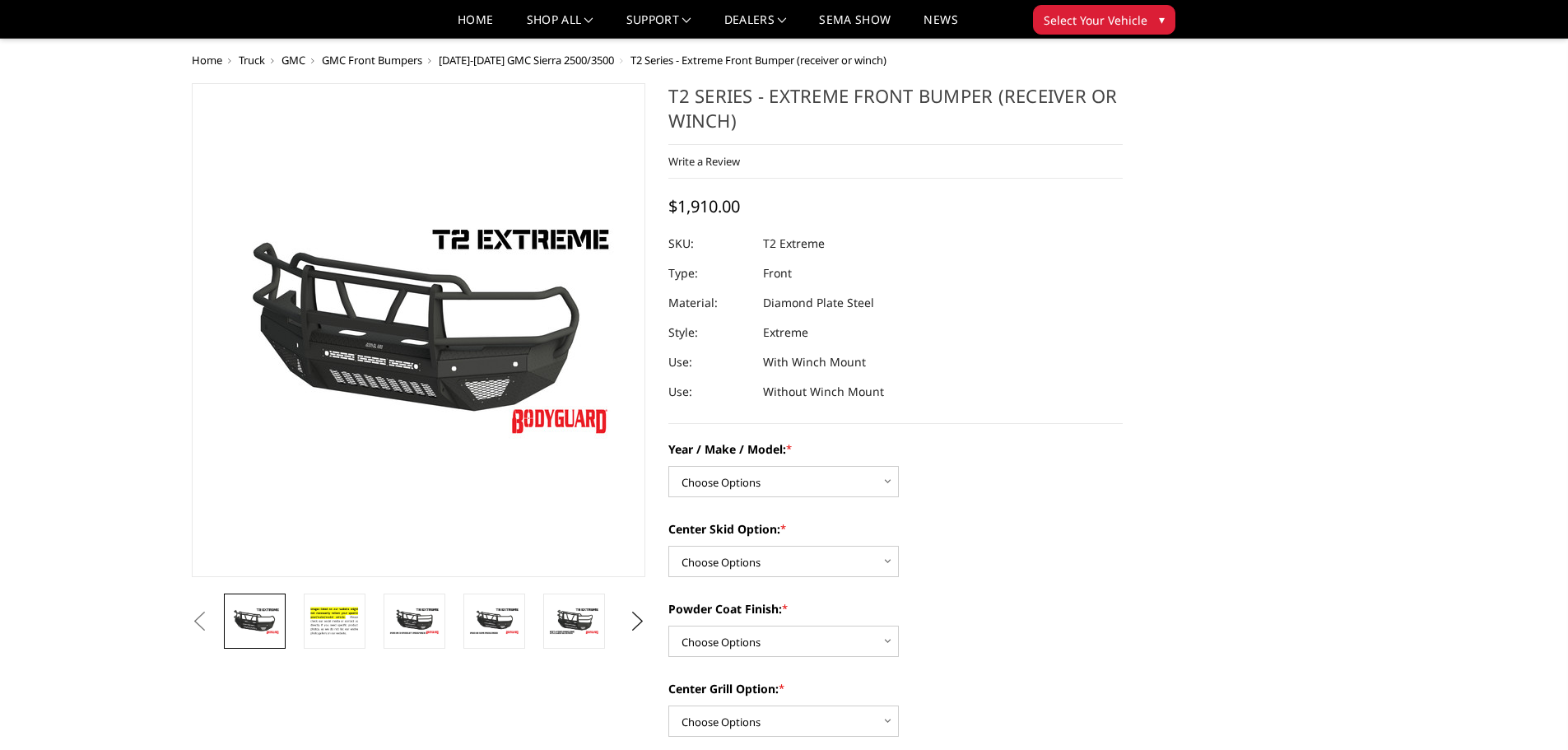
scroll to position [82, 0]
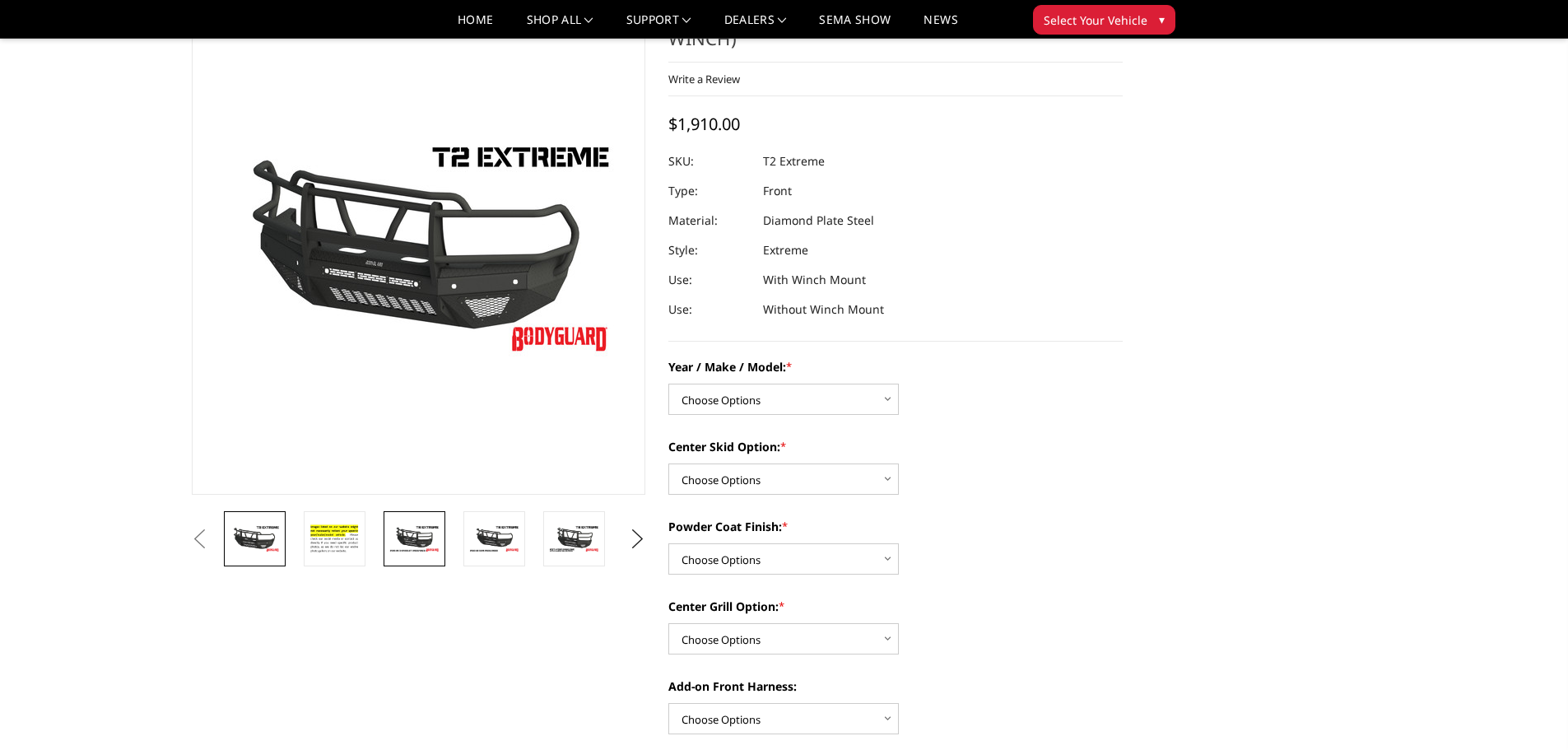
click at [419, 541] on img at bounding box center [414, 538] width 52 height 28
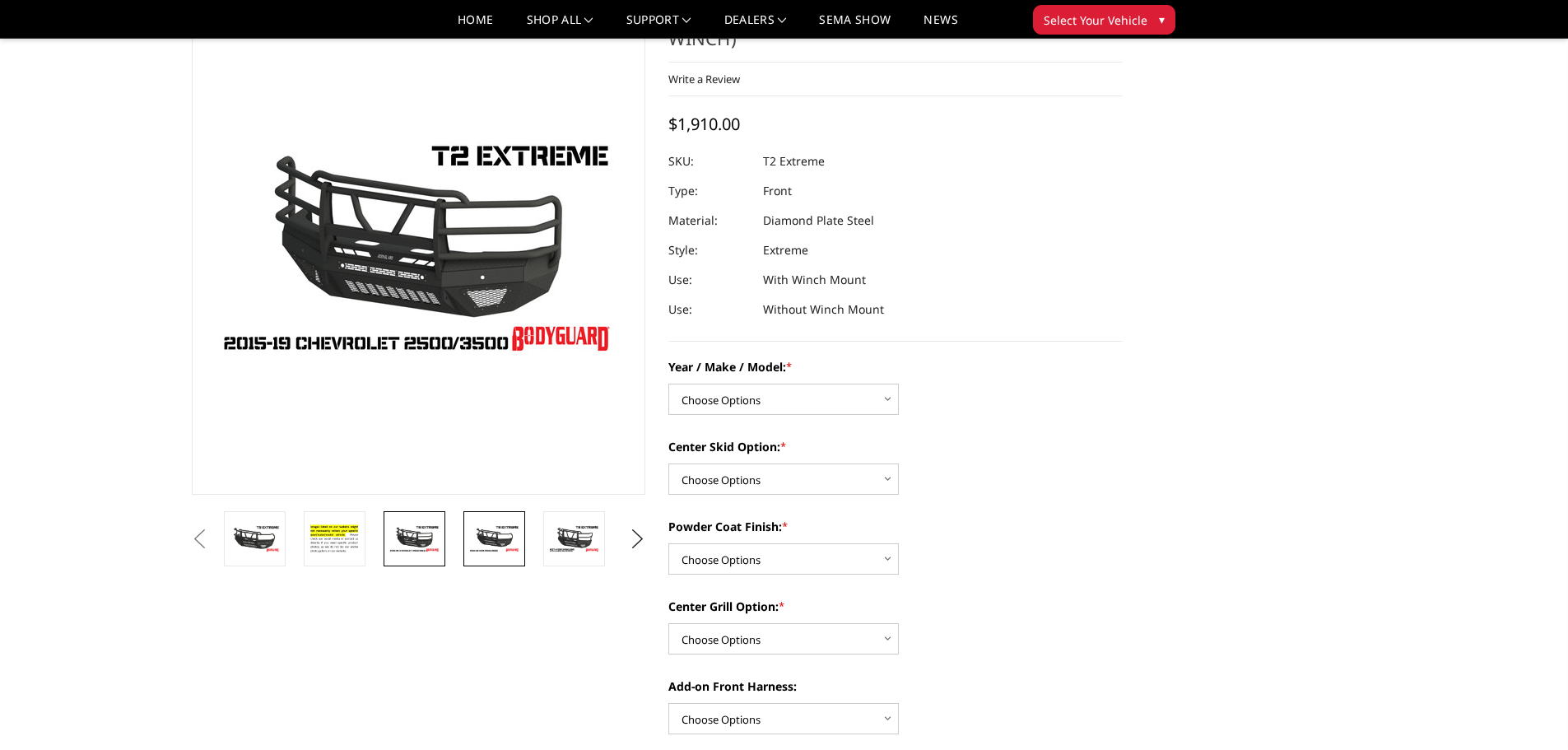
click at [496, 540] on img at bounding box center [494, 538] width 52 height 28
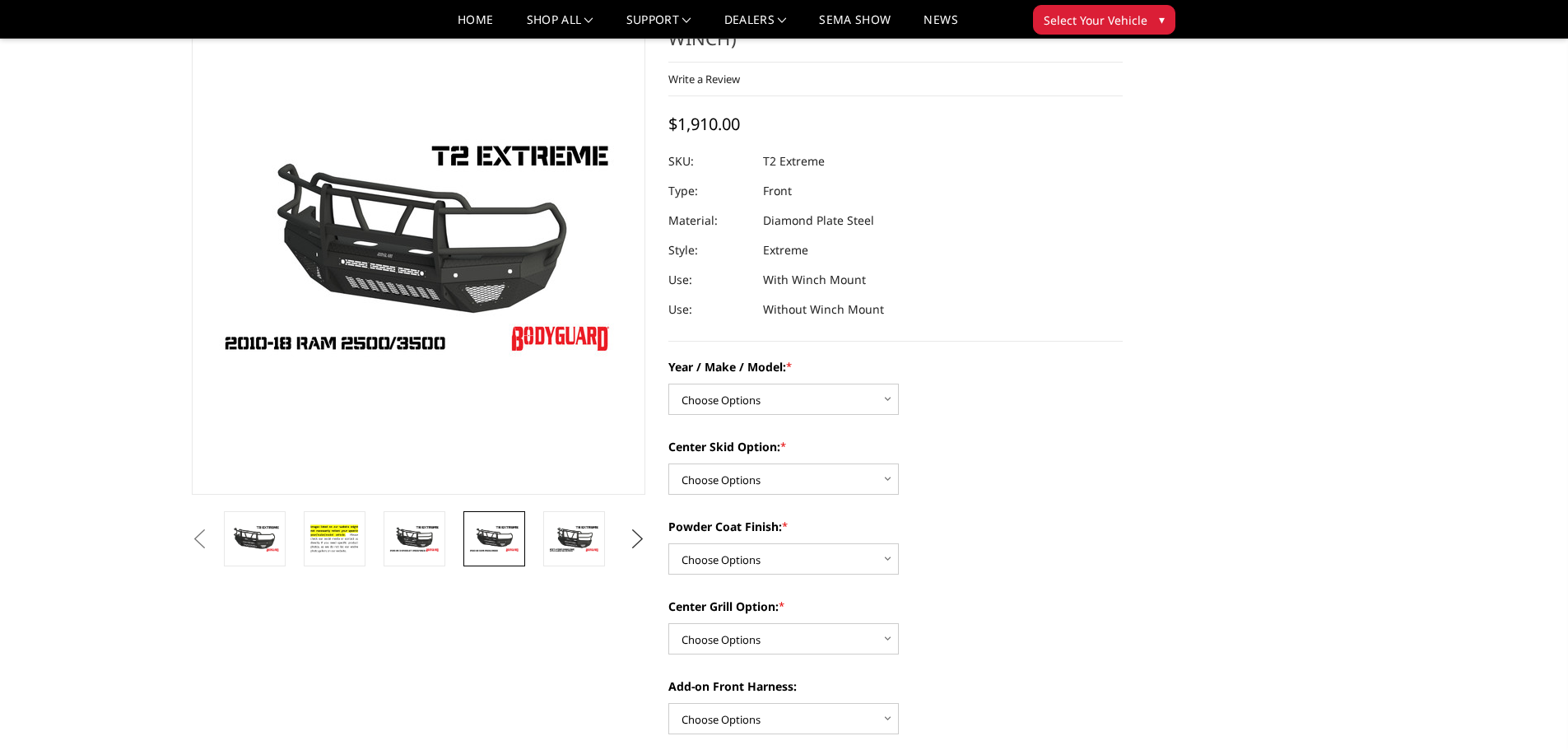
click at [642, 535] on button "Next" at bounding box center [636, 538] width 25 height 25
click at [579, 543] on img at bounding box center [574, 544] width 52 height 57
